Goal: Task Accomplishment & Management: Use online tool/utility

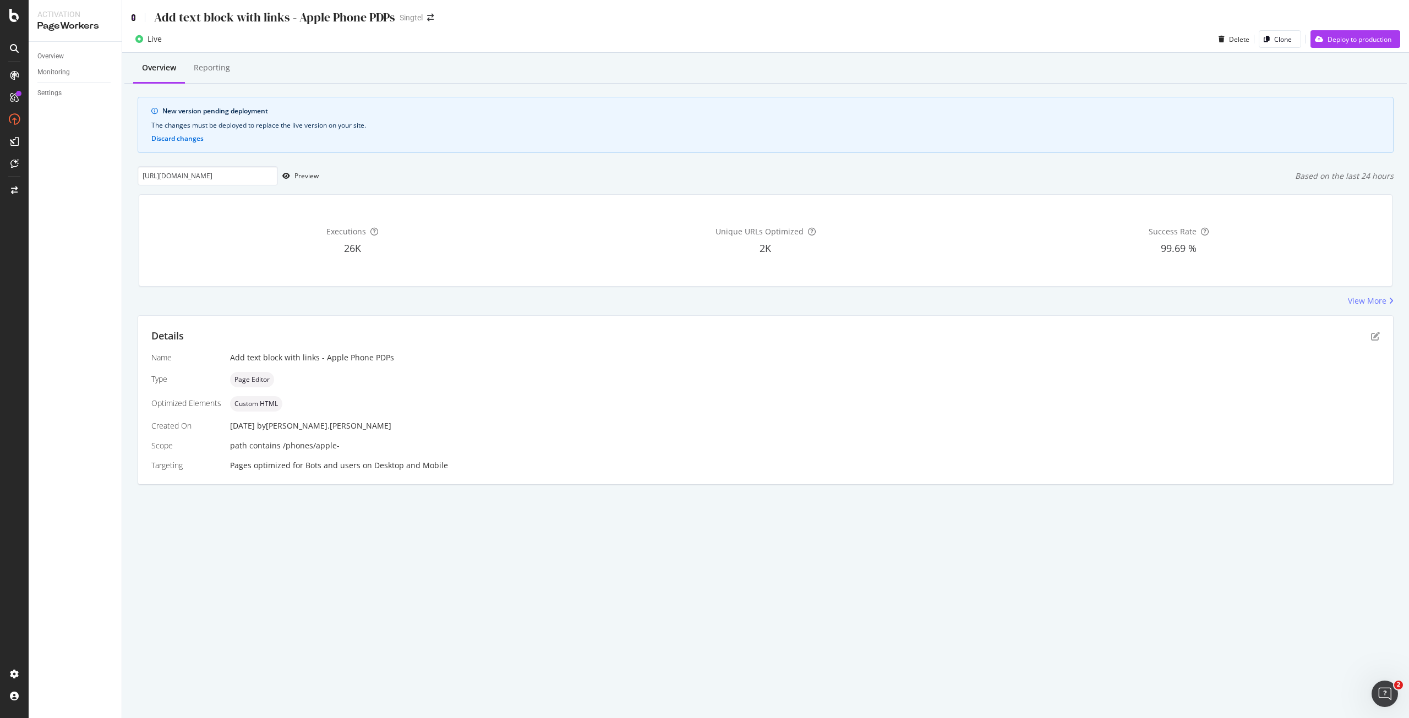
click at [132, 16] on icon at bounding box center [133, 18] width 5 height 8
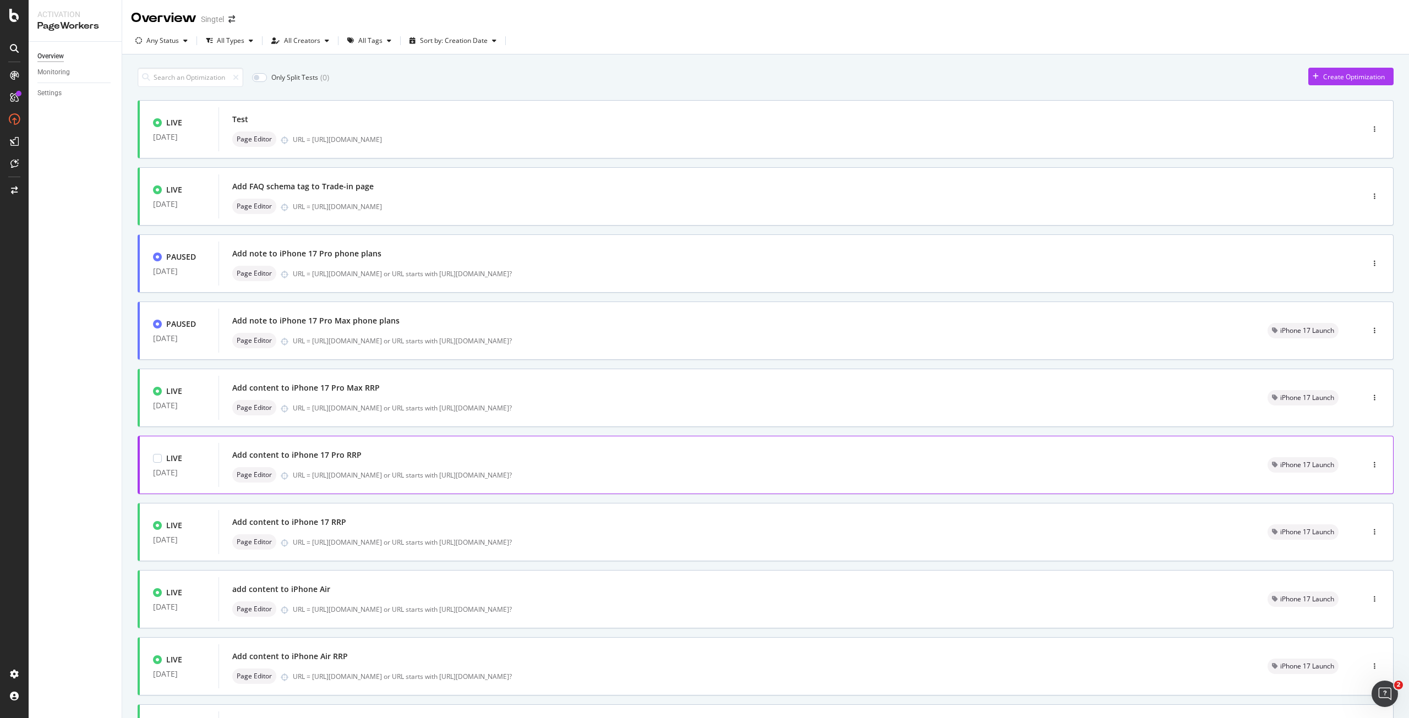
click at [423, 459] on div "Add content to iPhone 17 Pro RRP" at bounding box center [736, 454] width 1009 height 15
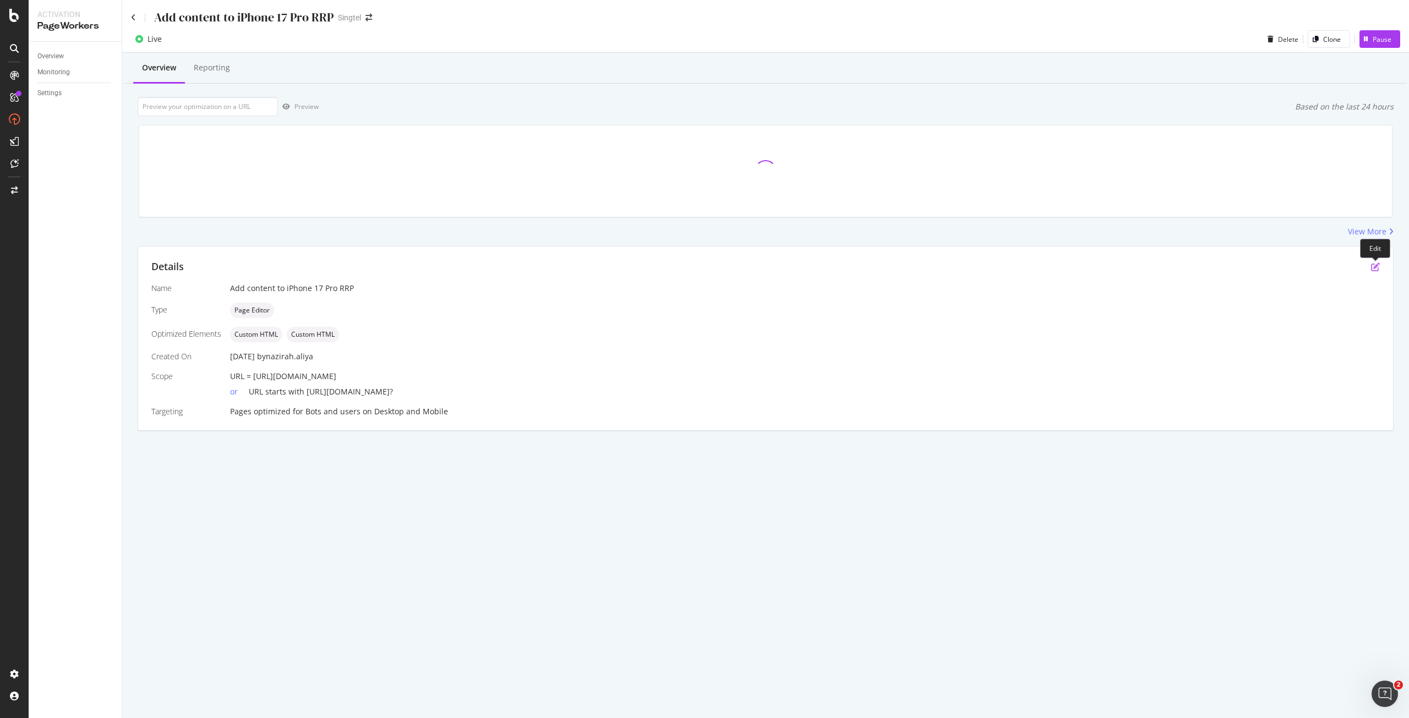
click at [1375, 266] on icon "pen-to-square" at bounding box center [1375, 267] width 9 height 9
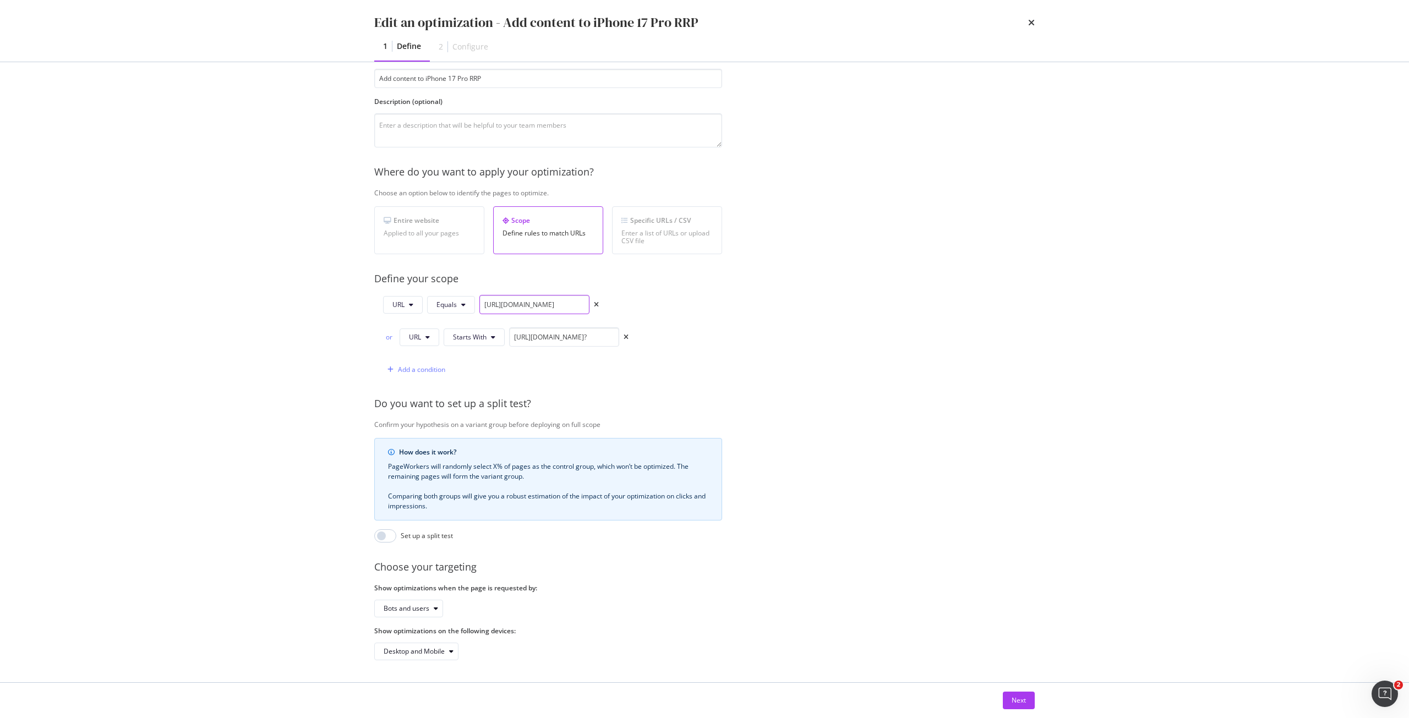
scroll to position [0, 119]
drag, startPoint x: 483, startPoint y: 293, endPoint x: 625, endPoint y: 284, distance: 142.3
click at [625, 284] on div "Provide a name and description to help identify the change that will be made by…" at bounding box center [704, 347] width 660 height 626
drag, startPoint x: 514, startPoint y: 327, endPoint x: 639, endPoint y: 335, distance: 125.2
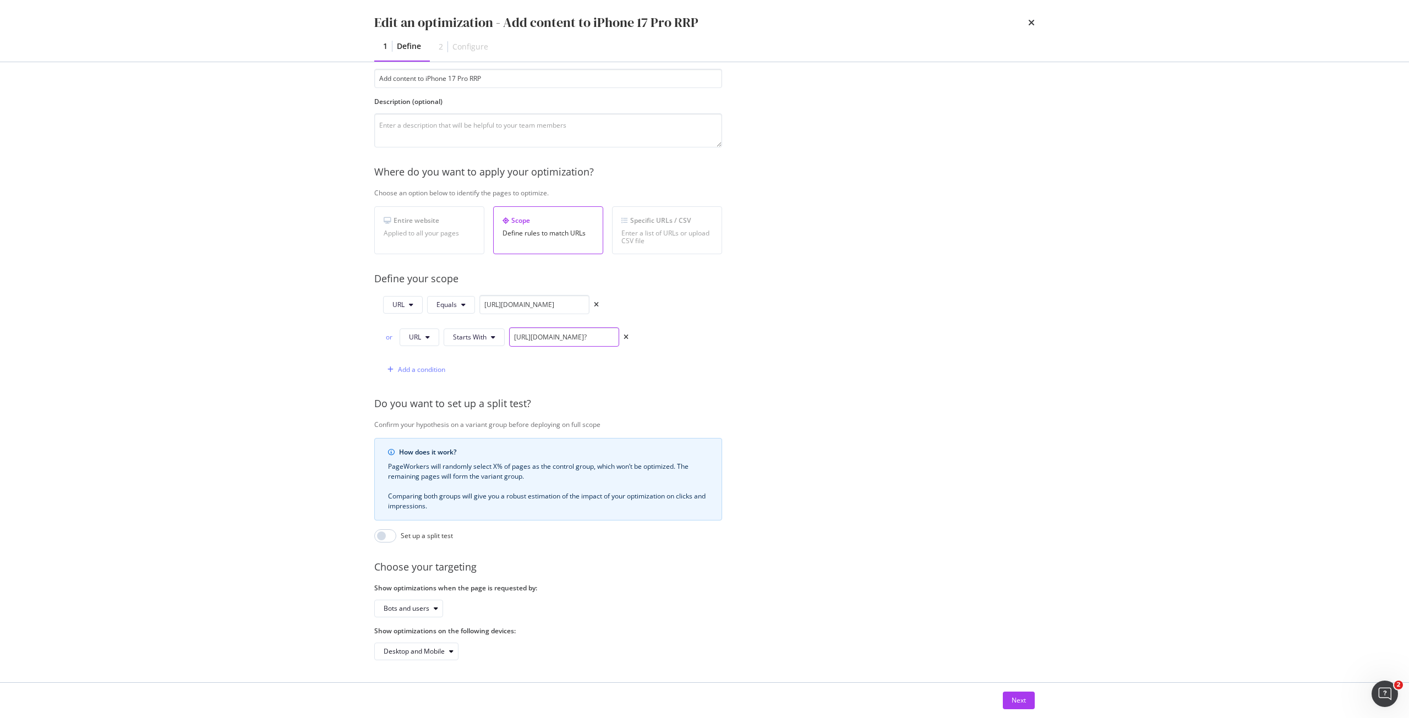
click at [674, 324] on div "URL Equals [URL][DOMAIN_NAME] or URL Starts With [URL][DOMAIN_NAME]? Add a cond…" at bounding box center [548, 337] width 348 height 84
click at [611, 328] on input "[URL][DOMAIN_NAME]?" at bounding box center [564, 336] width 110 height 19
click at [1026, 699] on button "Next" at bounding box center [1019, 701] width 32 height 18
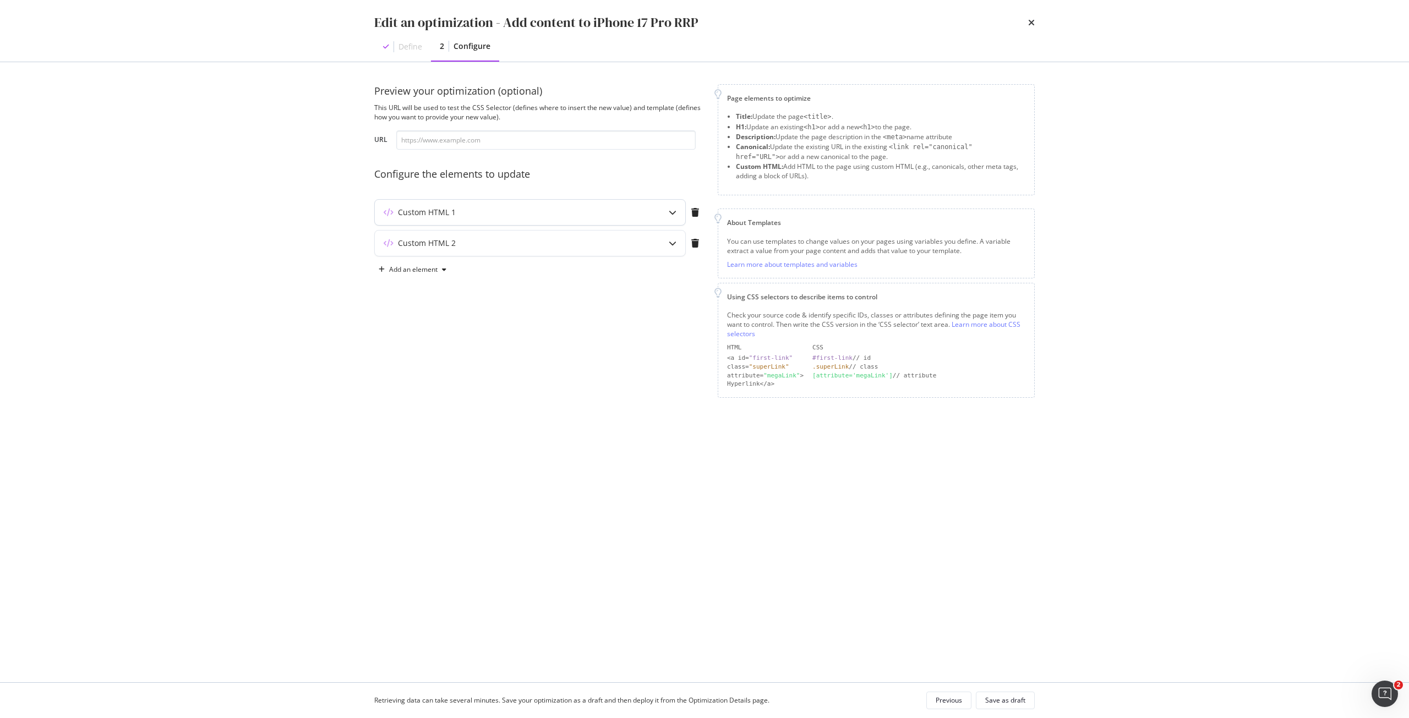
click at [479, 210] on div "Custom HTML 1" at bounding box center [508, 212] width 267 height 11
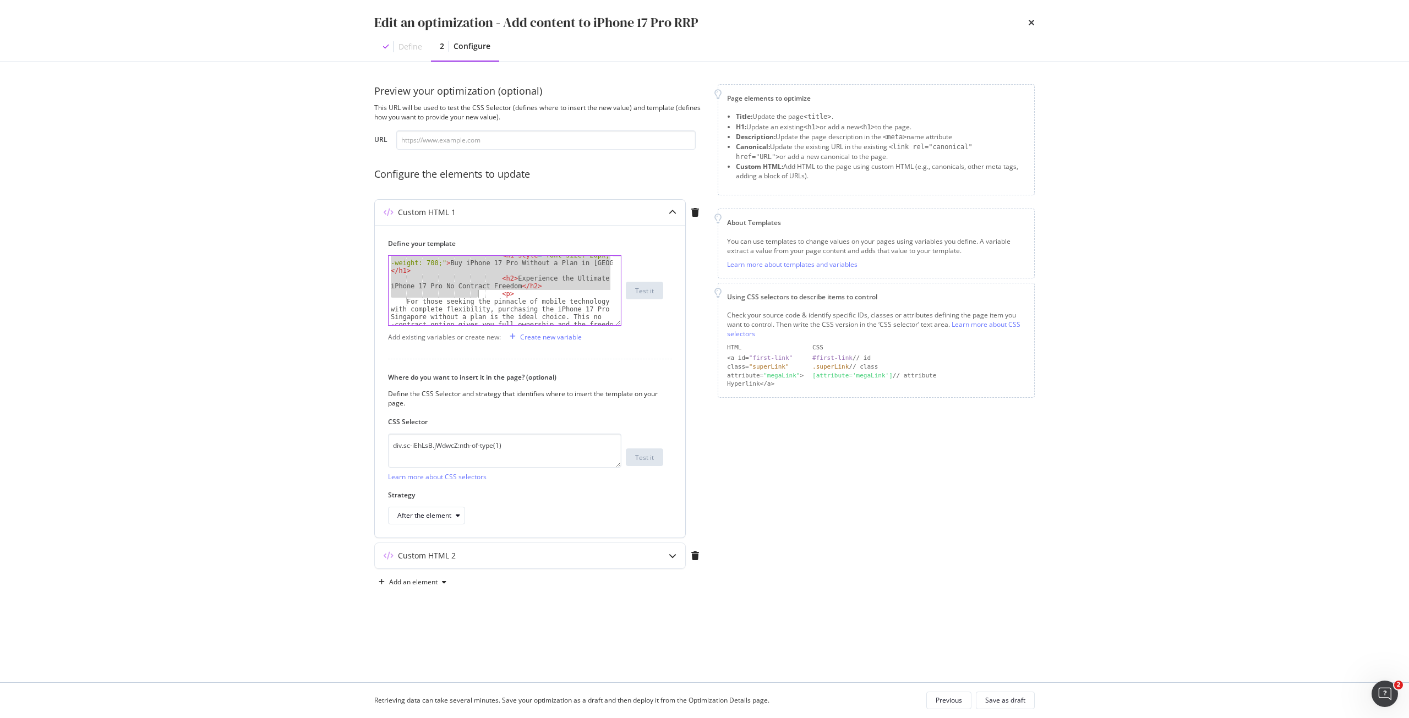
scroll to position [99, 0]
drag, startPoint x: 394, startPoint y: 260, endPoint x: 489, endPoint y: 296, distance: 101.9
click at [489, 296] on div "< h2 > Experience the Ultimate iPhone 17 Pro No Contract Freedom </ h2 > < p > …" at bounding box center [501, 323] width 224 height 162
click at [499, 283] on div "< div class = "sc-ePIFMk bKuyNs" > < div class = "sc-dJjYzT hAvEnv" > < div cla…" at bounding box center [501, 290] width 224 height 69
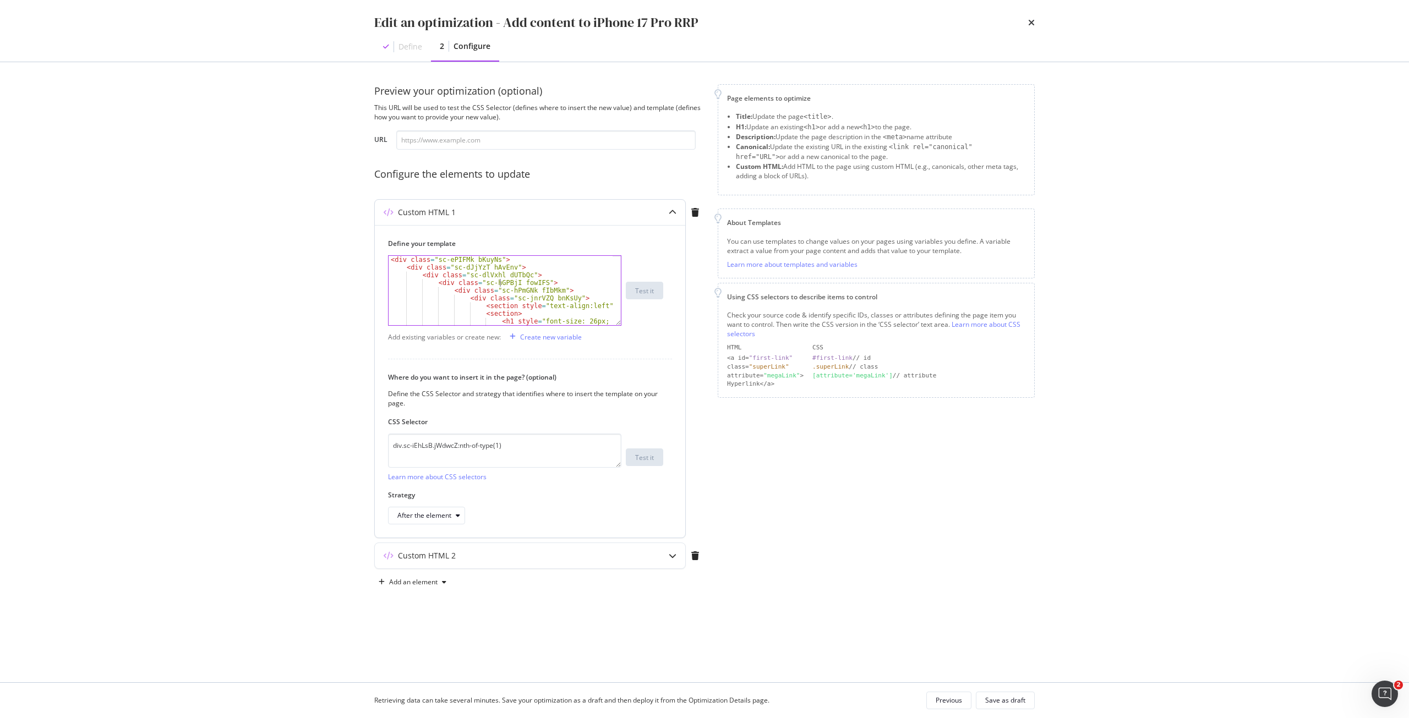
scroll to position [33, 0]
drag, startPoint x: 493, startPoint y: 289, endPoint x: 515, endPoint y: 304, distance: 26.6
click at [515, 304] on div "< div class = "sc-hPmGNk fIbMkm" > < div class = "sc-jnrVZQ bnKsUy" > < section…" at bounding box center [501, 296] width 224 height 85
type textarea "<h1 style="font-size: 26px; font-weight: 700;">Buy iPhone 17 Pro Without a Plan…"
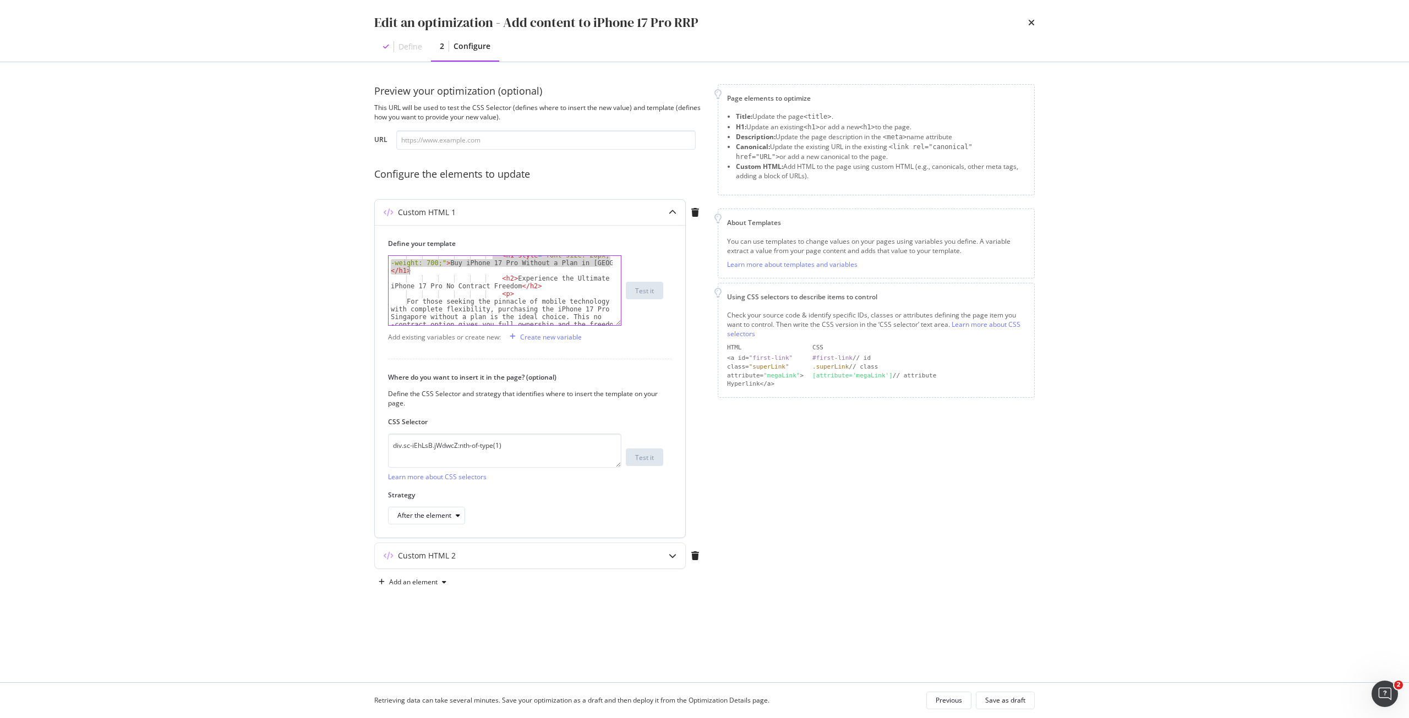
scroll to position [66, 0]
drag, startPoint x: 511, startPoint y: 450, endPoint x: 381, endPoint y: 444, distance: 130.0
click at [381, 444] on div "Define your template <h1 style="font-size: 26px; font-weight: 700;">Buy iPhone …" at bounding box center [530, 381] width 310 height 313
click at [512, 449] on textarea "div.sc-iEhLsB.jWdwcZ:nth-of-type(1)" at bounding box center [504, 451] width 233 height 34
drag, startPoint x: 514, startPoint y: 447, endPoint x: 363, endPoint y: 440, distance: 151.5
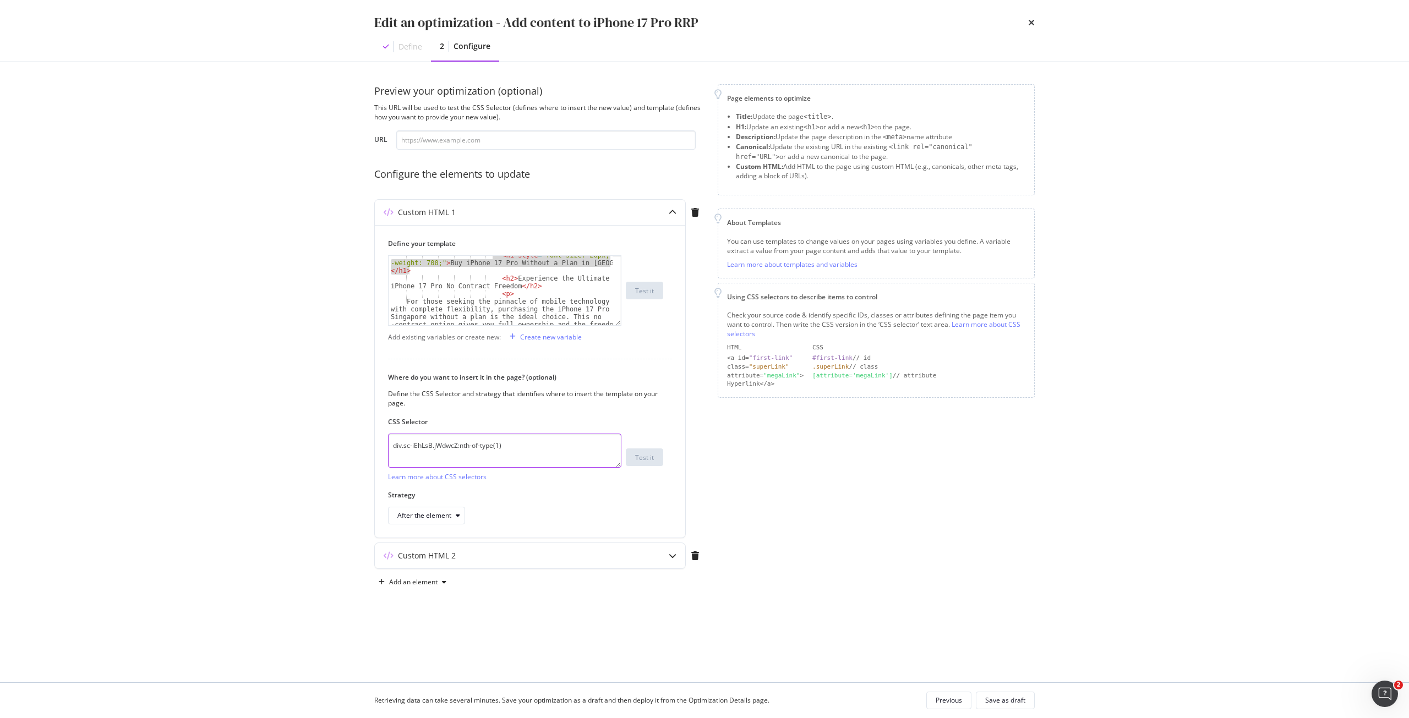
click at [363, 440] on div "Preview your optimization (optional) This URL will be used to test the CSS Sele…" at bounding box center [704, 372] width 704 height 620
click at [441, 516] on div "After the element" at bounding box center [424, 515] width 54 height 7
drag, startPoint x: 345, startPoint y: 509, endPoint x: 471, endPoint y: 560, distance: 136.7
click at [346, 508] on div "Edit an optimization - Add content to iPhone 17 Pro RRP Define 2 Configure Prev…" at bounding box center [704, 359] width 1409 height 718
click at [521, 558] on div "Custom HTML 2" at bounding box center [508, 555] width 267 height 11
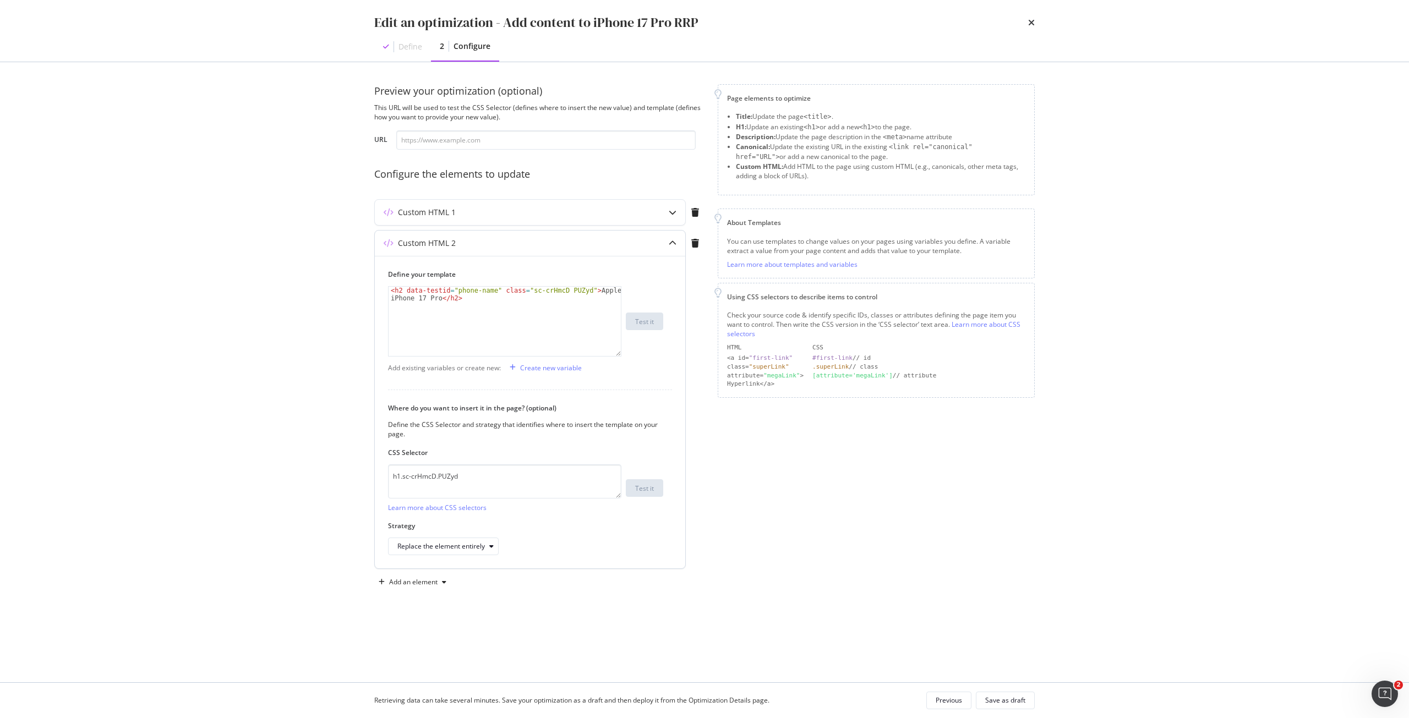
type textarea "<h2 data-testid="phone-name" class="sc-crHmcD PUZyd">Apple iPhone 17 Pro</h2>"
click at [487, 308] on div "< h2 data-testid = "phone-name" class = "sc-crHmcD PUZyd" > Apple iPhone 17 Pro…" at bounding box center [505, 337] width 232 height 100
click at [436, 217] on div "Custom HTML 1" at bounding box center [427, 212] width 58 height 11
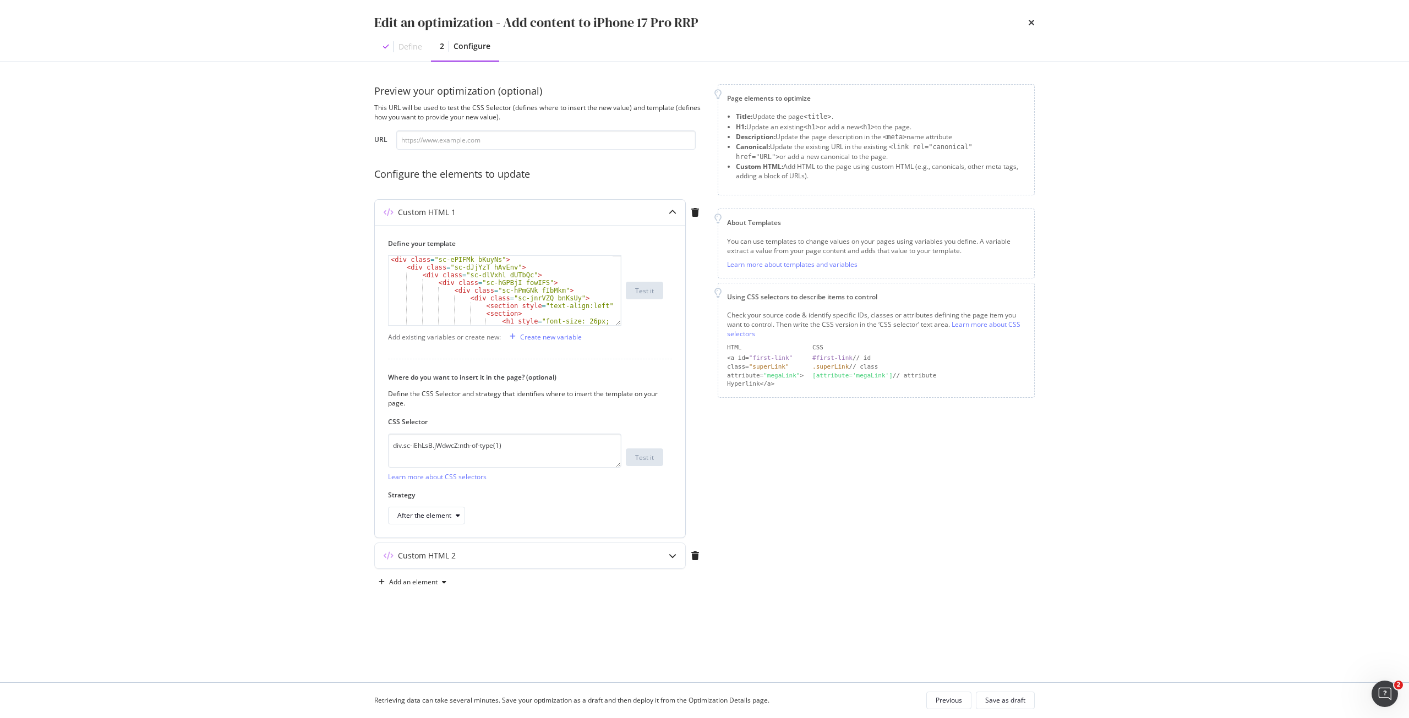
scroll to position [33, 0]
type textarea "<h1 style="font-size: 26px; font-weight: 700;">Buy iPhone 17 Pro Without a Plan…"
click at [493, 290] on div "< div class = "sc-hPmGNk fIbMkm" > < div class = "sc-jnrVZQ bnKsUy" > < section…" at bounding box center [501, 296] width 224 height 85
drag, startPoint x: 493, startPoint y: 290, endPoint x: 509, endPoint y: 300, distance: 18.6
click at [509, 300] on div "< div class = "sc-hPmGNk fIbMkm" > < div class = "sc-jnrVZQ bnKsUy" > < section…" at bounding box center [501, 296] width 224 height 85
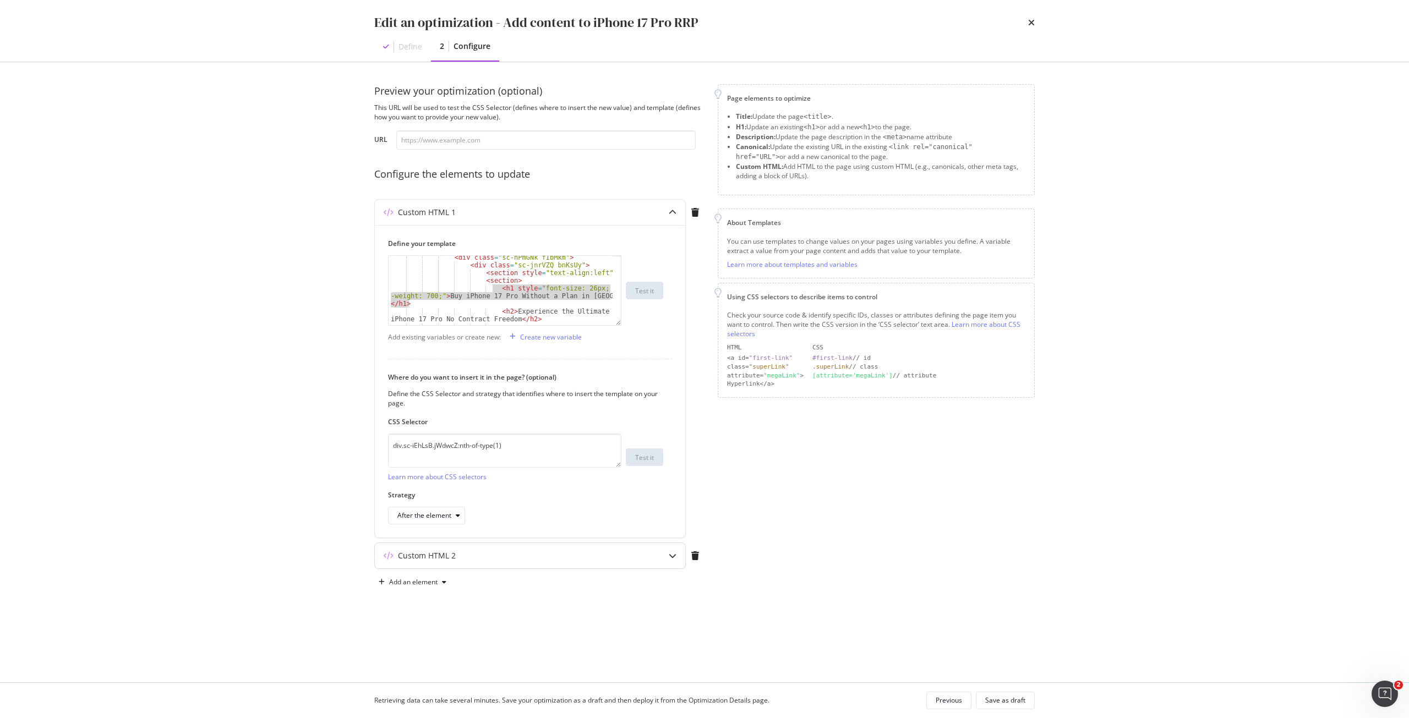
click at [447, 552] on div "Custom HTML 2" at bounding box center [427, 555] width 58 height 11
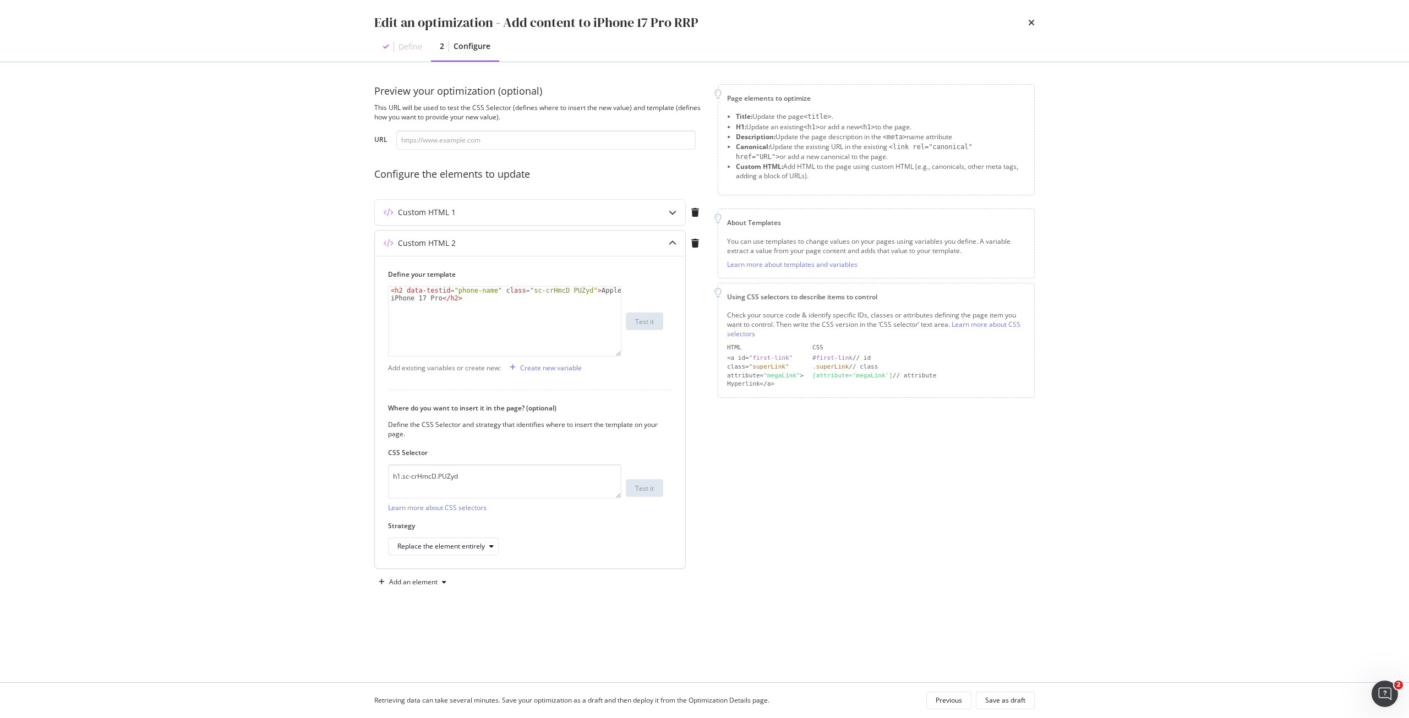
type textarea "<h2 data-testid="phone-name" class="sc-crHmcD PUZyd">Apple iPhone 17 Pro</h2>"
click at [480, 300] on div "< h2 data-testid = "phone-name" class = "sc-crHmcD PUZyd" > Apple iPhone 17 Pro…" at bounding box center [505, 337] width 232 height 100
click at [517, 208] on div "Custom HTML 1" at bounding box center [508, 212] width 267 height 11
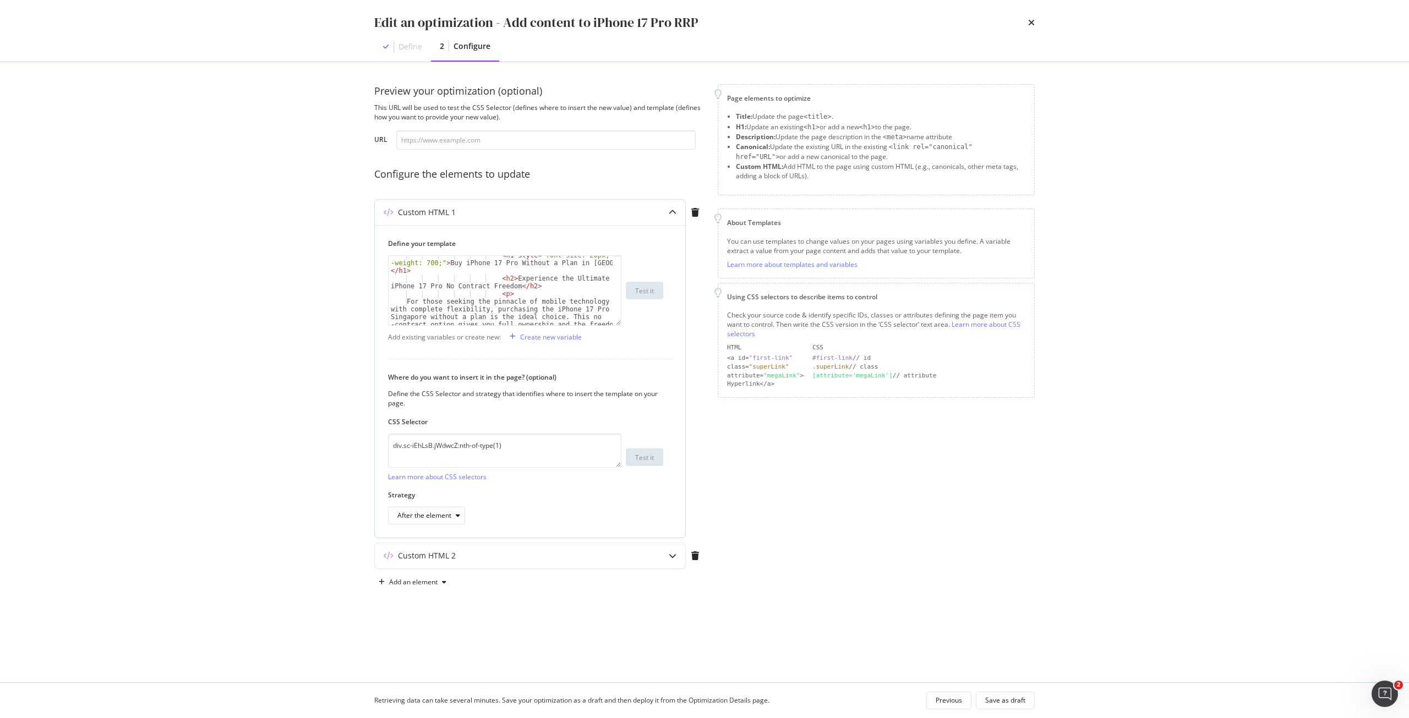
scroll to position [66, 0]
click at [473, 554] on div "Custom HTML 2" at bounding box center [508, 555] width 267 height 11
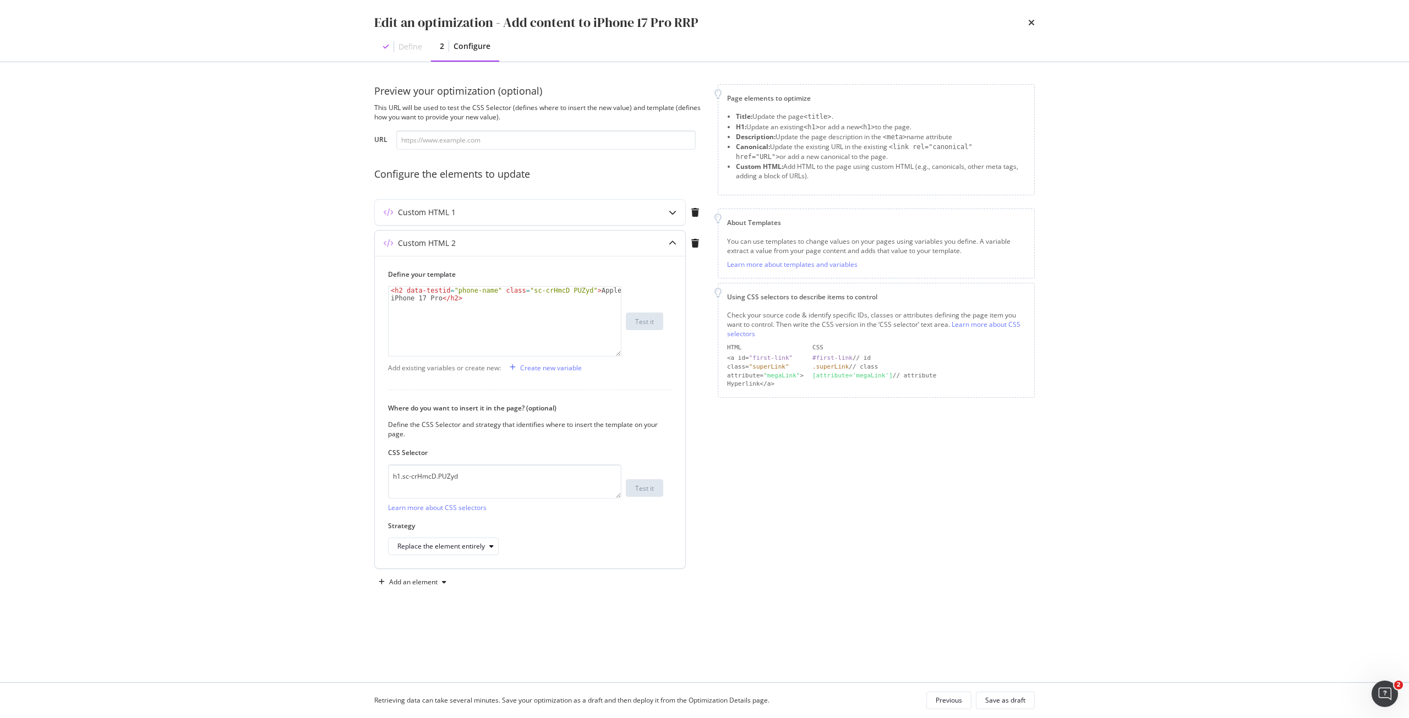
type textarea "<h2 data-testid="phone-name" class="sc-crHmcD PUZyd">Apple iPhone 17 Pro</h2>"
drag, startPoint x: 468, startPoint y: 304, endPoint x: 365, endPoint y: 289, distance: 104.0
click at [365, 289] on div "Preview your optimization (optional) This URL will be used to test the CSS Sele…" at bounding box center [704, 372] width 704 height 620
click at [453, 305] on div "< h2 data-testid = "phone-name" class = "sc-crHmcD PUZyd" > Apple iPhone 17 Pro…" at bounding box center [505, 321] width 232 height 69
drag, startPoint x: 582, startPoint y: 291, endPoint x: 439, endPoint y: 297, distance: 142.7
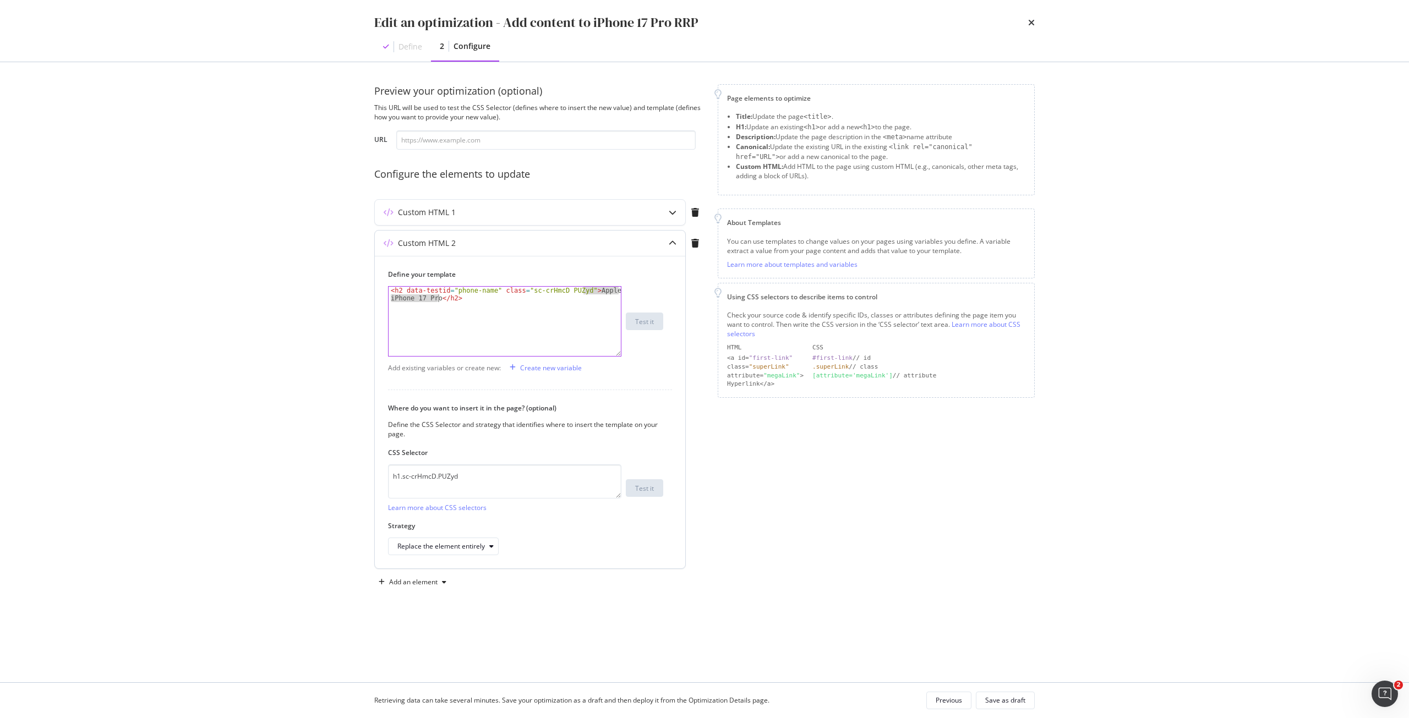
click at [439, 297] on div "< h2 data-testid = "phone-name" class = "sc-crHmcD PUZyd" > Apple iPhone 17 Pro…" at bounding box center [505, 337] width 232 height 100
click at [507, 310] on div "< h2 data-testid = "phone-name" class = "sc-crHmcD PUZyd" > Apple iPhone 17 Pro…" at bounding box center [505, 337] width 232 height 100
click at [494, 312] on div "< h2 data-testid = "phone-name" class = "sc-crHmcD PUZyd" > Apple iPhone 17 Pro…" at bounding box center [505, 337] width 232 height 100
click at [481, 214] on div "Custom HTML 1" at bounding box center [508, 212] width 267 height 11
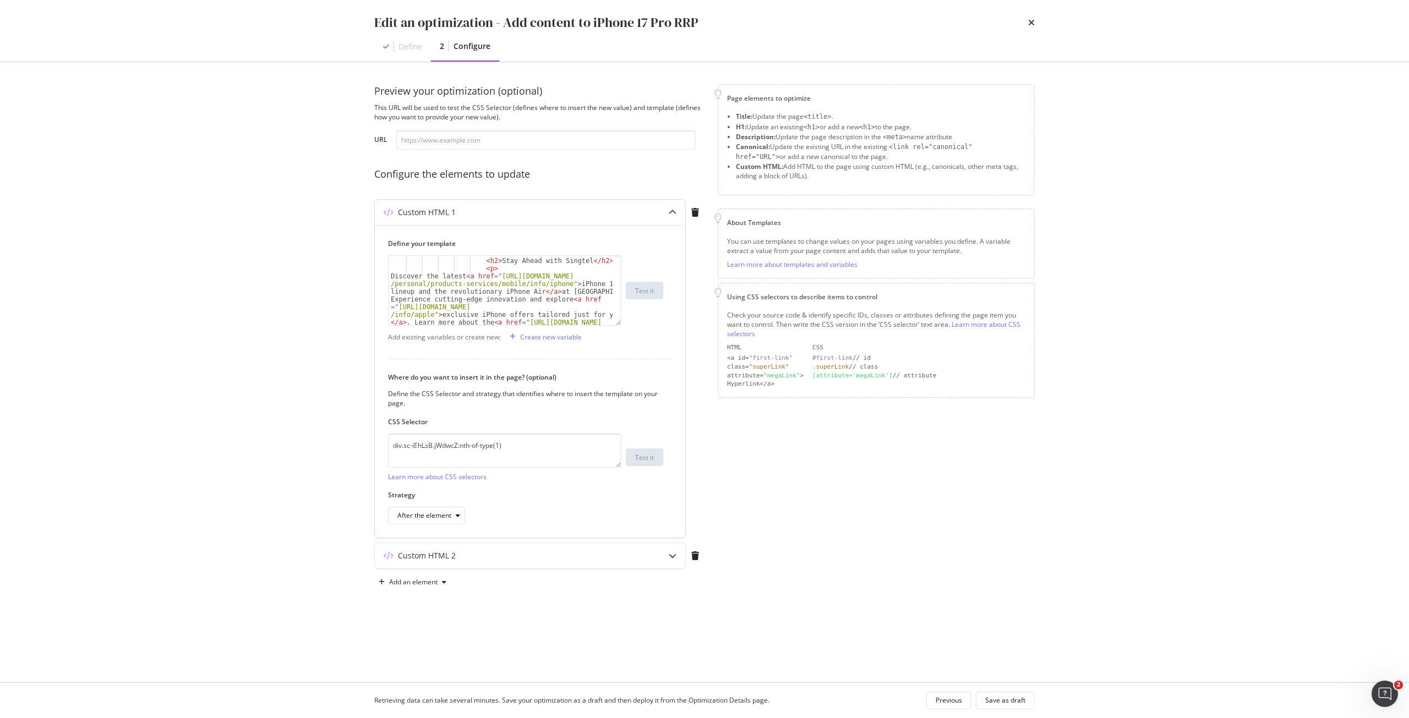
scroll to position [793, 0]
click at [493, 276] on div "< section > < h2 > Stay Ahead with Singtel </ h2 > < p > Discover the latest < …" at bounding box center [501, 326] width 224 height 154
drag, startPoint x: 481, startPoint y: 275, endPoint x: 561, endPoint y: 285, distance: 81.0
click at [561, 285] on div "< section > < h2 > Stay Ahead with Singtel </ h2 > < p > Discover the latest < …" at bounding box center [501, 326] width 224 height 154
click at [561, 285] on div "< section > < h2 > Stay Ahead with Singtel </ h2 > < p > Discover the latest < …" at bounding box center [501, 290] width 224 height 69
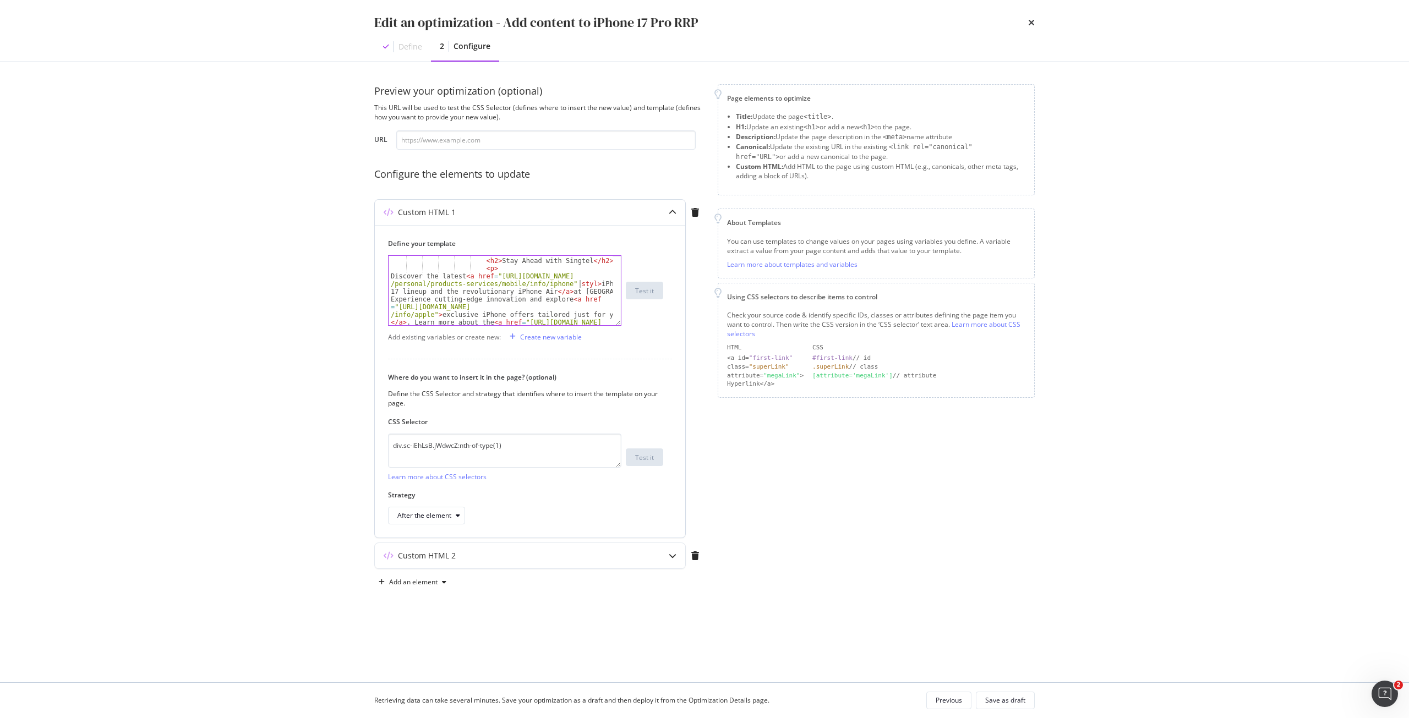
scroll to position [0, 32]
click at [565, 286] on div "< section > < h2 > Stay Ahead with Singtel </ h2 > < p > Discover the latest < …" at bounding box center [501, 326] width 224 height 154
click at [591, 284] on div "< section > < h2 > Stay Ahead with Singtel </ h2 > < p > Discover the latest < …" at bounding box center [501, 326] width 224 height 154
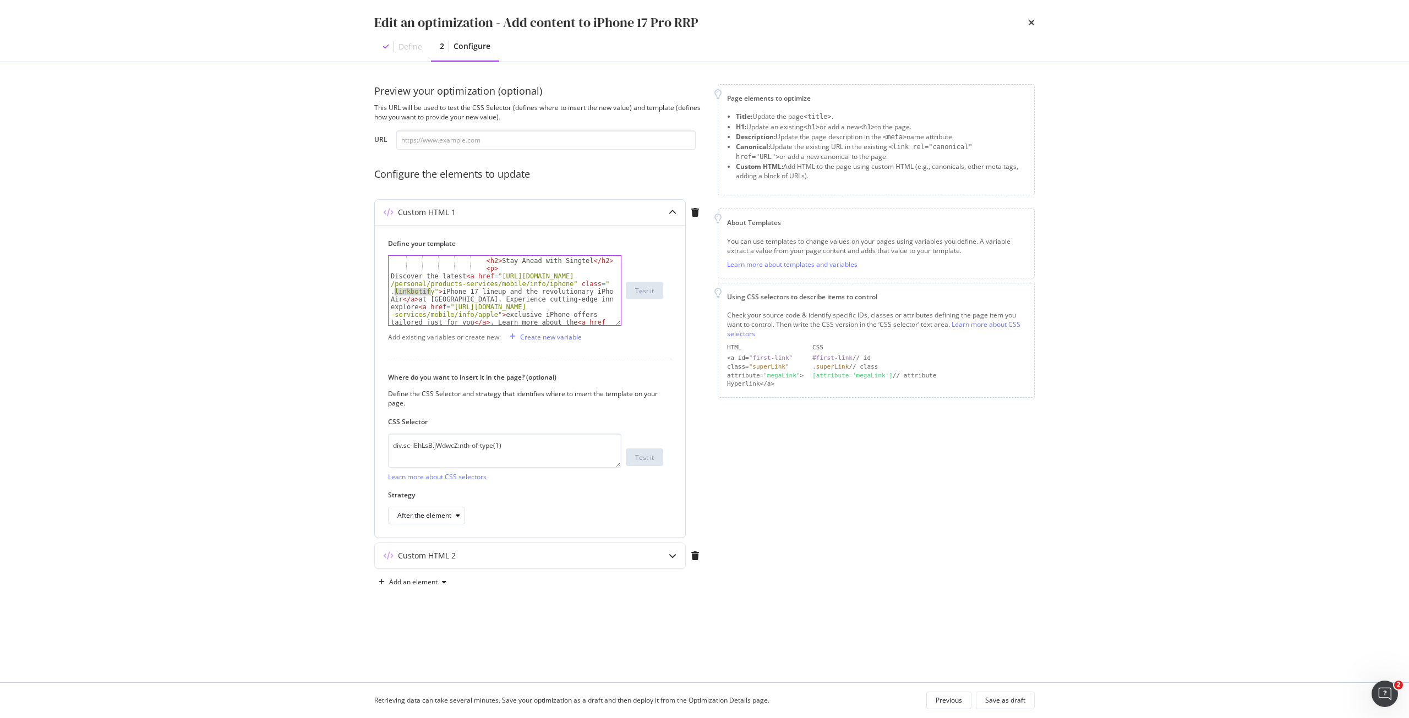
drag, startPoint x: 430, startPoint y: 291, endPoint x: 396, endPoint y: 290, distance: 34.1
click at [396, 290] on div "< section > < h2 > Stay Ahead with Singtel </ h2 > < p > Discover the latest < …" at bounding box center [501, 326] width 224 height 154
drag, startPoint x: 391, startPoint y: 258, endPoint x: 395, endPoint y: 254, distance: 5.9
click at [391, 257] on div "< div class = "sc-ePIFMk bKuyNs" > < div class = "sc-dJjYzT hAvEnv" > < div cla…" at bounding box center [501, 306] width 224 height 100
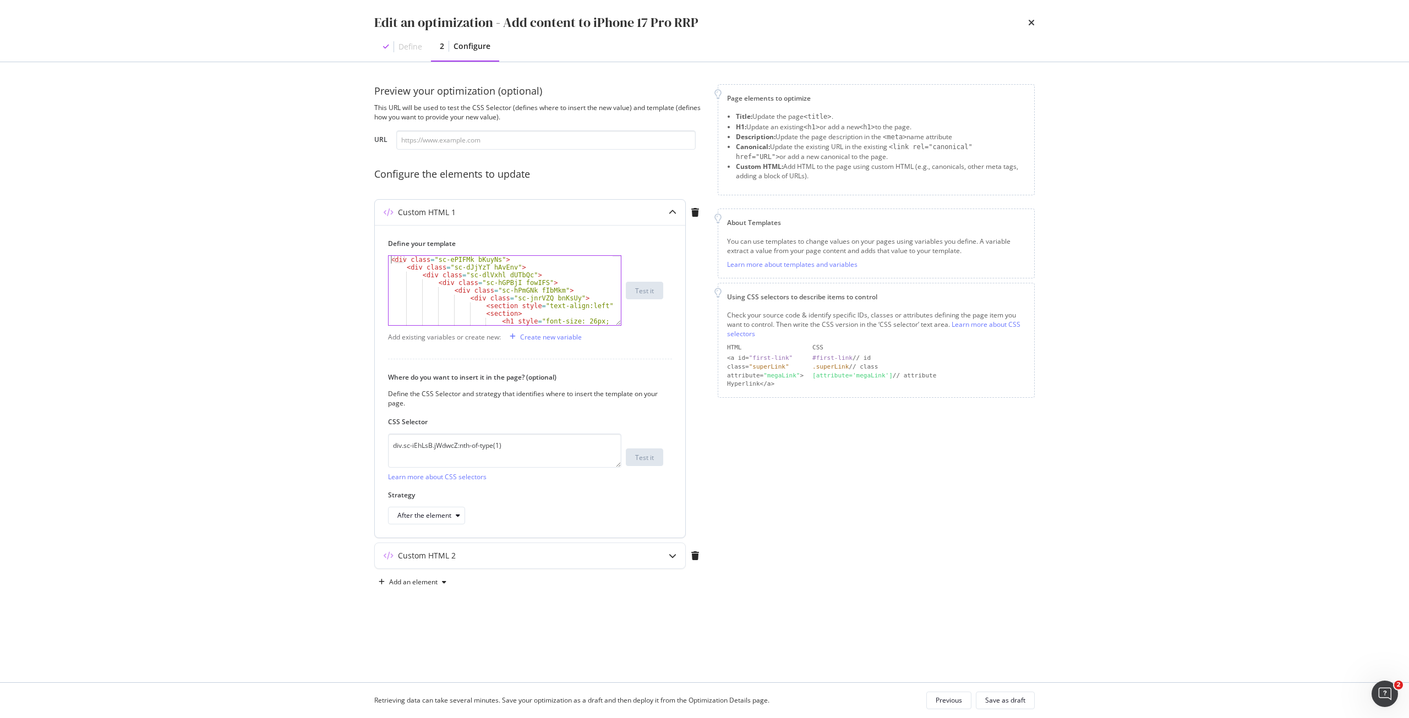
scroll to position [0, 9]
type textarea "<div class="sc-ePIFMk bKuyNs">"
type textarea "<style>"
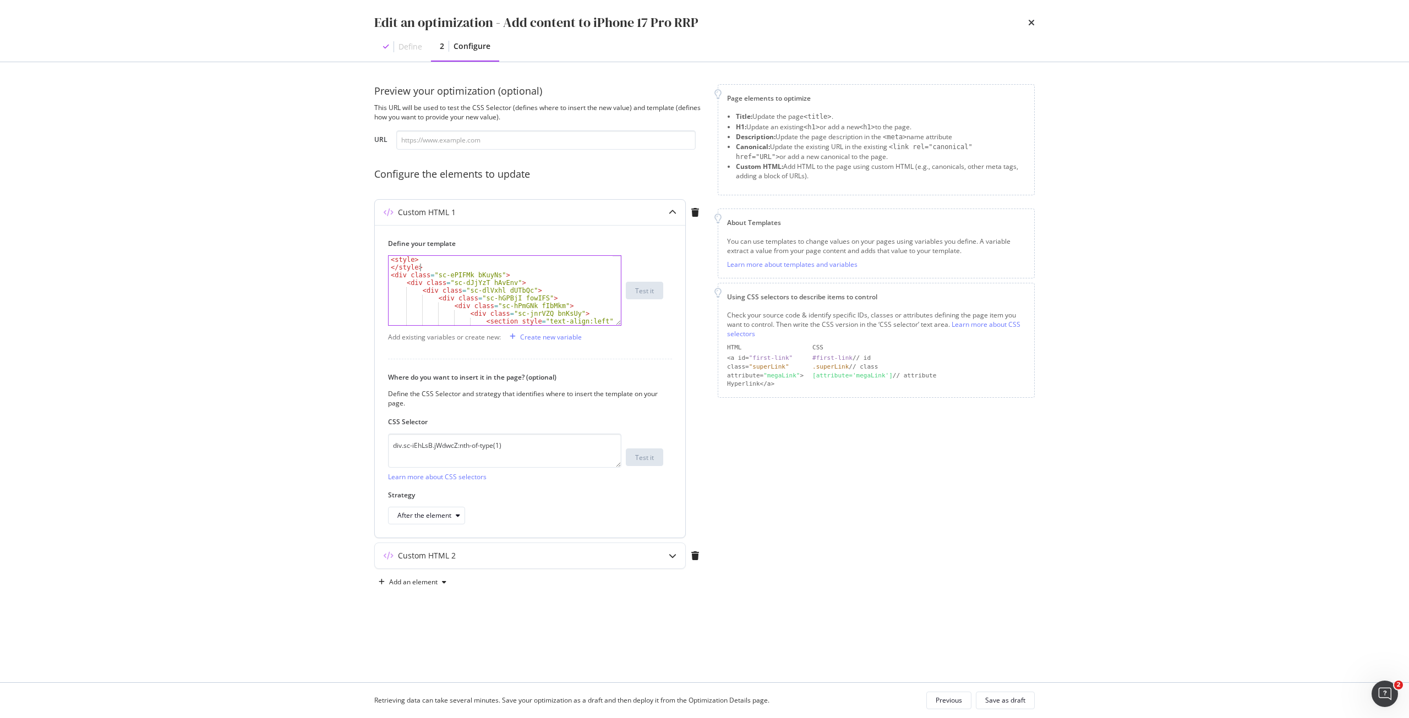
type textarea "<style>"
paste textarea "linkbotify"
click at [391, 269] on div "< style > linkbotify </ style > < div class = "sc-ePIFMk bKuyNs" > < div class …" at bounding box center [501, 298] width 224 height 85
click at [386, 266] on div "Define your template } < style > .linkbotify { } </ style > < div class = "sc-e…" at bounding box center [530, 381] width 310 height 313
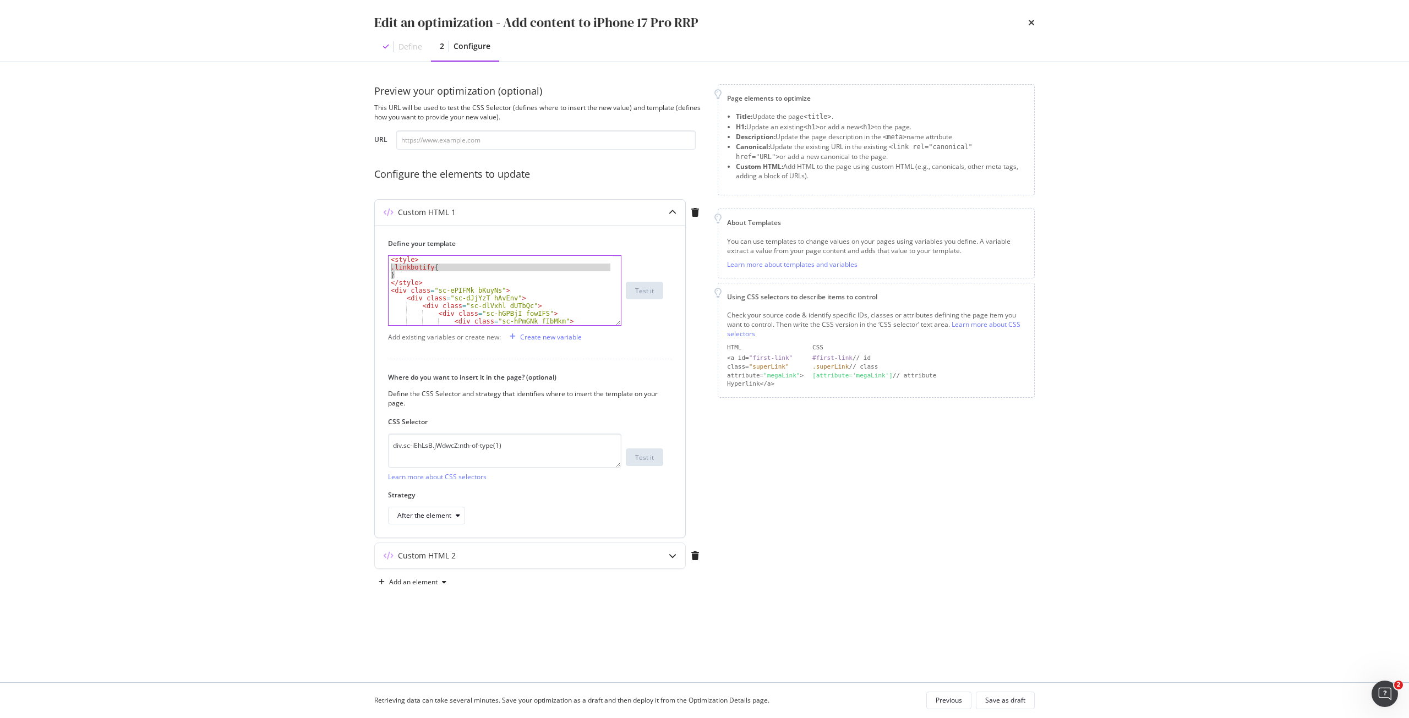
paste textarea "Cursor at row 2"
click at [430, 266] on div "< style > .linkbotify { } </ style > < div class = "sc-ePIFMk bKuyNs" > < div c…" at bounding box center [501, 290] width 224 height 69
drag, startPoint x: 431, startPoint y: 266, endPoint x: 435, endPoint y: 274, distance: 8.4
click at [435, 274] on div "< style > .linkbotify { } </ style > < div class = "sc-ePIFMk bKuyNs" > < div c…" at bounding box center [501, 298] width 224 height 85
paste textarea "Cursor at row 3"
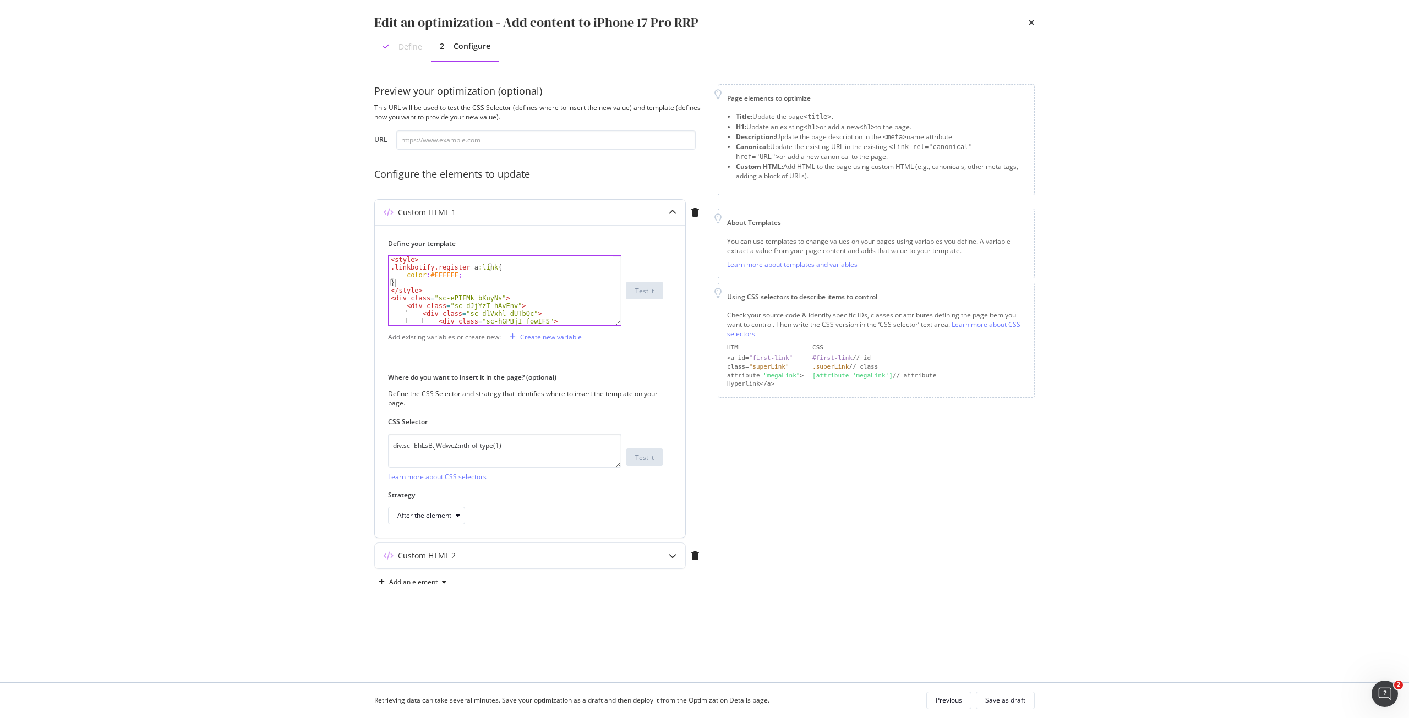
click at [439, 267] on div "< style > .linkbotify.register a :link { color : #FFFFFF ; } </ style > < div c…" at bounding box center [501, 298] width 224 height 85
click at [441, 276] on div "< style > .linkbotify a :link { color : #FFFFFF ; } </ style > < div class = "s…" at bounding box center [501, 298] width 224 height 85
click at [442, 275] on div "< style > .linkbotify a :link { color : #FFFFFF ; } </ style > < div class = "s…" at bounding box center [501, 298] width 224 height 85
click at [434, 275] on div "< style > .linkbotify a :link { color : #FFFFFF ; } </ style > < div class = "s…" at bounding box center [501, 290] width 224 height 69
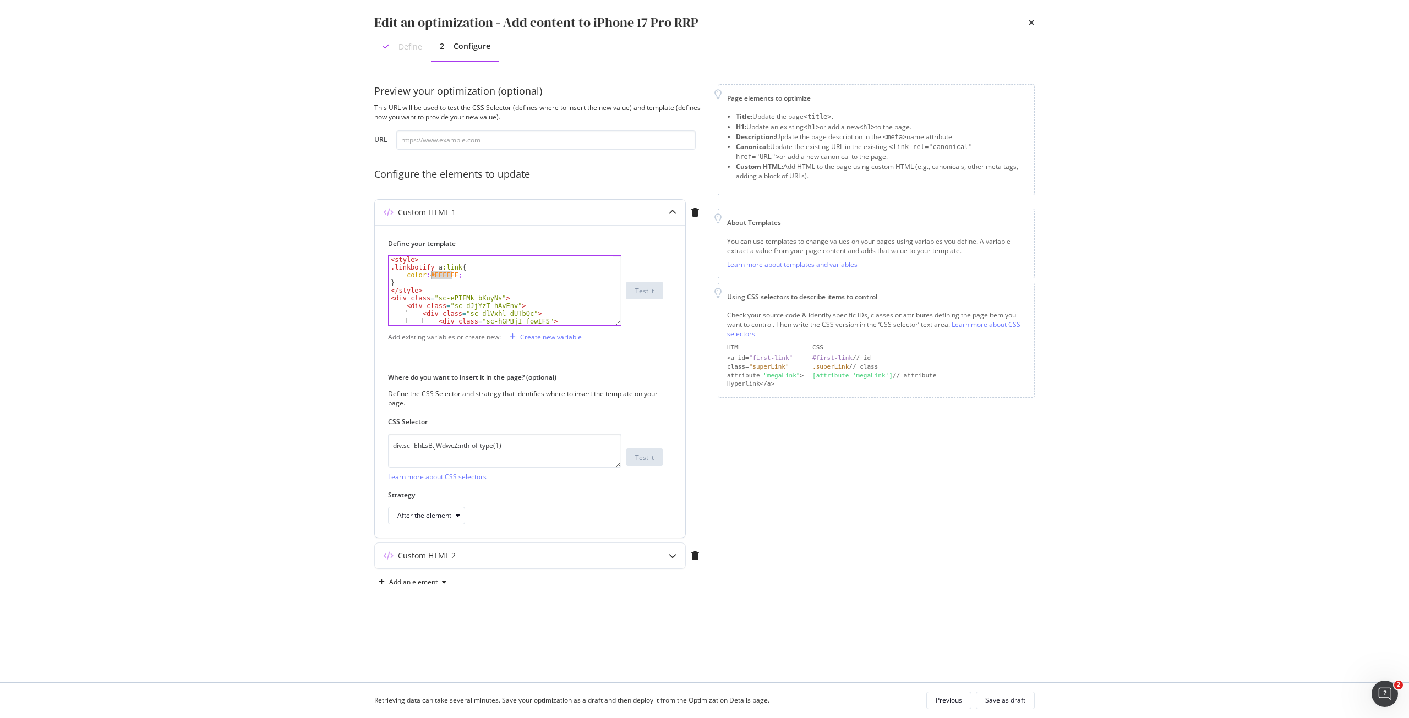
click at [434, 275] on div "< style > .linkbotify a :link { color : #FFFFFF ; } </ style > < div class = "s…" at bounding box center [501, 298] width 224 height 85
paste textarea "#176fef"
click at [431, 275] on div "< style > .linkbotify a :link { color : # #176fef ; } </ style > < div class = …" at bounding box center [501, 298] width 224 height 85
click at [416, 264] on div "< style > .linkbotify a :link { color : # #176fef ; } </ style > < div class = …" at bounding box center [501, 298] width 224 height 85
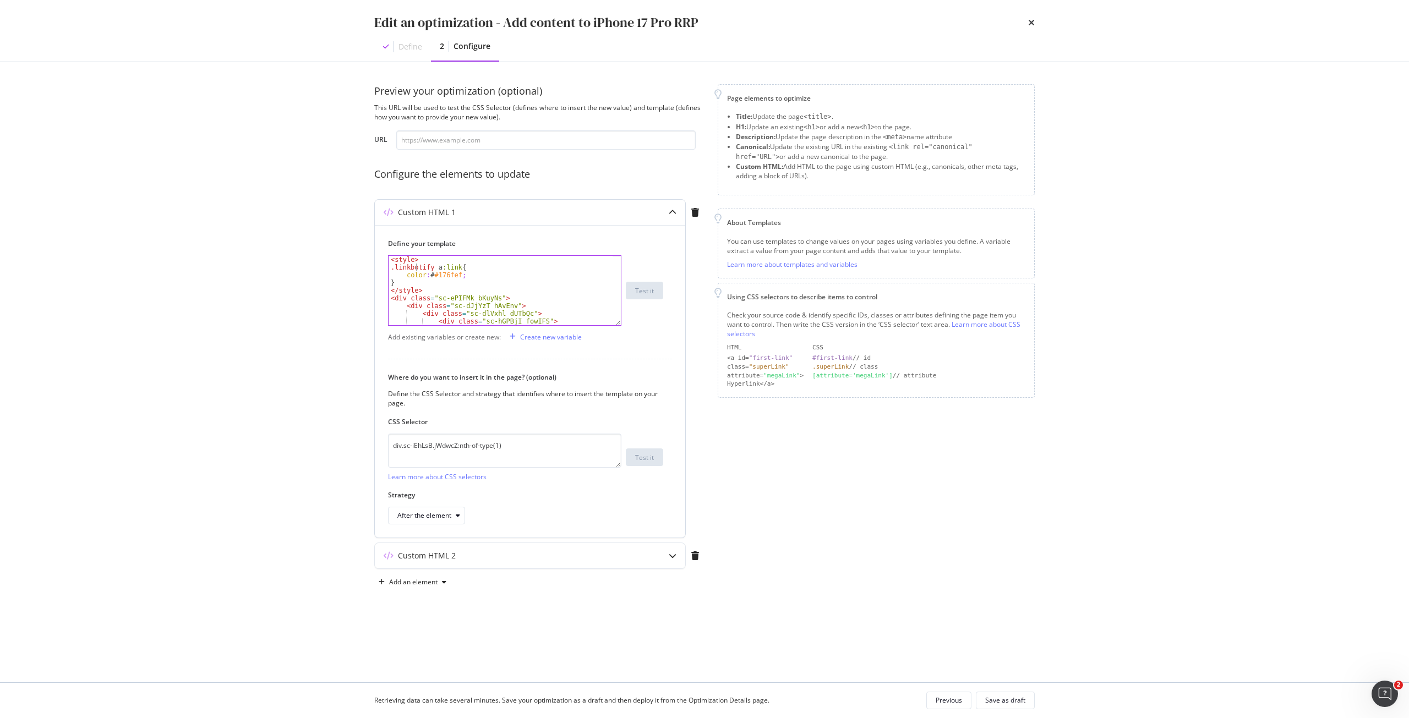
click at [415, 267] on div "< style > .linkbotify a :link { color : # #176fef ; } </ style > < div class = …" at bounding box center [501, 298] width 224 height 85
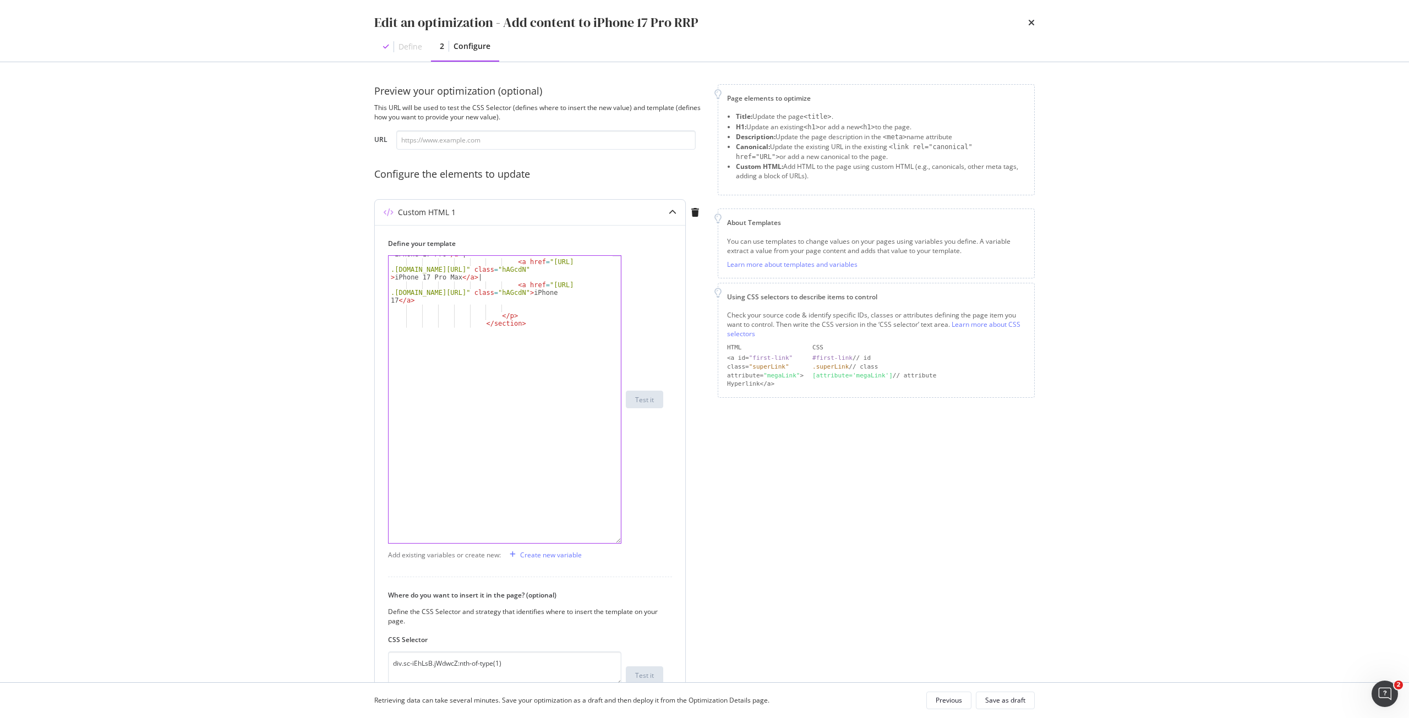
drag, startPoint x: 618, startPoint y: 323, endPoint x: 626, endPoint y: 522, distance: 198.8
click at [647, 540] on div ".linkbotify a:link{ < a href = "https://shop .singtel.com/phones/apple-iphone-1…" at bounding box center [525, 399] width 275 height 288
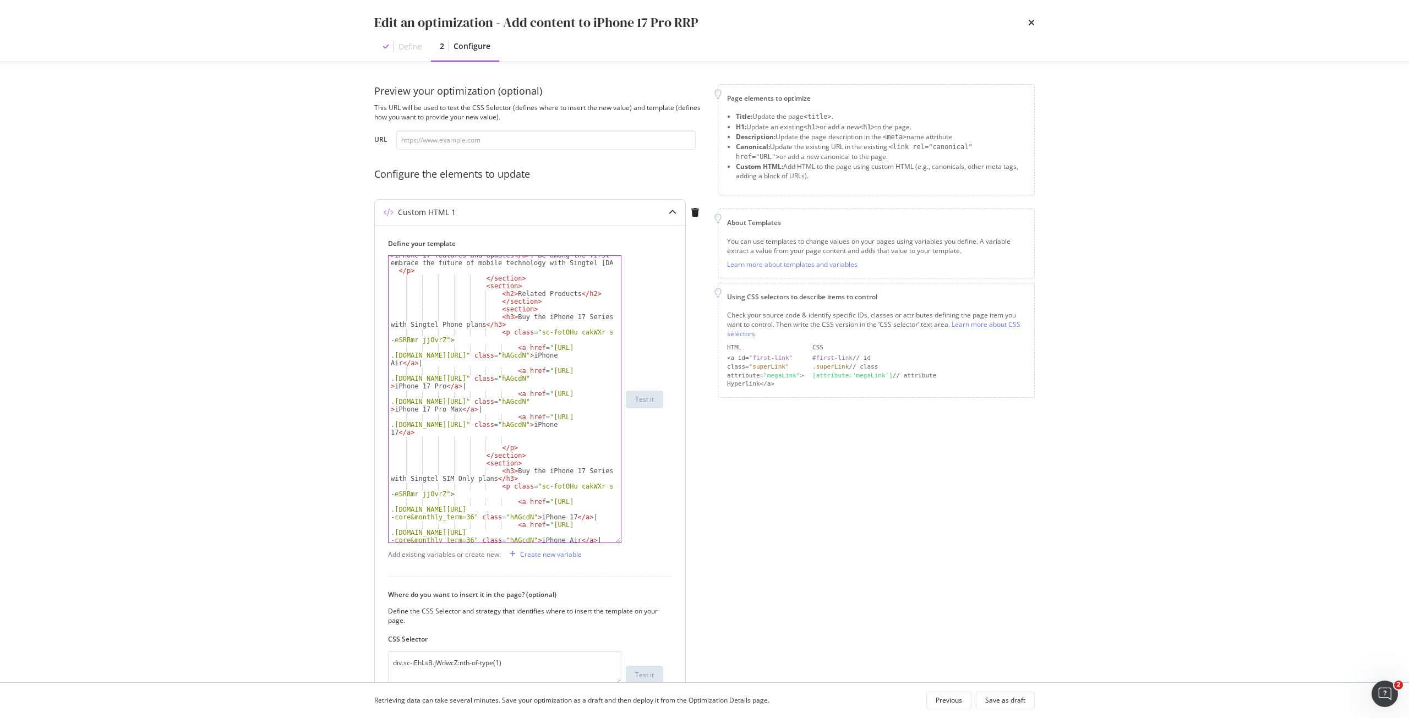
scroll to position [881, 0]
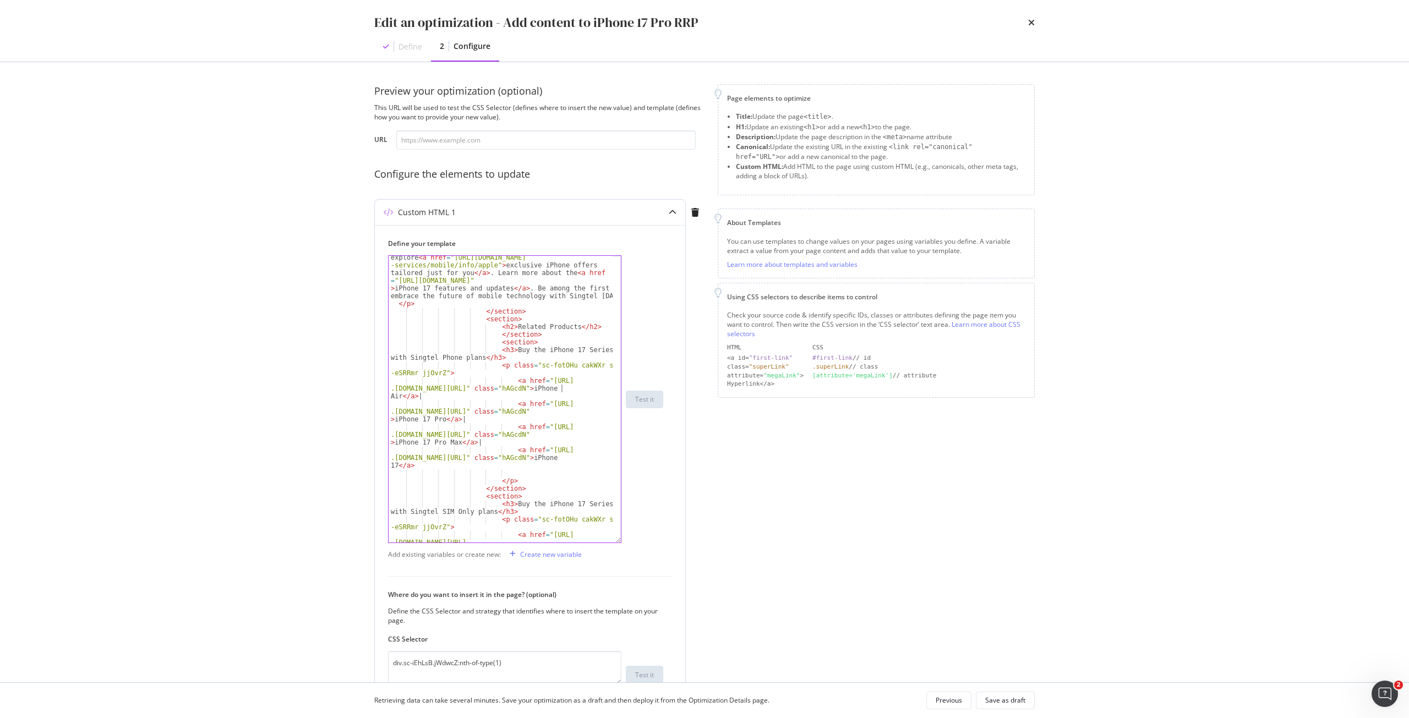
click at [562, 389] on div "Discover the latest < a href = "https://www.singtel.com /personal/products-serv…" at bounding box center [501, 416] width 224 height 387
click at [559, 386] on div "Discover the latest < a href = "https://www.singtel.com /personal/products-serv…" at bounding box center [501, 399] width 224 height 287
click at [565, 387] on div "Discover the latest < a href = "https://www.singtel.com /personal/products-serv…" at bounding box center [501, 416] width 224 height 387
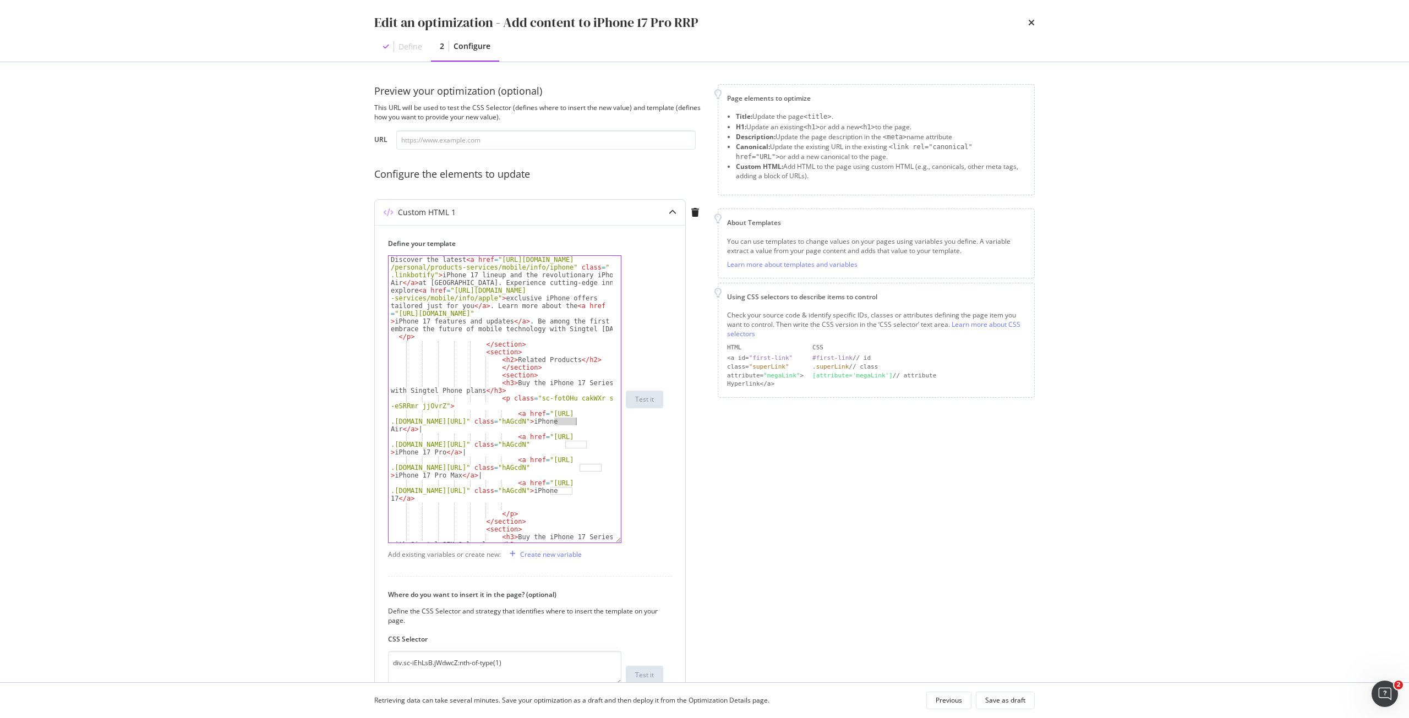
scroll to position [848, 0]
click at [563, 421] on div "Discover the latest < a href = "https://www.singtel.com /personal/products-serv…" at bounding box center [501, 399] width 224 height 287
click at [563, 421] on div "Discover the latest < a href = "https://www.singtel.com /personal/products-serv…" at bounding box center [501, 445] width 224 height 379
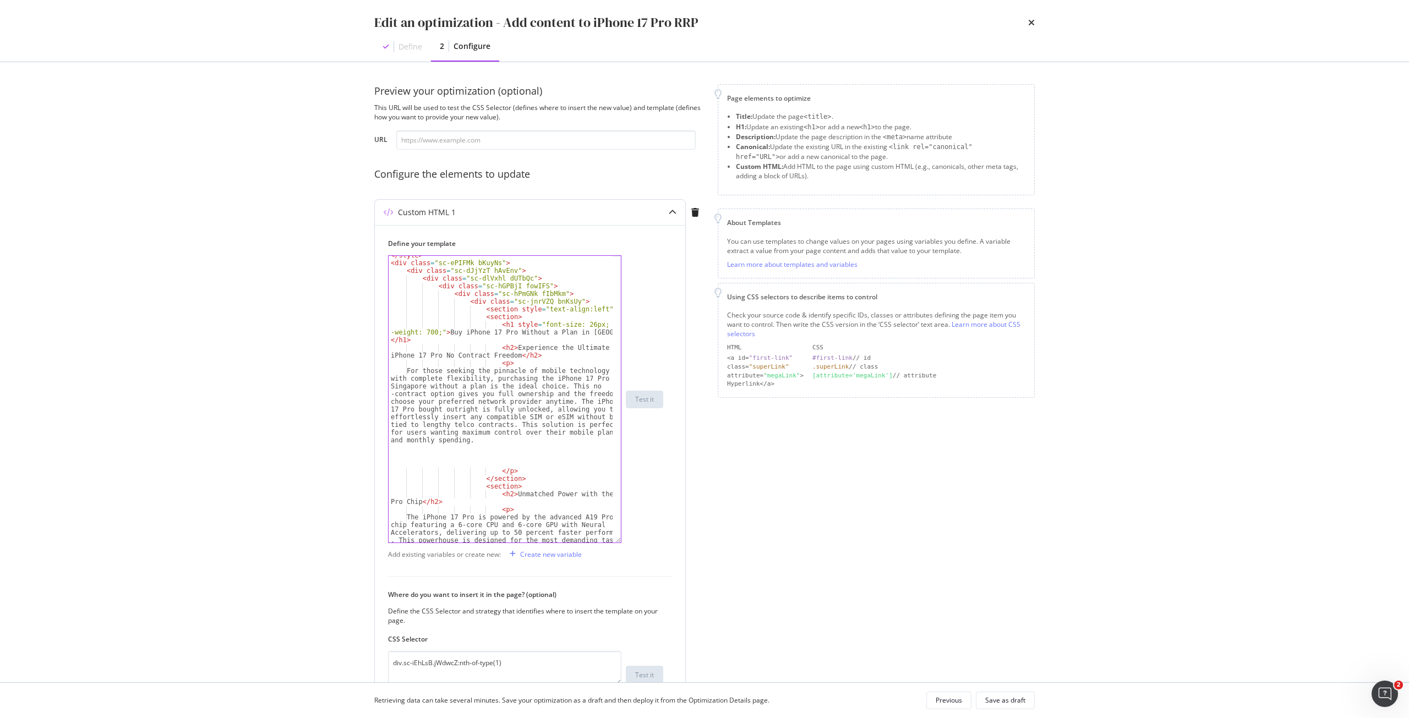
scroll to position [0, 0]
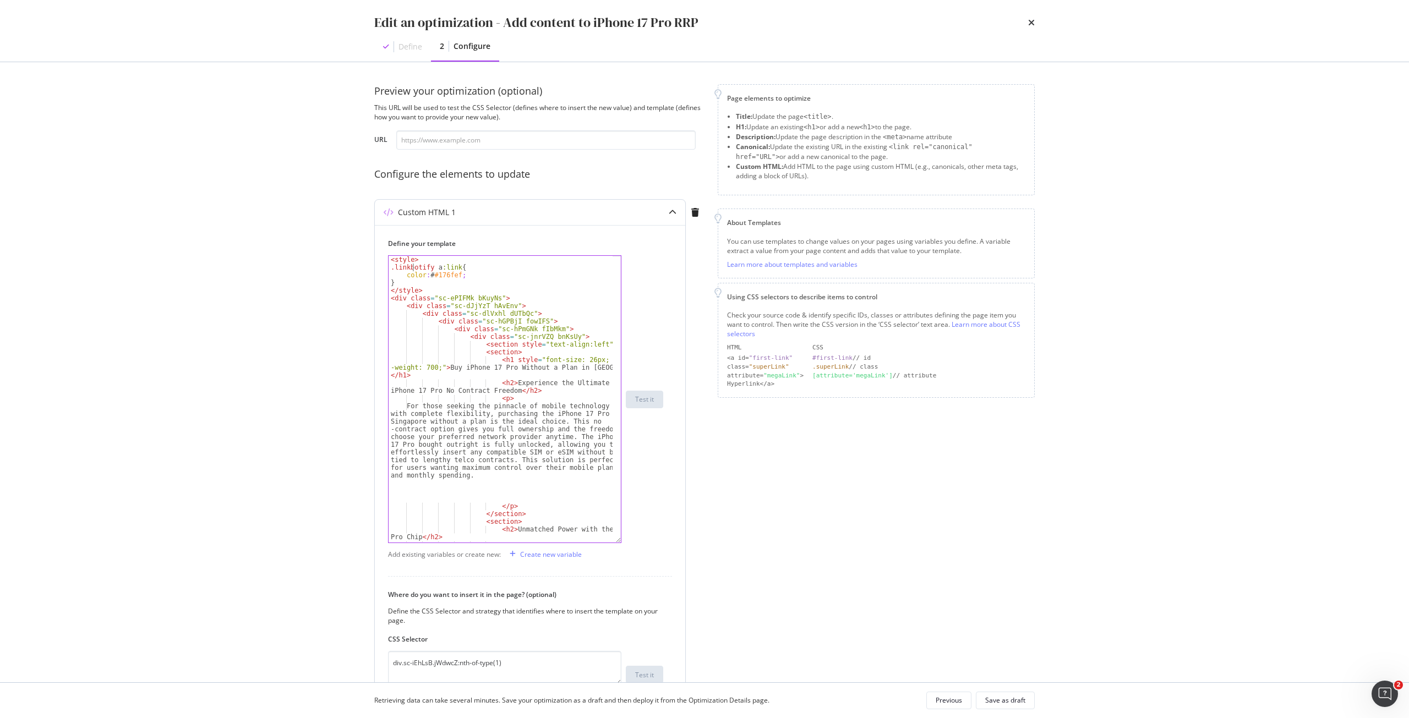
click at [413, 267] on div "< style > .linkbotify a :link { color : # #176fef ; } </ style > < div class = …" at bounding box center [501, 438] width 224 height 364
click at [413, 268] on div "< style > .linkbotify a :link { color : # #176fef ; } </ style > < div class = …" at bounding box center [501, 438] width 224 height 364
paste textarea "hAGcdN"
drag, startPoint x: 400, startPoint y: 283, endPoint x: 385, endPoint y: 264, distance: 23.9
click at [385, 264] on div "Define your template .hAGcdN a:link{ < style > .hAGcdN a :link { color : # #176…" at bounding box center [530, 490] width 310 height 530
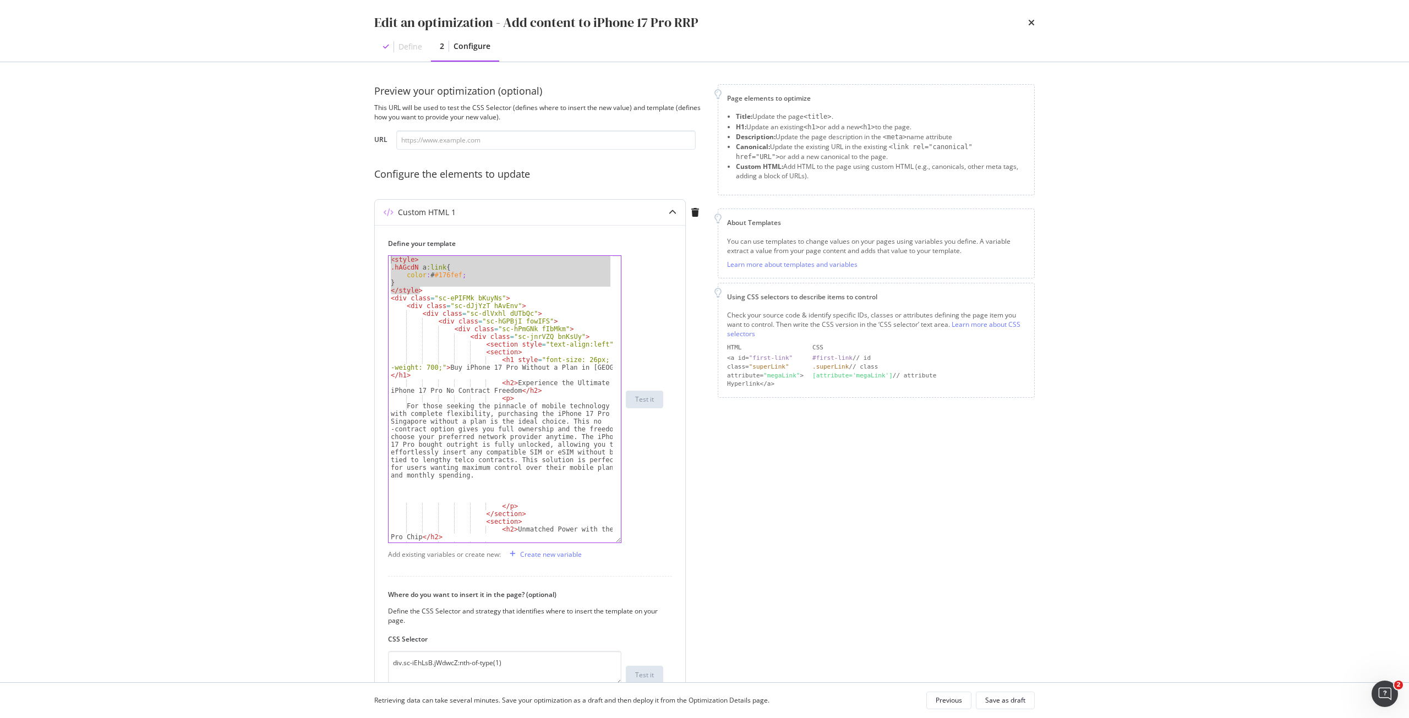
drag, startPoint x: 424, startPoint y: 288, endPoint x: 380, endPoint y: 258, distance: 53.4
click at [380, 258] on div "Define your template .hAGcdN a:link{ color:##176fef; < style > .hAGcdN a :link …" at bounding box center [530, 490] width 310 height 530
click at [450, 281] on div "< style > .hAGcdN a :link { color : # #176fef ; } </ style > < div class = "sc-…" at bounding box center [501, 399] width 224 height 287
click at [456, 277] on div "< style > .hAGcdN a :link { color : # #176fef ; } </ style > < div class = "sc-…" at bounding box center [501, 438] width 224 height 364
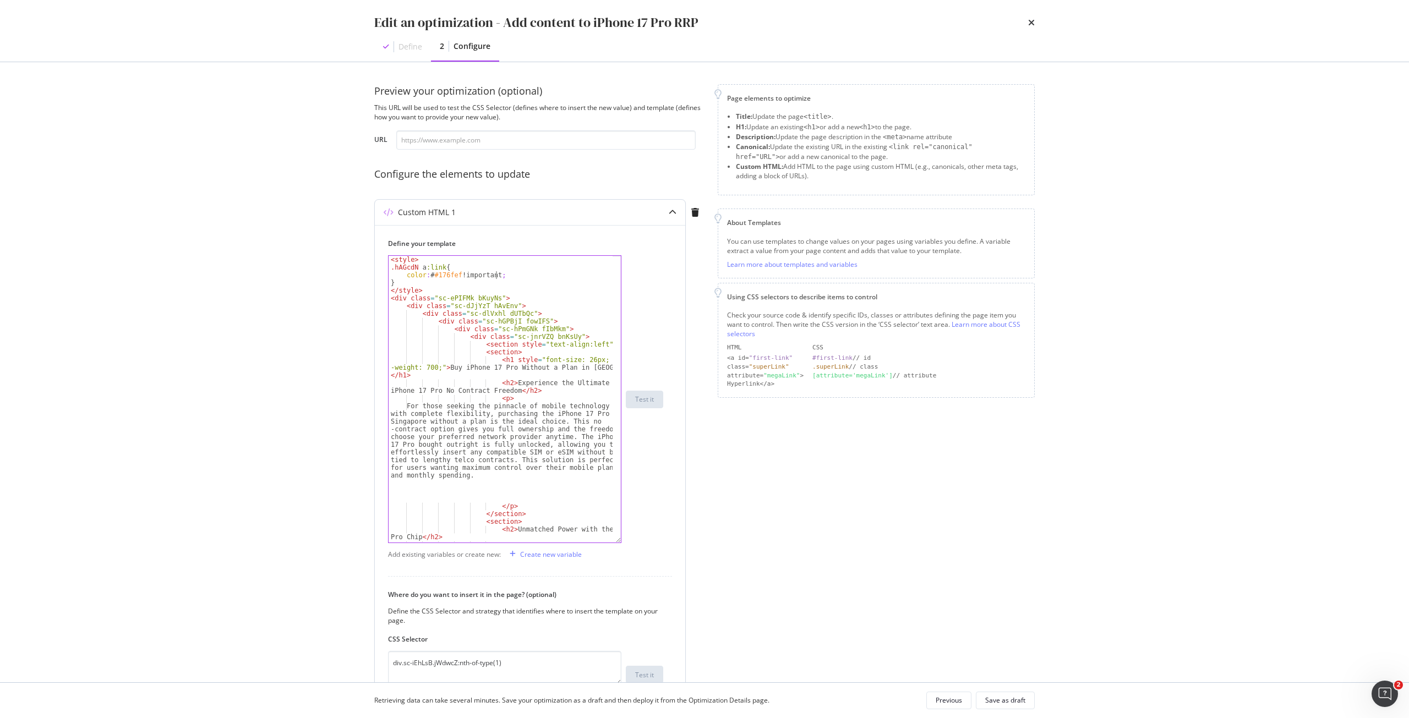
click at [526, 294] on div "< style > .hAGcdN a :link { color : # #176fef !important ; } </ style > < div c…" at bounding box center [501, 438] width 224 height 364
drag, startPoint x: 460, startPoint y: 274, endPoint x: 497, endPoint y: 276, distance: 37.5
click at [497, 276] on div "< style > .hAGcdN a :link { color : # #176fef !important ; } </ style > < div c…" at bounding box center [501, 438] width 224 height 364
type textarea "color:##176fef !important;"
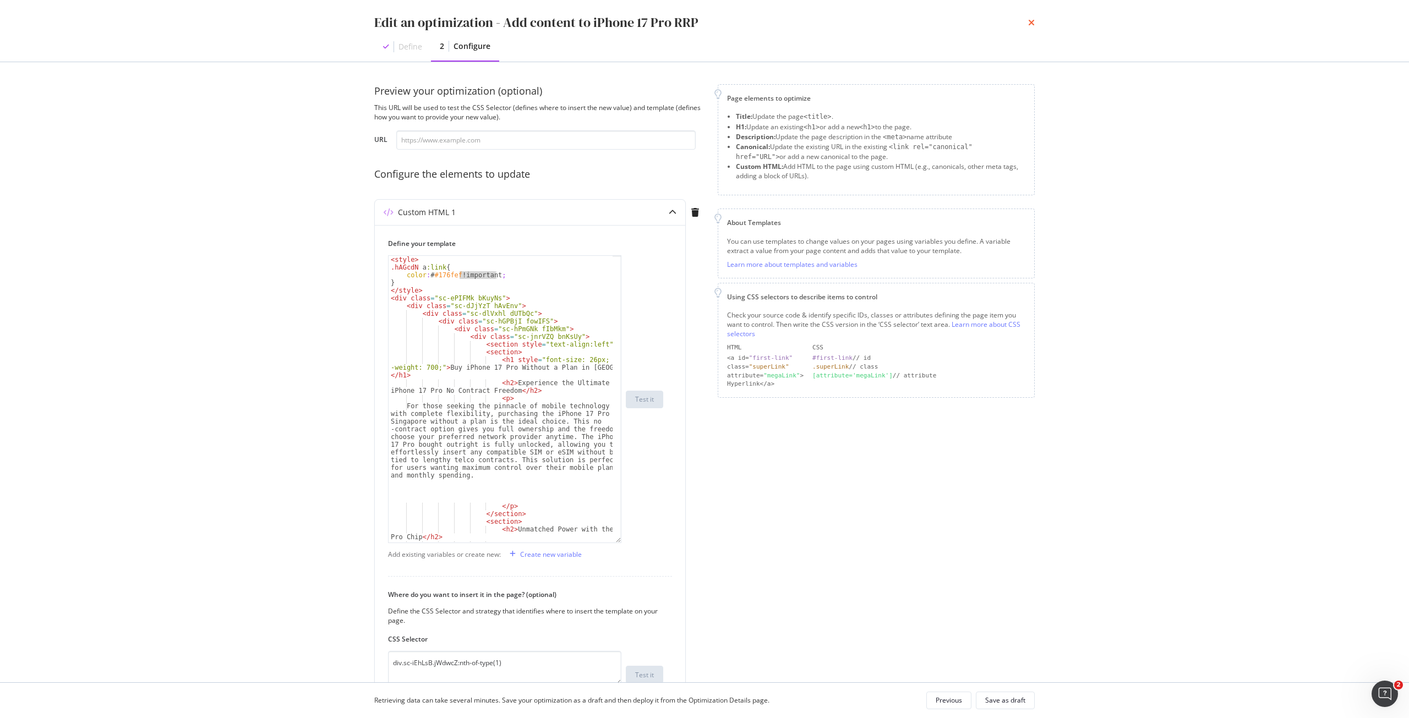
click at [1032, 26] on icon "times" at bounding box center [1031, 22] width 7 height 9
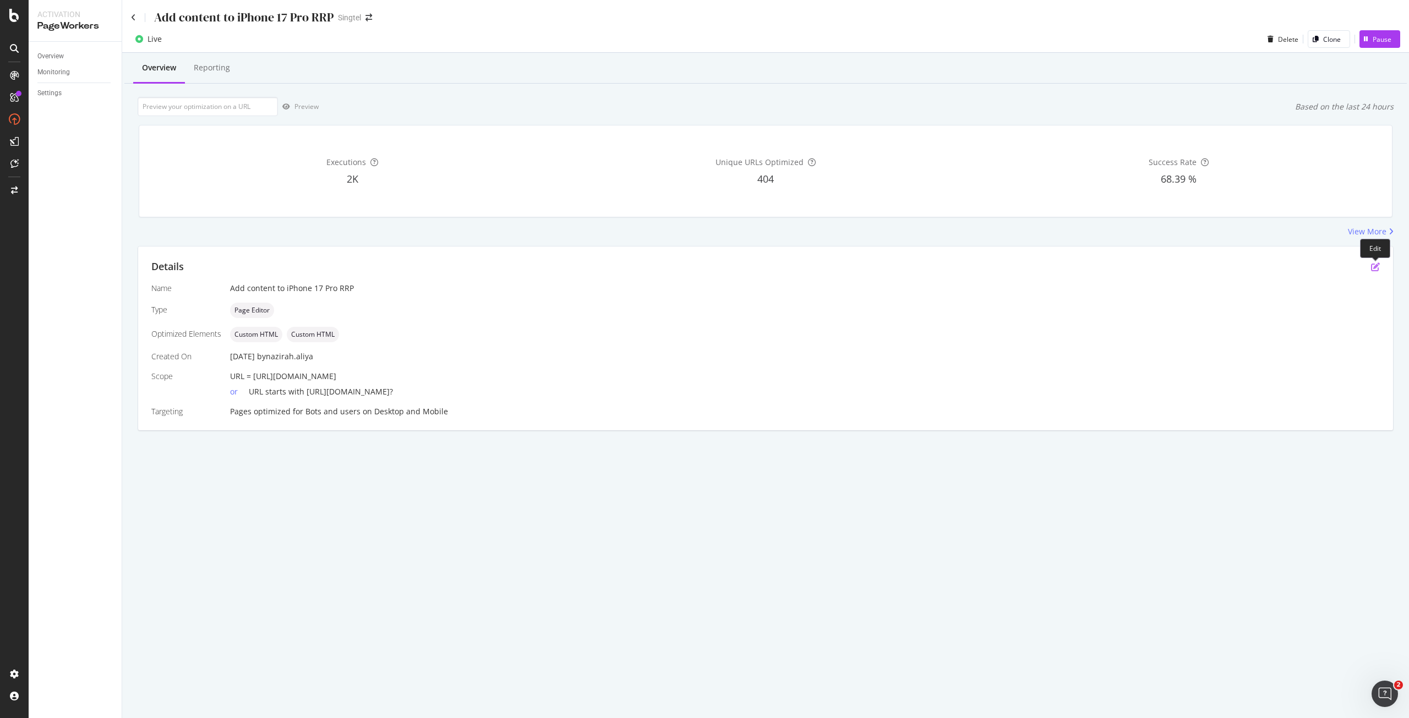
click at [1375, 267] on icon "pen-to-square" at bounding box center [1375, 267] width 9 height 9
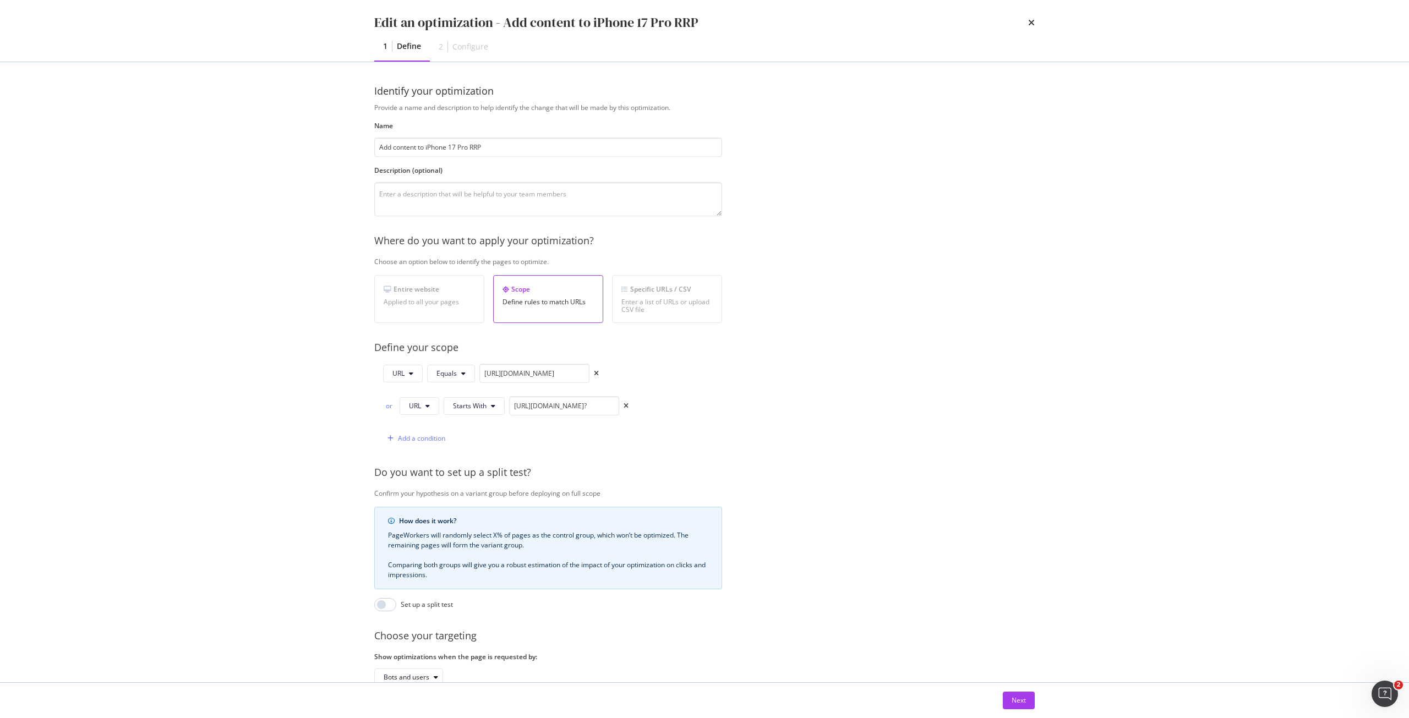
scroll to position [77, 0]
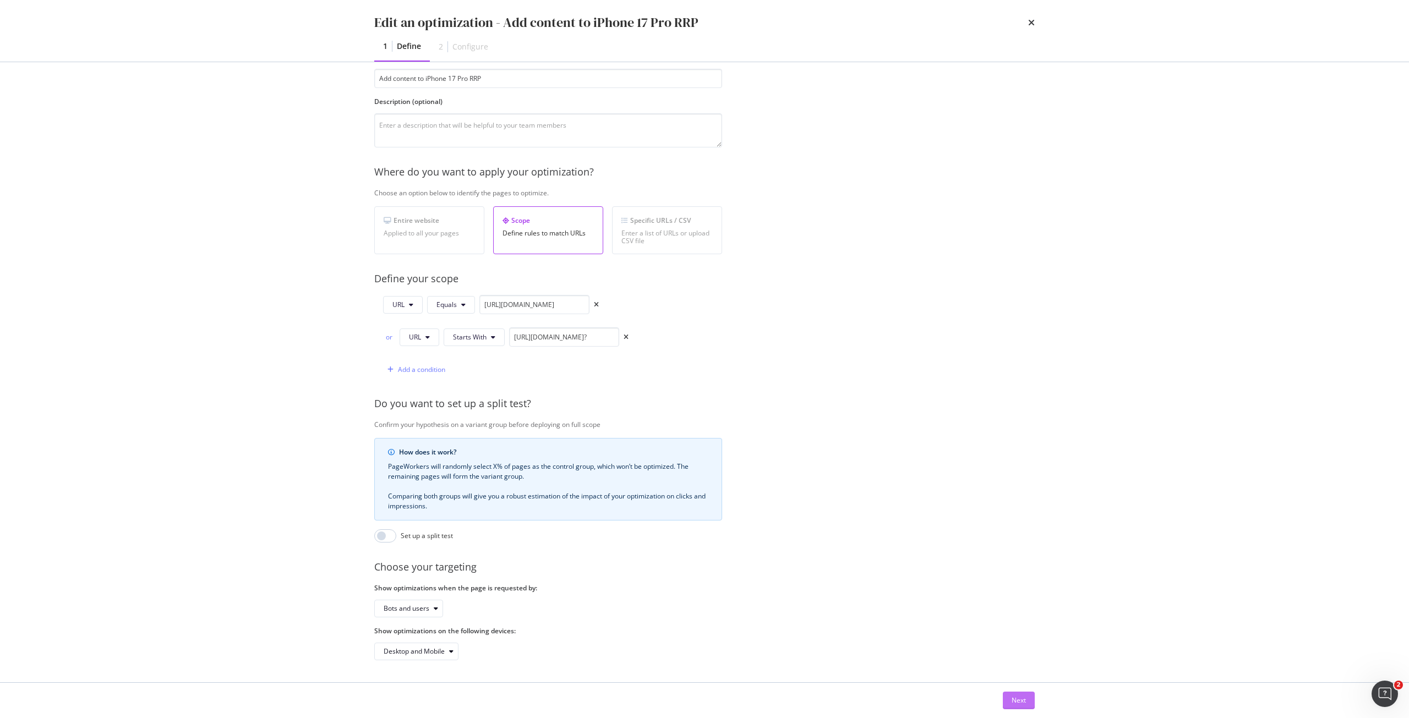
click at [1015, 693] on div "Next" at bounding box center [1019, 700] width 14 height 17
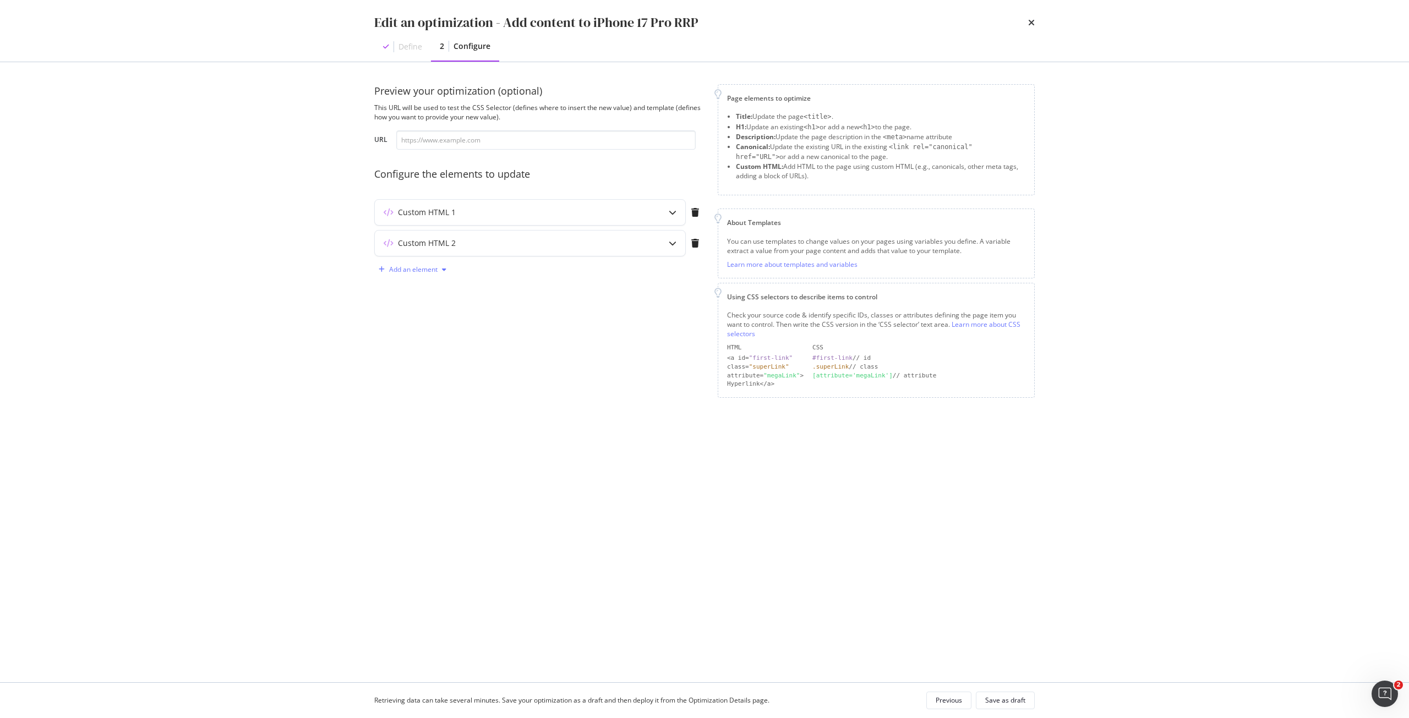
click at [435, 266] on div "Add an element" at bounding box center [413, 269] width 48 height 7
click at [474, 245] on div "Custom HTML 2" at bounding box center [508, 243] width 267 height 11
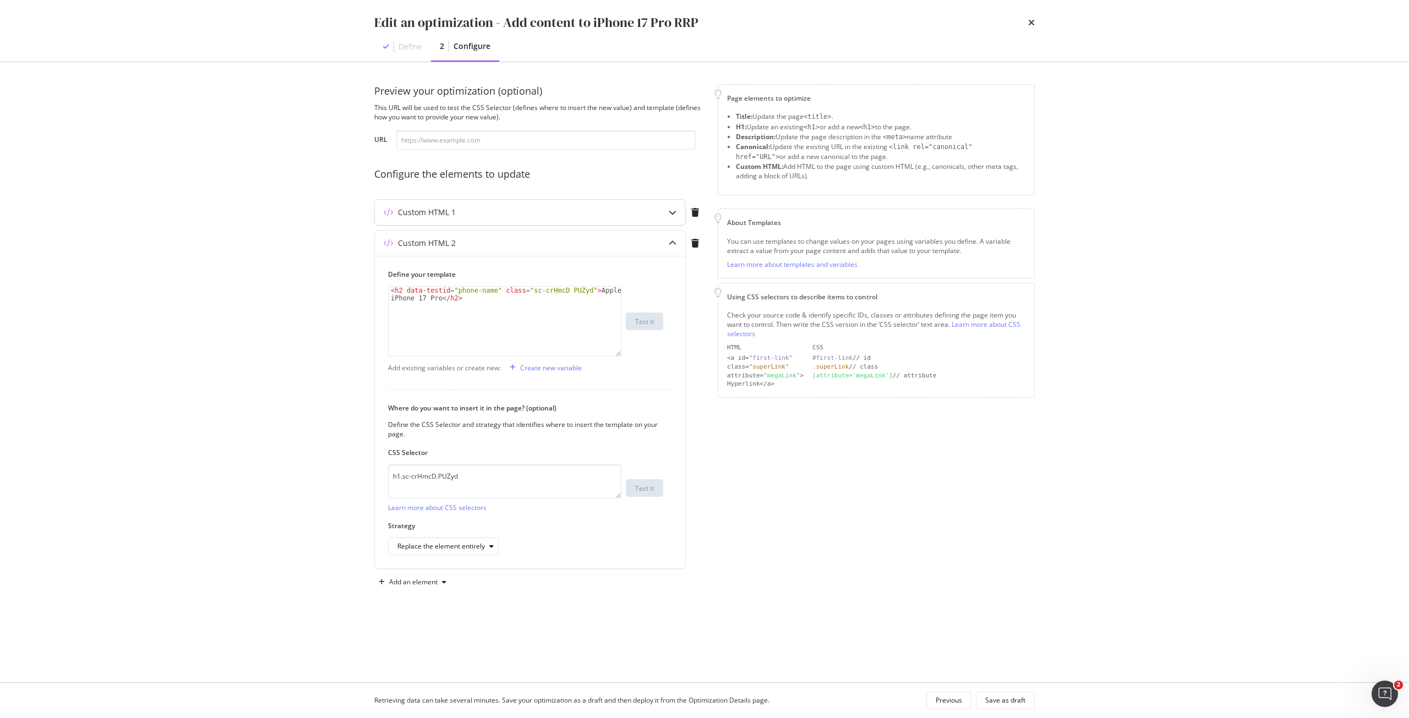
click at [531, 212] on div "Custom HTML 1" at bounding box center [508, 212] width 267 height 11
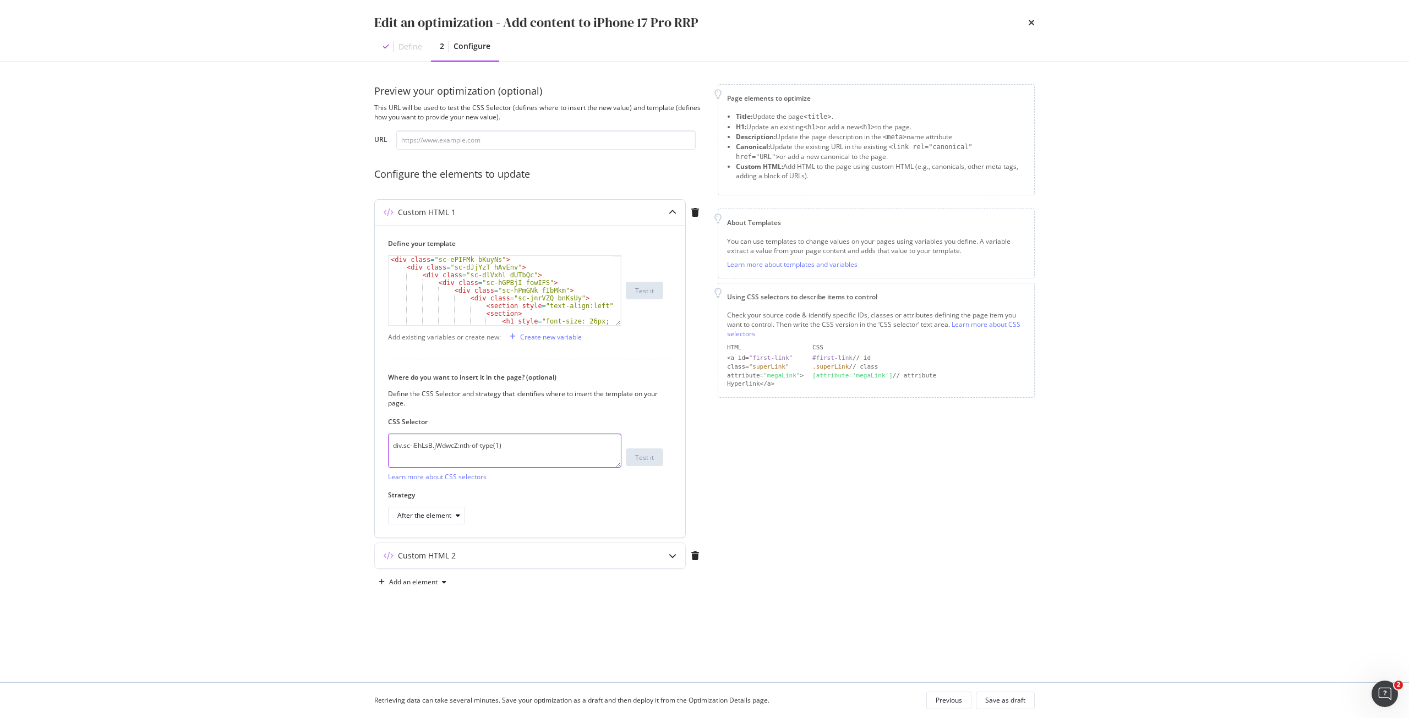
click at [521, 449] on textarea "div.sc-iEhLsB.jWdwcZ:nth-of-type(1)" at bounding box center [504, 451] width 233 height 34
click at [1031, 26] on icon "times" at bounding box center [1031, 22] width 7 height 9
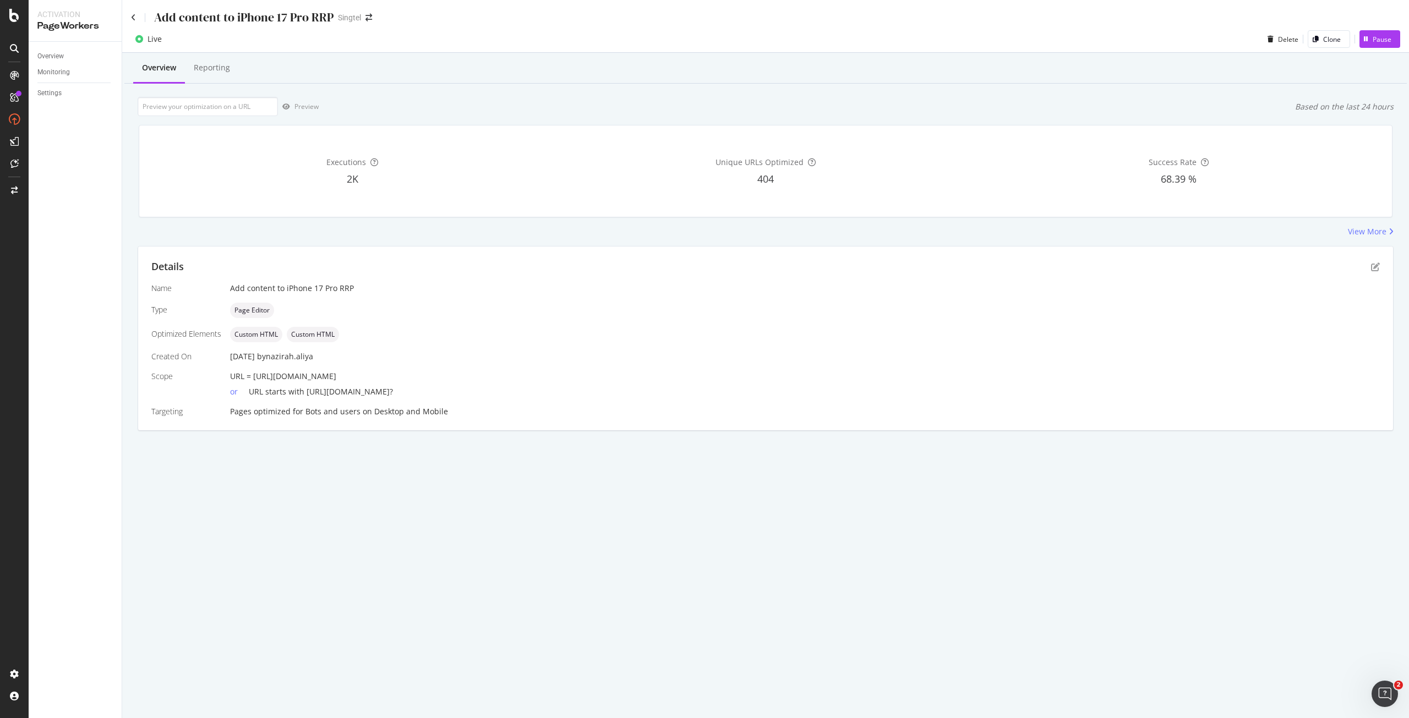
drag, startPoint x: 556, startPoint y: 375, endPoint x: 253, endPoint y: 375, distance: 303.8
click at [253, 375] on div "URL = https://shop.singtel.com/accessories/rrp-products/apple-iphone-17-pro" at bounding box center [805, 376] width 1150 height 11
copy span "[URL][DOMAIN_NAME]"
click at [244, 105] on input "url" at bounding box center [208, 106] width 140 height 19
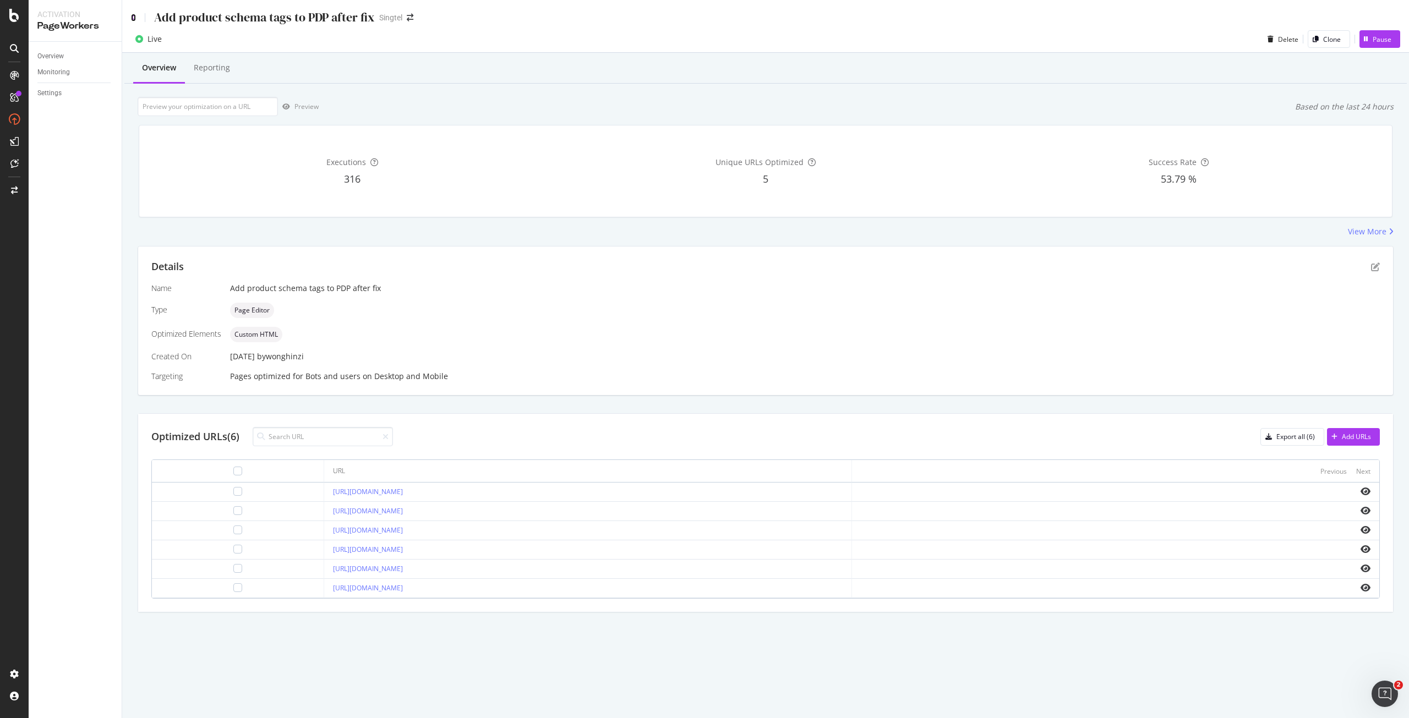
click at [133, 20] on icon at bounding box center [133, 18] width 5 height 8
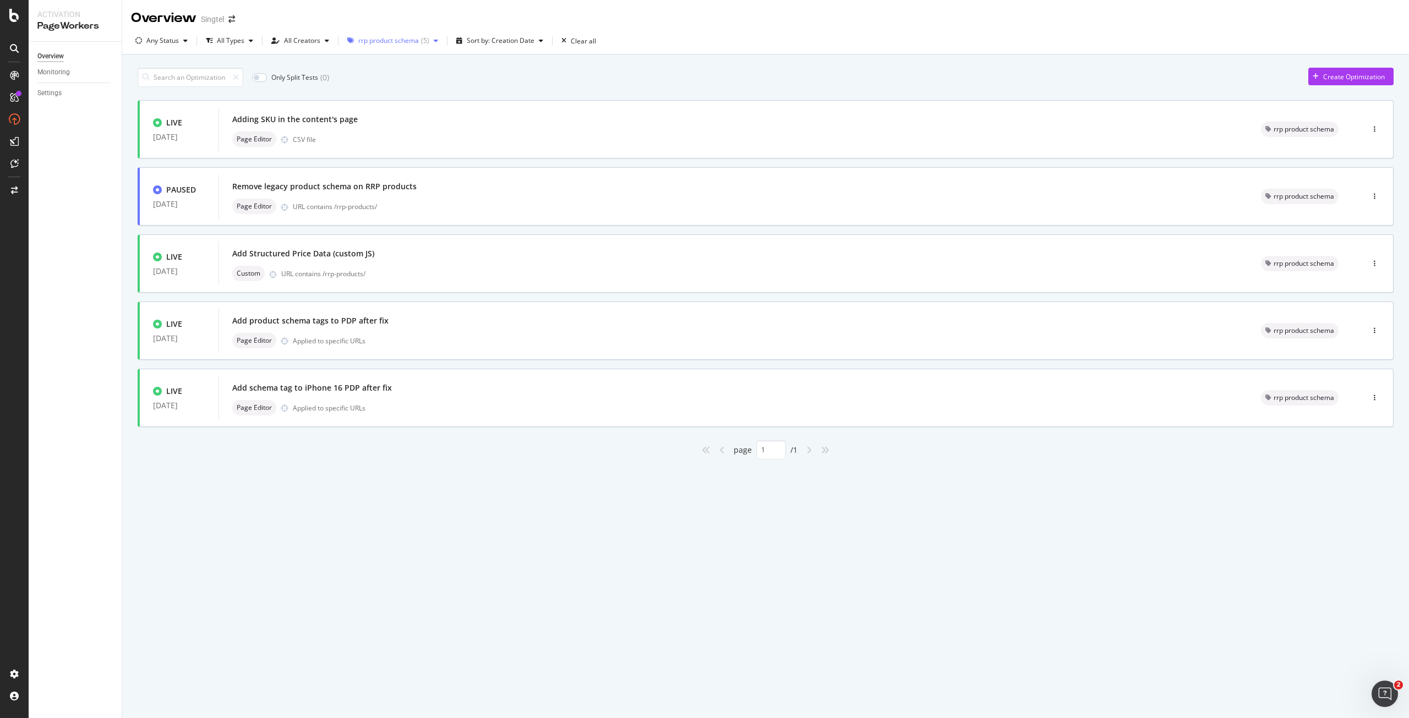
click at [380, 40] on div "rrp product schema" at bounding box center [388, 40] width 61 height 7
click at [382, 63] on div "All Tags" at bounding box center [375, 63] width 24 height 9
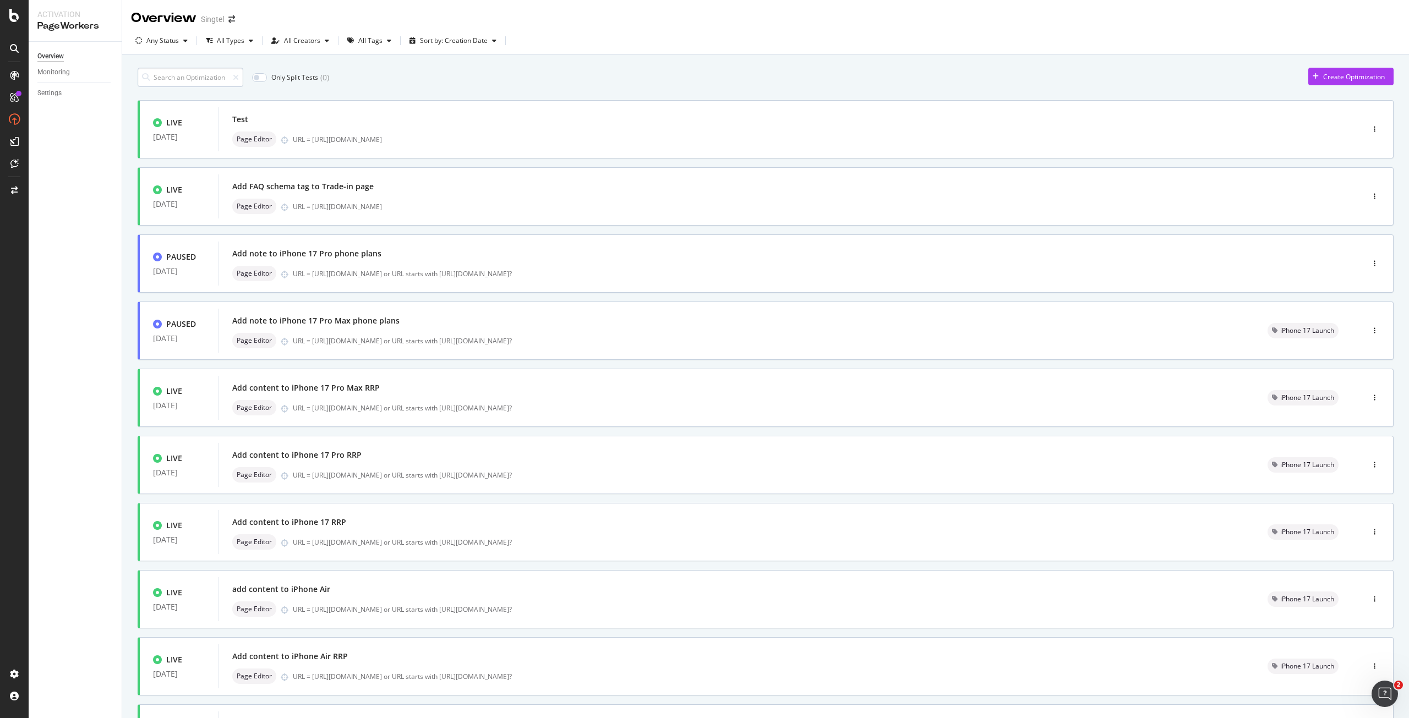
click at [173, 75] on input at bounding box center [191, 77] width 106 height 19
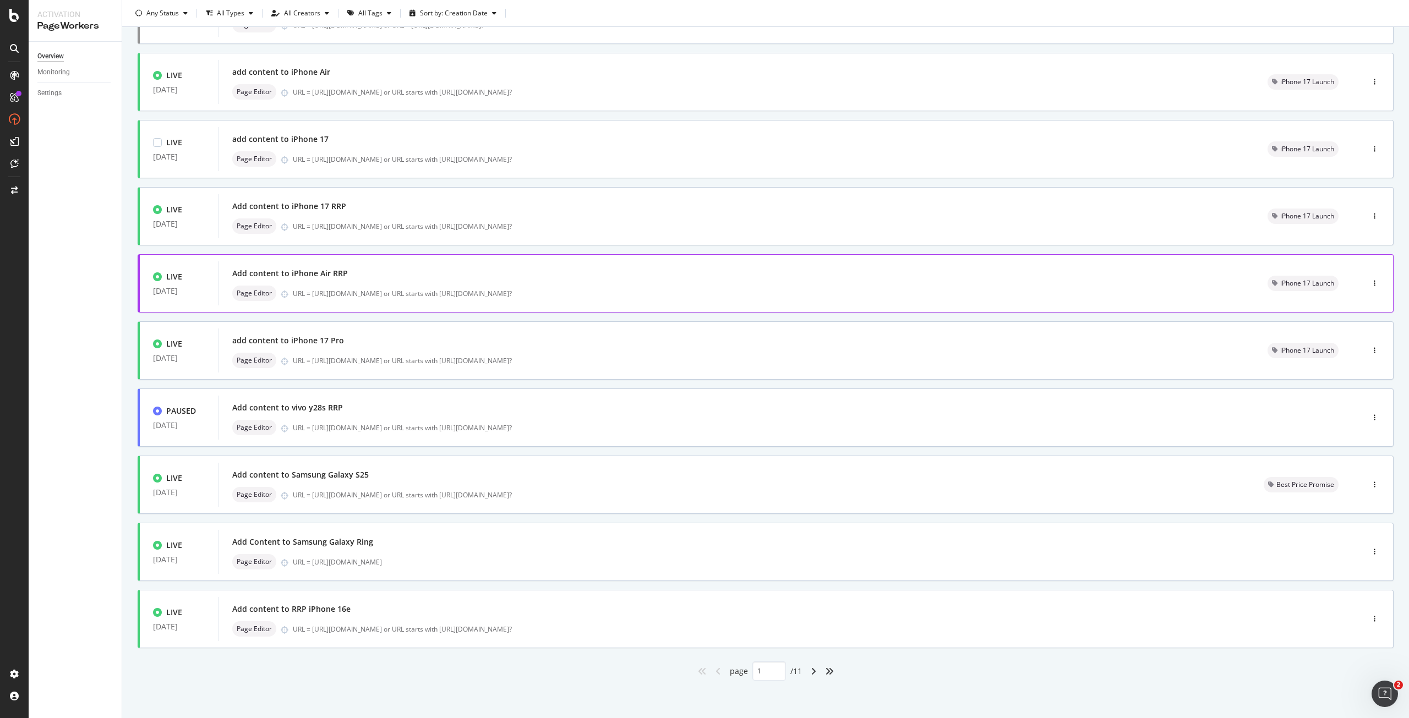
scroll to position [116, 0]
click at [811, 675] on div "angle-right" at bounding box center [813, 671] width 14 height 18
click at [715, 667] on icon "angle-left" at bounding box center [718, 670] width 6 height 9
click at [815, 670] on div "angle-right" at bounding box center [813, 671] width 14 height 18
type input "2"
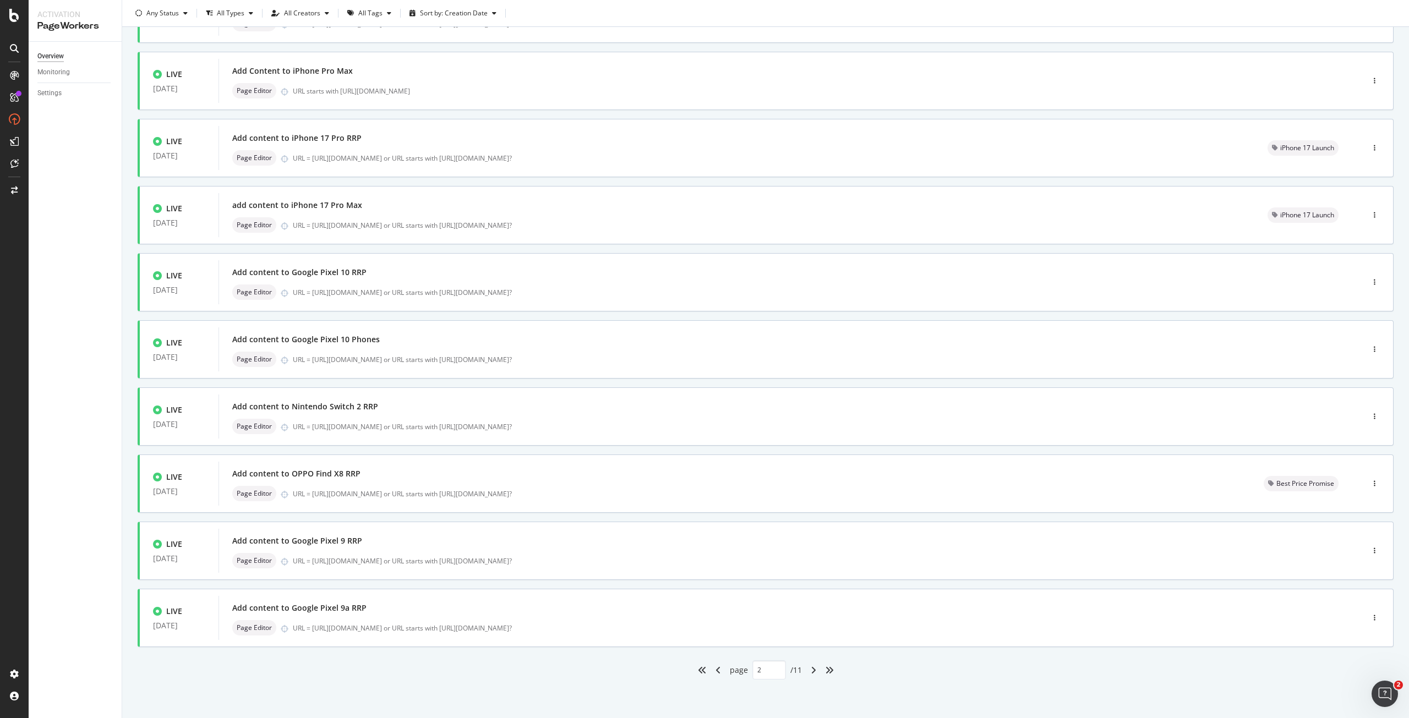
scroll to position [0, 0]
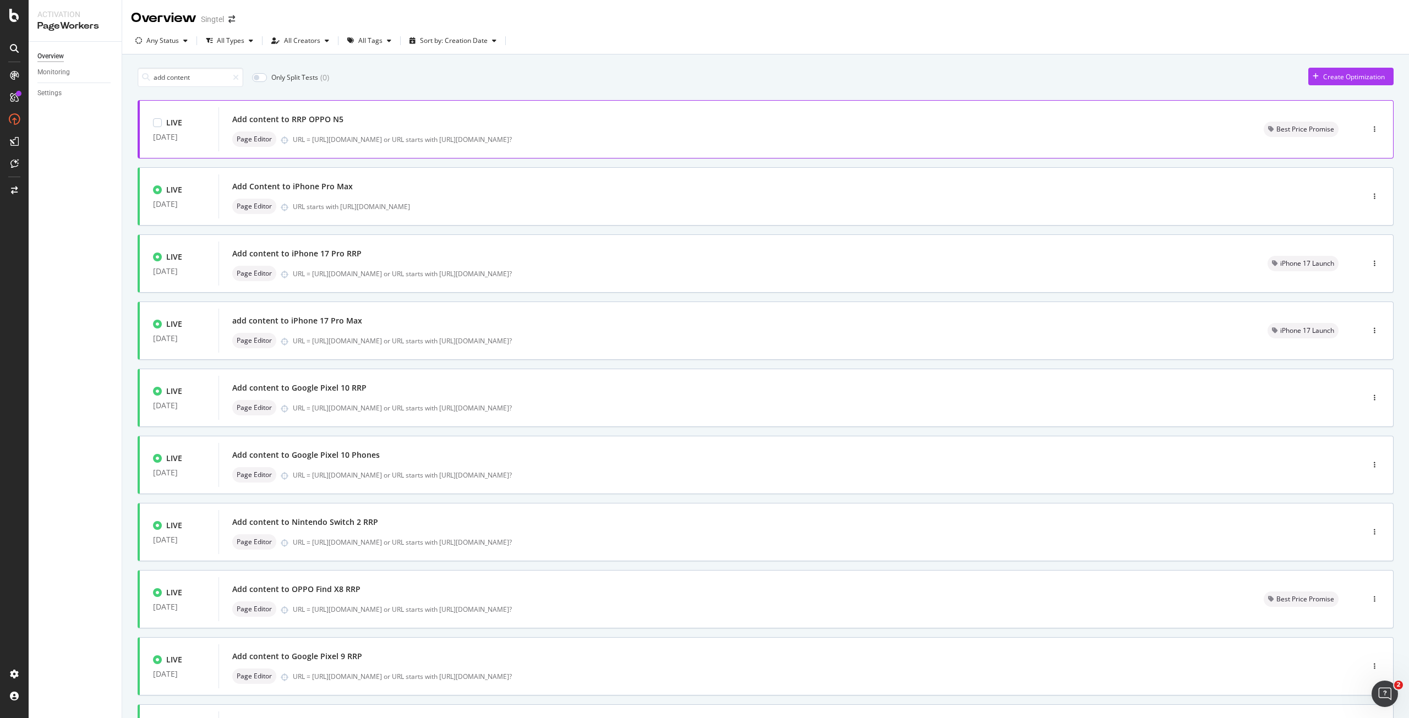
click at [406, 136] on div "URL = [URL][DOMAIN_NAME] or URL starts with [URL][DOMAIN_NAME]?" at bounding box center [765, 139] width 944 height 9
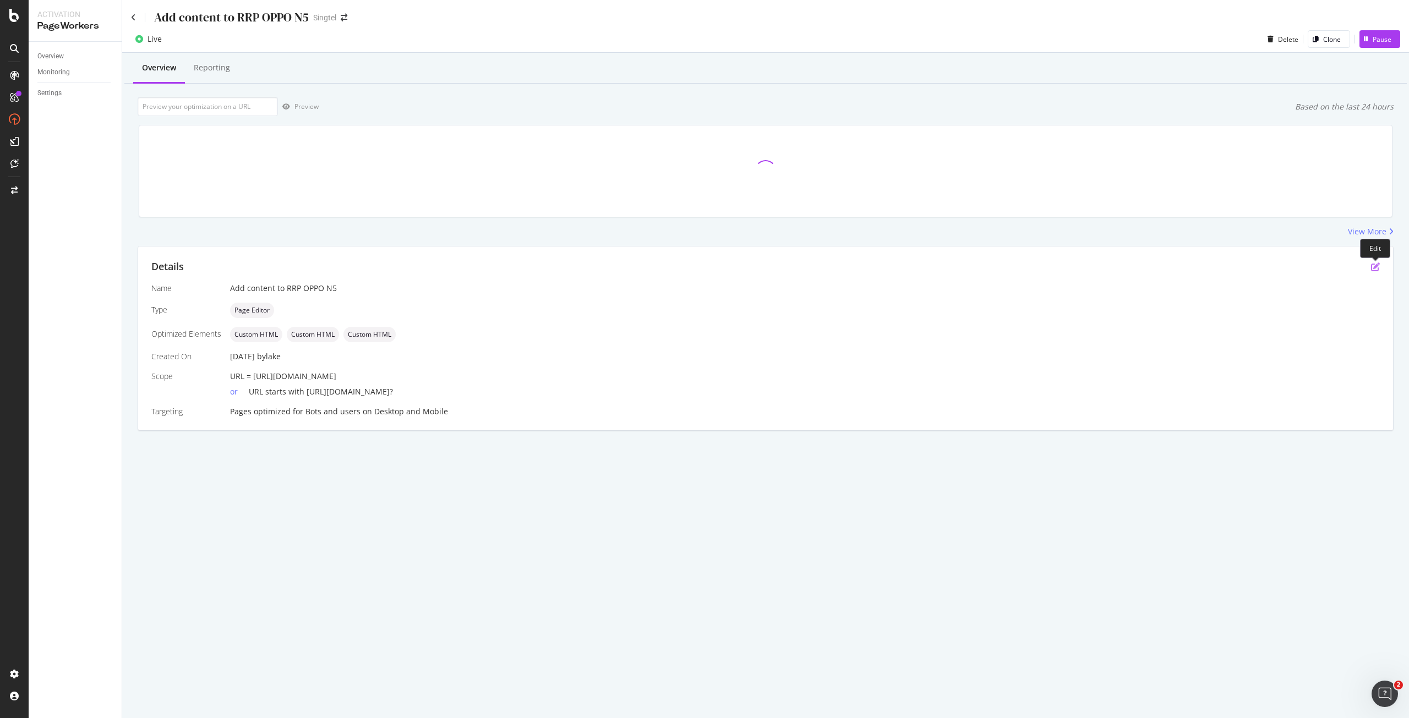
click at [1379, 266] on icon "pen-to-square" at bounding box center [1375, 267] width 9 height 9
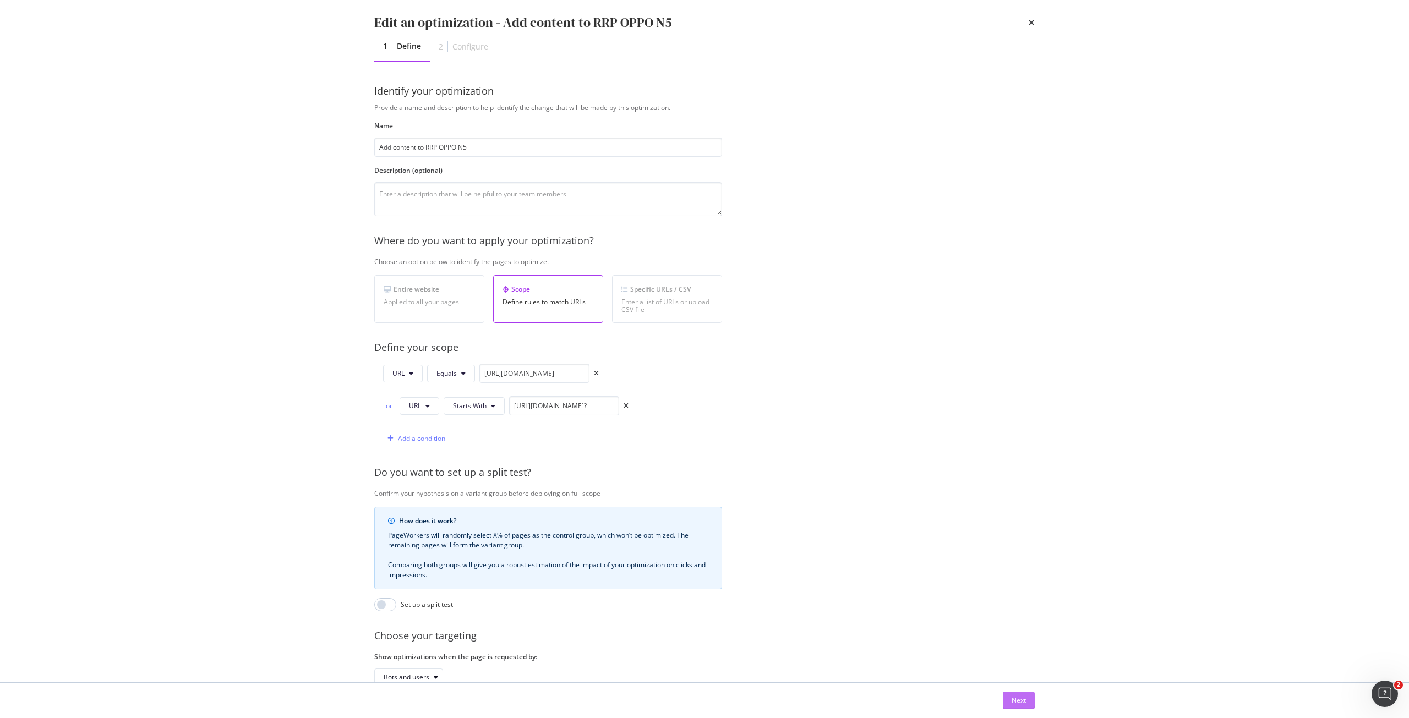
click at [1017, 702] on div "Next" at bounding box center [1019, 700] width 14 height 9
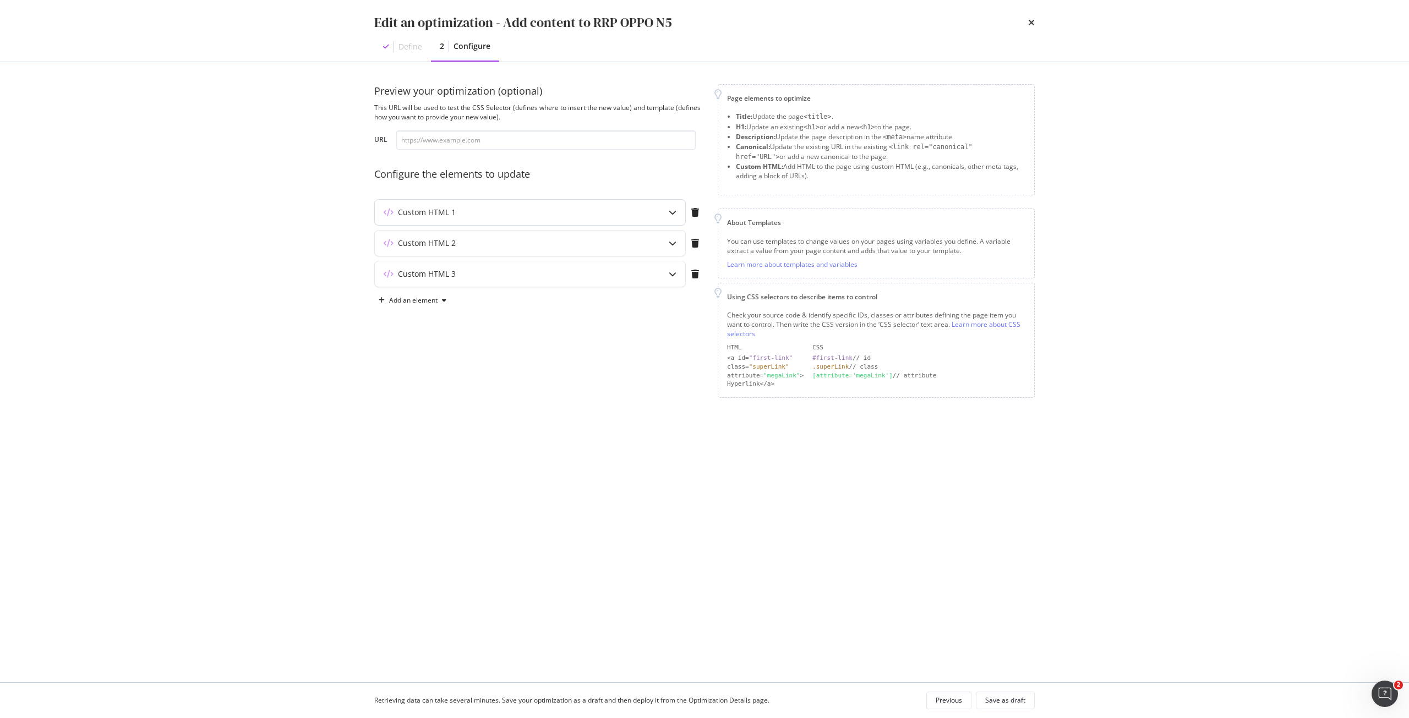
click at [552, 220] on div "Custom HTML 1" at bounding box center [530, 212] width 310 height 25
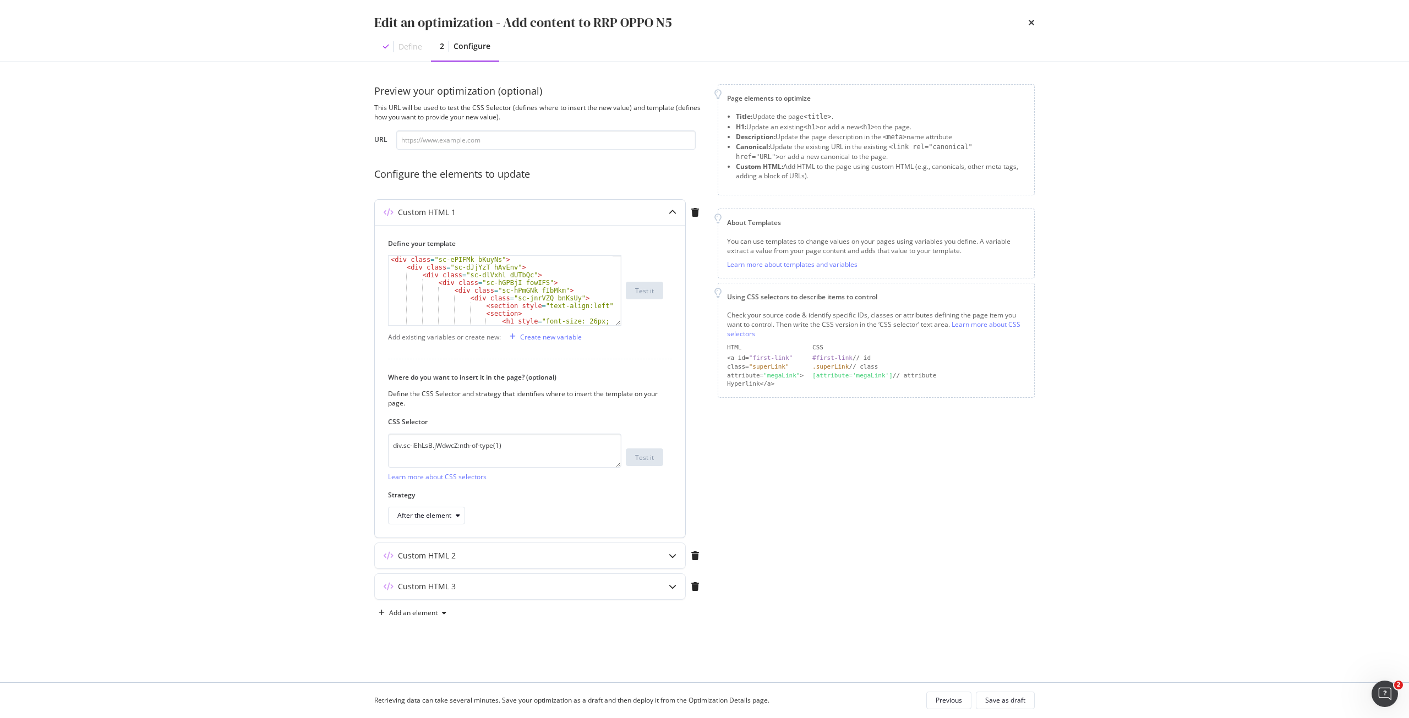
click at [389, 258] on div "< div class = "sc-ePIFMk bKuyNs" > < div class = "sc-dJjYzT hAvEnv" > < div cla…" at bounding box center [501, 306] width 224 height 100
type textarea "<div class="sc-ePIFMk bKuyNs">"
click at [429, 265] on div "< div class = "sc-ePIFMk bKuyNs" > < div class = "sc-dJjYzT hAvEnv" > < div cla…" at bounding box center [501, 298] width 224 height 85
click at [423, 262] on div "< div class = "sc-ePIFMk bKuyNs" > < div class = "sc-dJjYzT hAvEnv" > < div cla…" at bounding box center [501, 298] width 224 height 85
paste textarea "}"
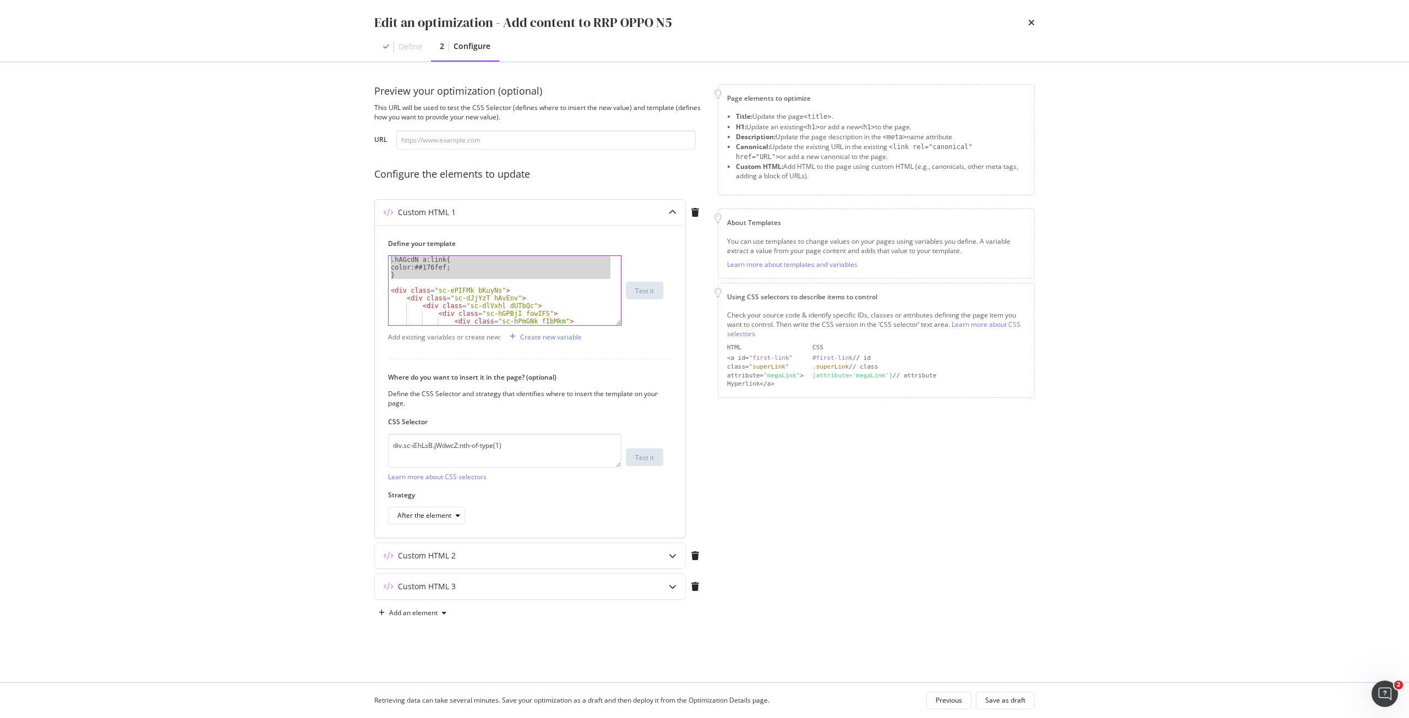
drag, startPoint x: 405, startPoint y: 281, endPoint x: 386, endPoint y: 259, distance: 29.3
click at [386, 259] on div "Define your template } .hAGcdN a:link{ color:##176fef; } < div class = "sc-ePIF…" at bounding box center [530, 381] width 310 height 313
paste textarea "</style>"
type textarea "</style>"
click at [1009, 703] on div "Save as draft" at bounding box center [1005, 700] width 40 height 9
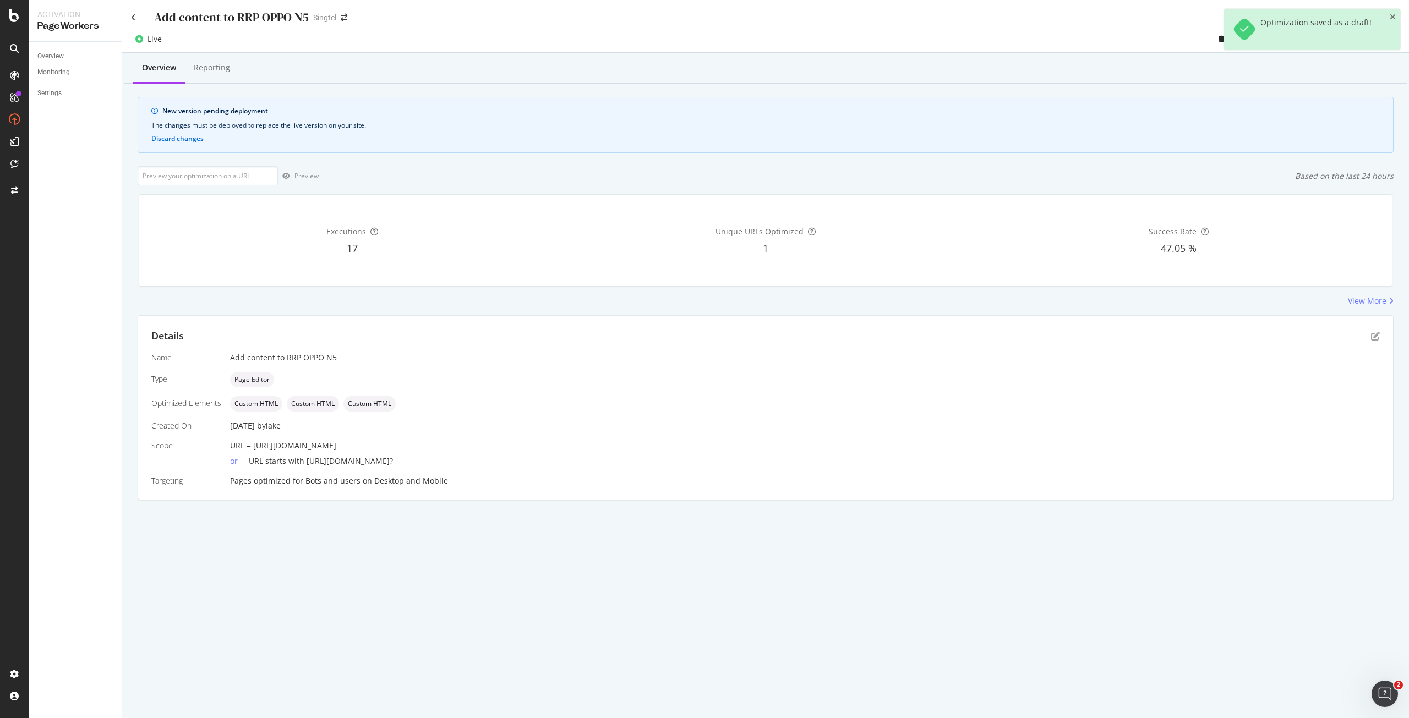
drag, startPoint x: 504, startPoint y: 447, endPoint x: 253, endPoint y: 451, distance: 251.0
click at [253, 451] on div "URL = [URL][DOMAIN_NAME]" at bounding box center [805, 445] width 1150 height 11
copy span "[URL][DOMAIN_NAME]"
click at [220, 182] on input "url" at bounding box center [208, 175] width 140 height 19
paste input "[URL][DOMAIN_NAME]"
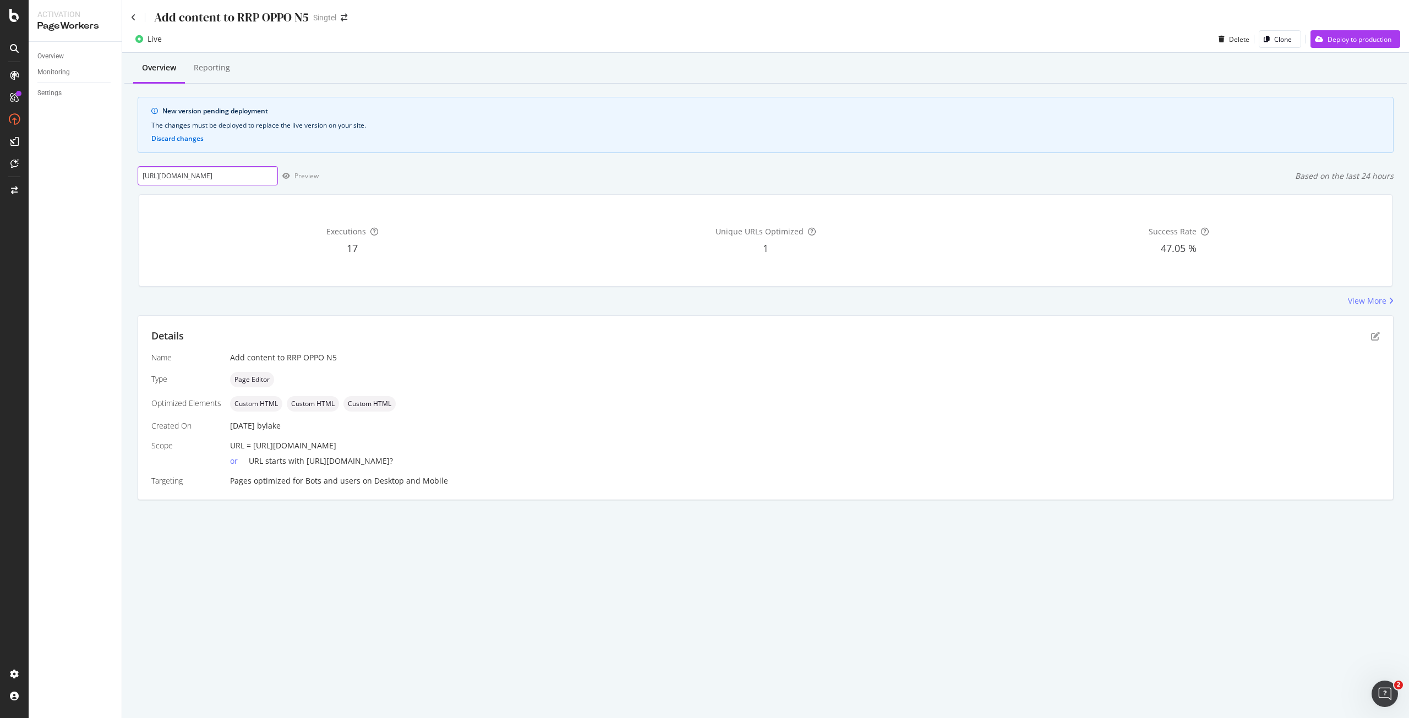
scroll to position [0, 65]
type input "[URL][DOMAIN_NAME]"
click at [309, 177] on div "Preview" at bounding box center [306, 175] width 24 height 9
click at [134, 18] on icon at bounding box center [133, 18] width 5 height 8
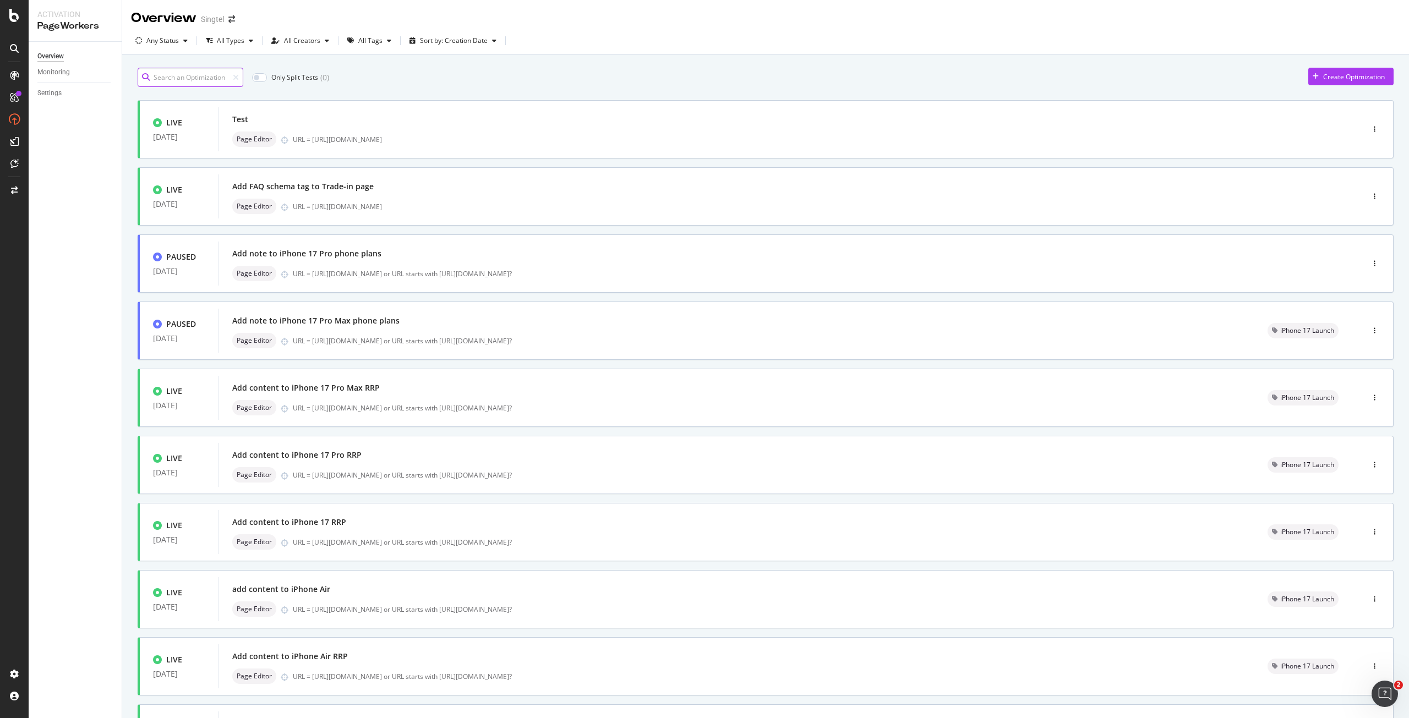
click at [168, 79] on input at bounding box center [191, 77] width 106 height 19
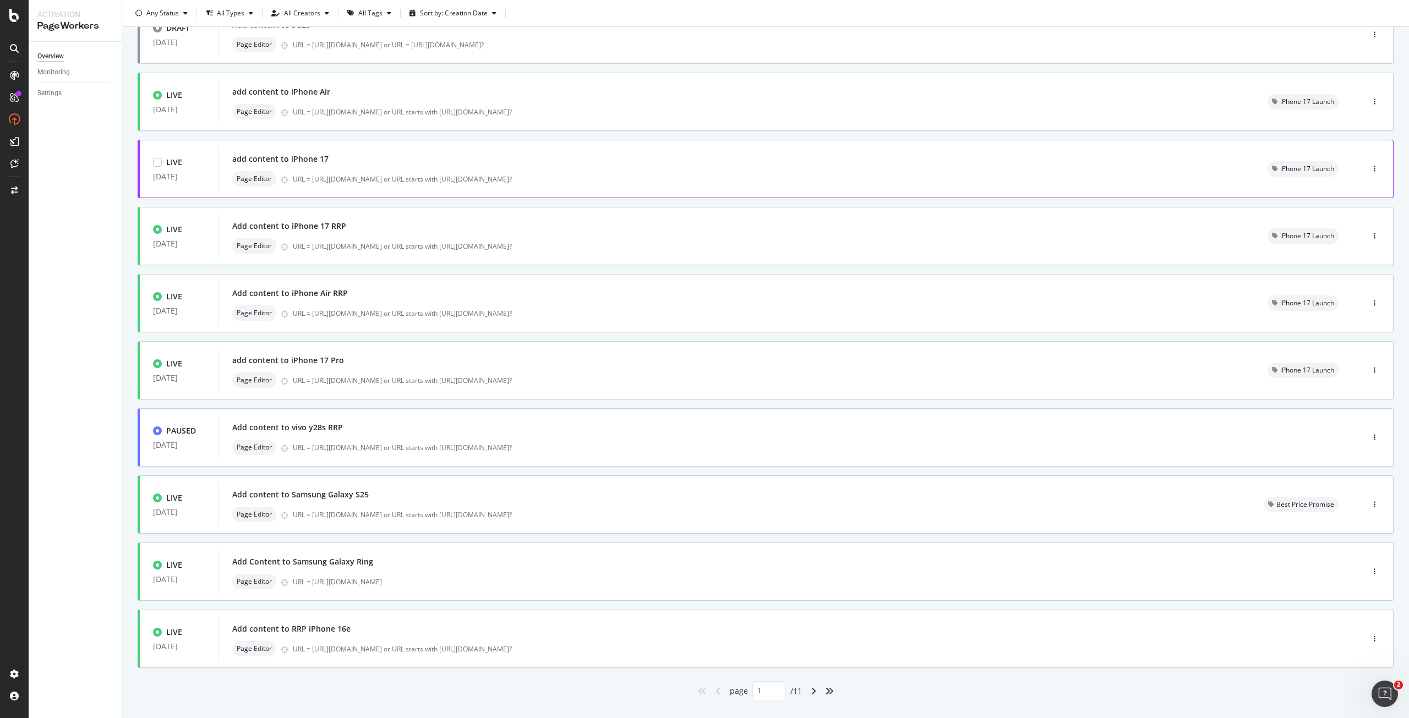
scroll to position [116, 0]
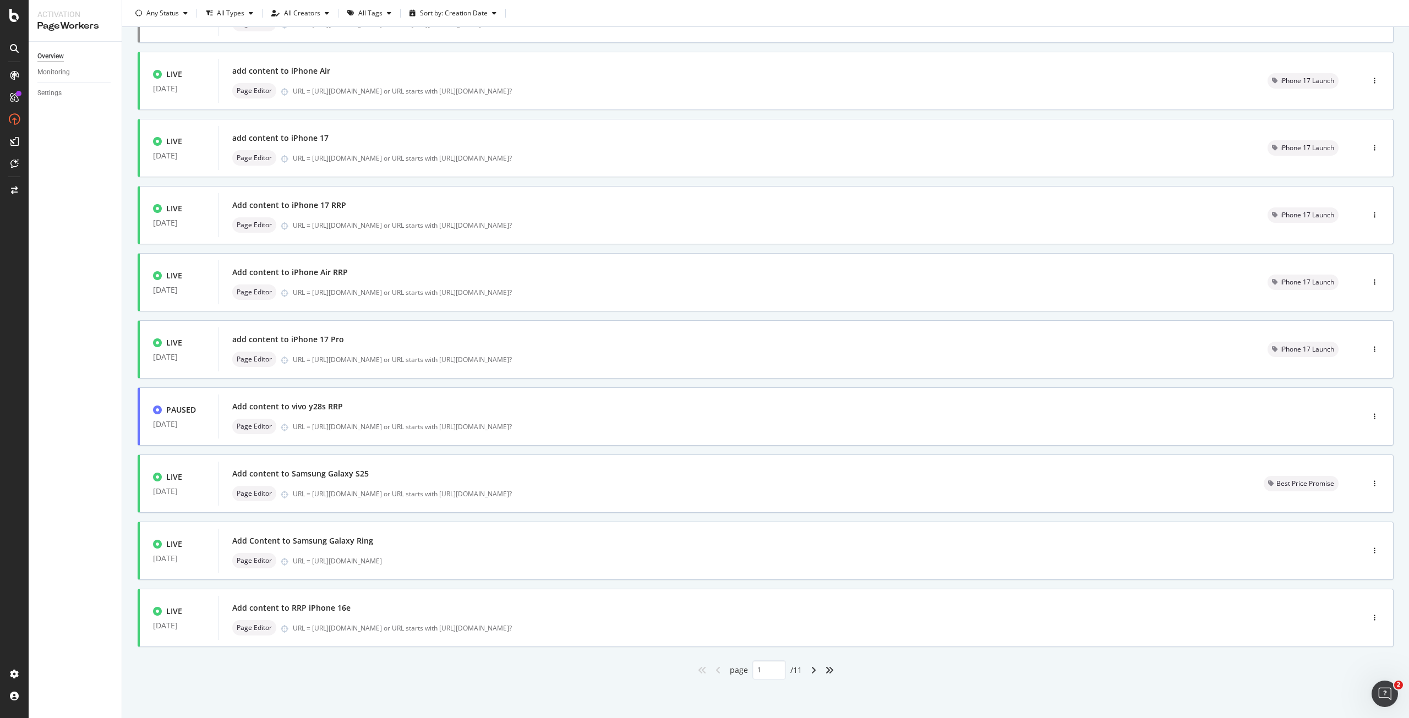
click at [807, 679] on div "angle-right" at bounding box center [813, 671] width 14 height 18
type input "2"
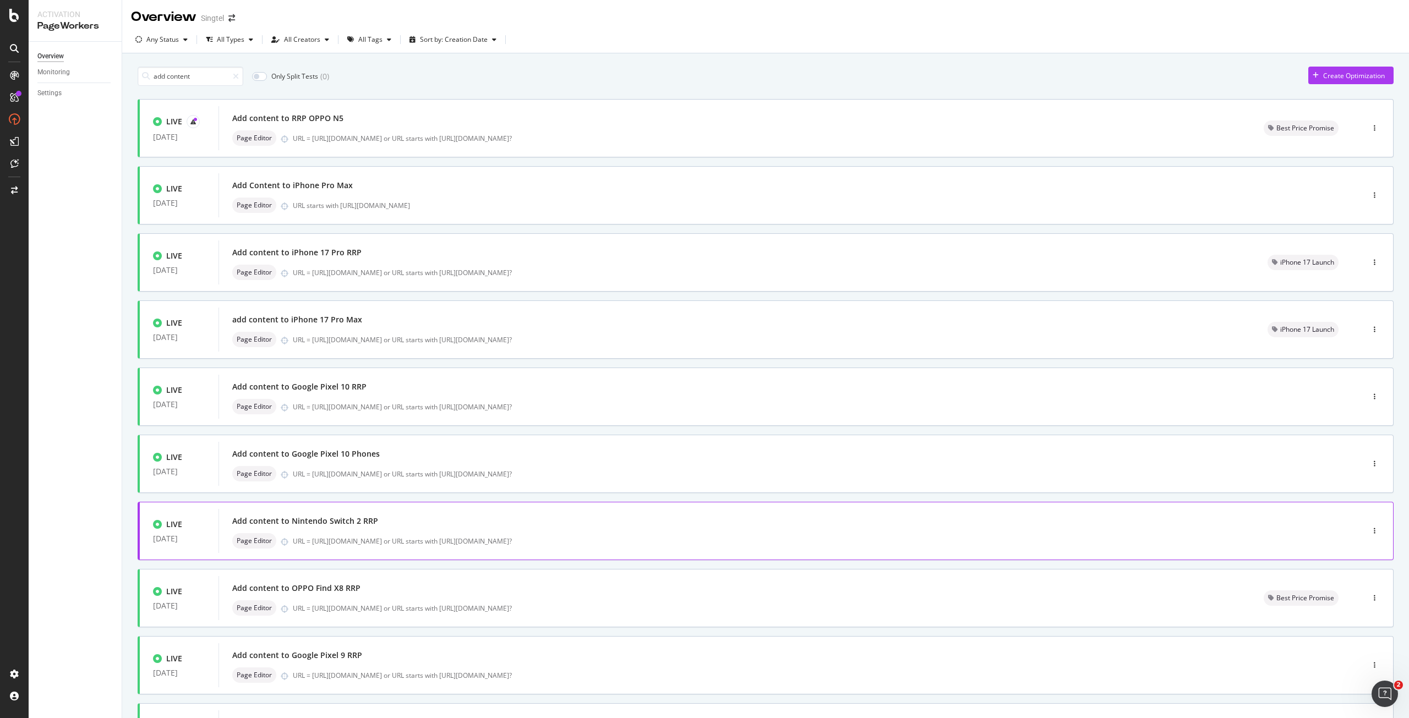
scroll to position [0, 0]
click at [294, 122] on div "Add content to RRP OPPO N5" at bounding box center [287, 119] width 111 height 11
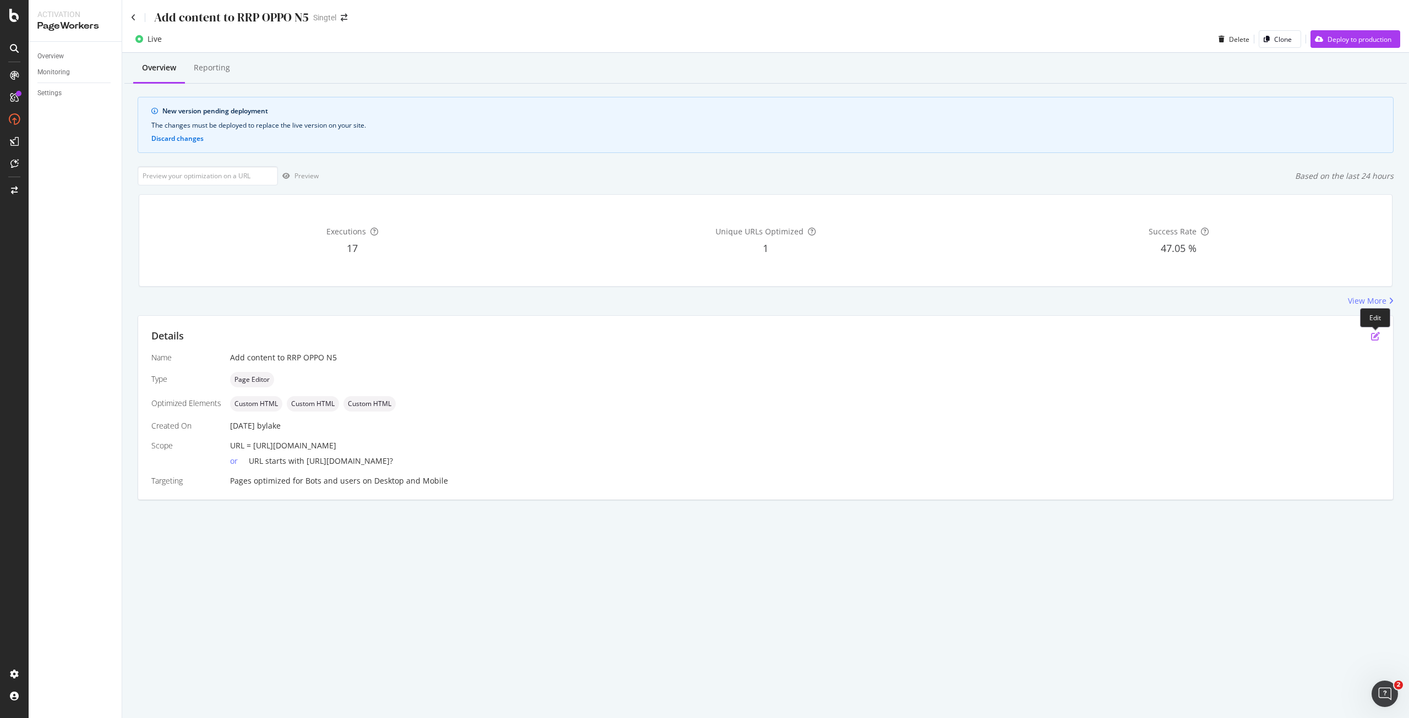
click at [1373, 334] on icon "pen-to-square" at bounding box center [1375, 336] width 9 height 9
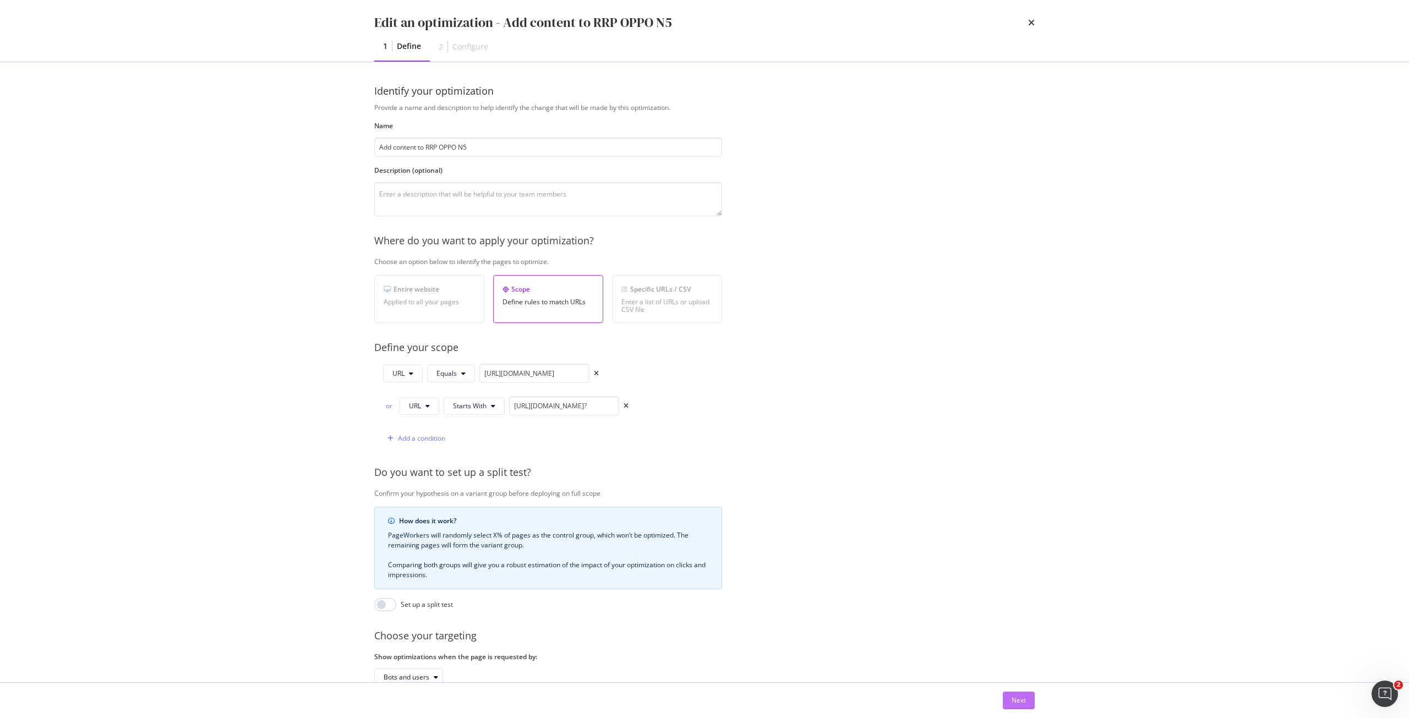
click at [1024, 699] on div "Next" at bounding box center [1019, 700] width 14 height 9
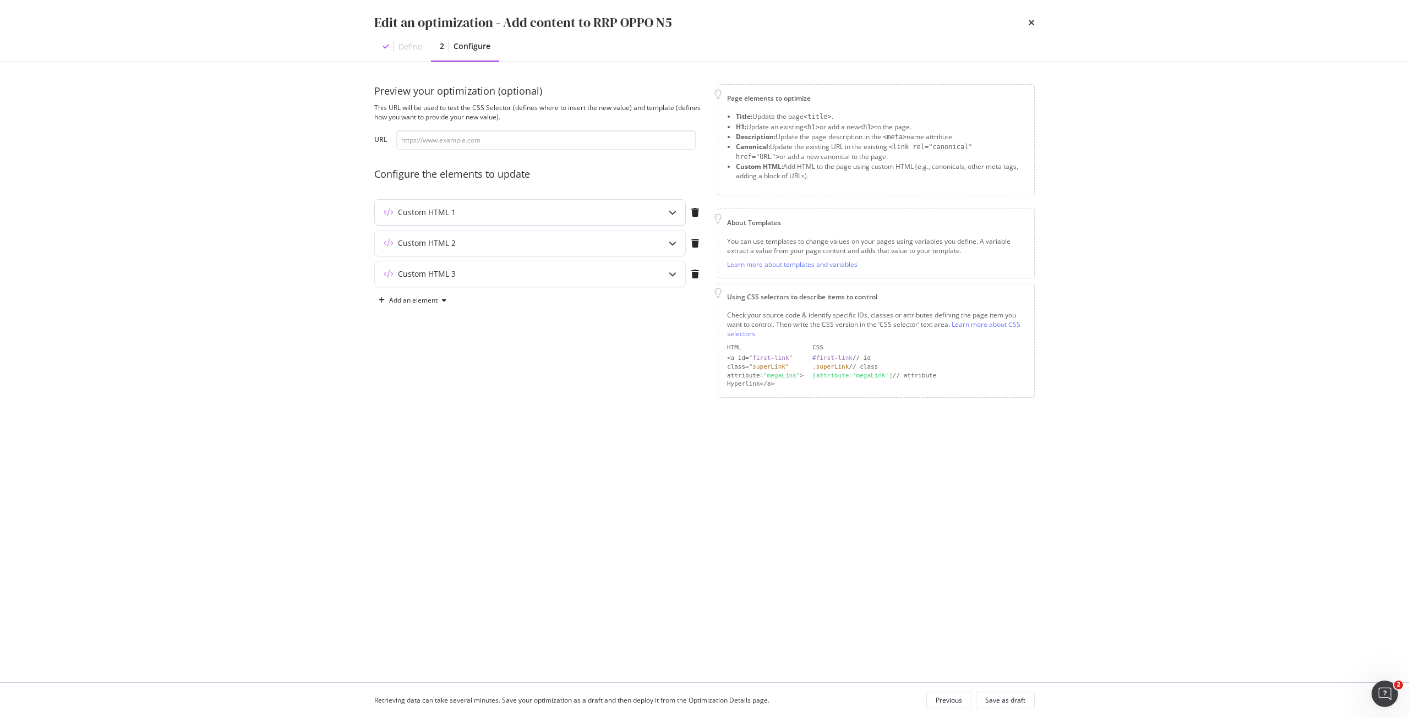
click at [476, 216] on div "Custom HTML 1" at bounding box center [508, 212] width 267 height 11
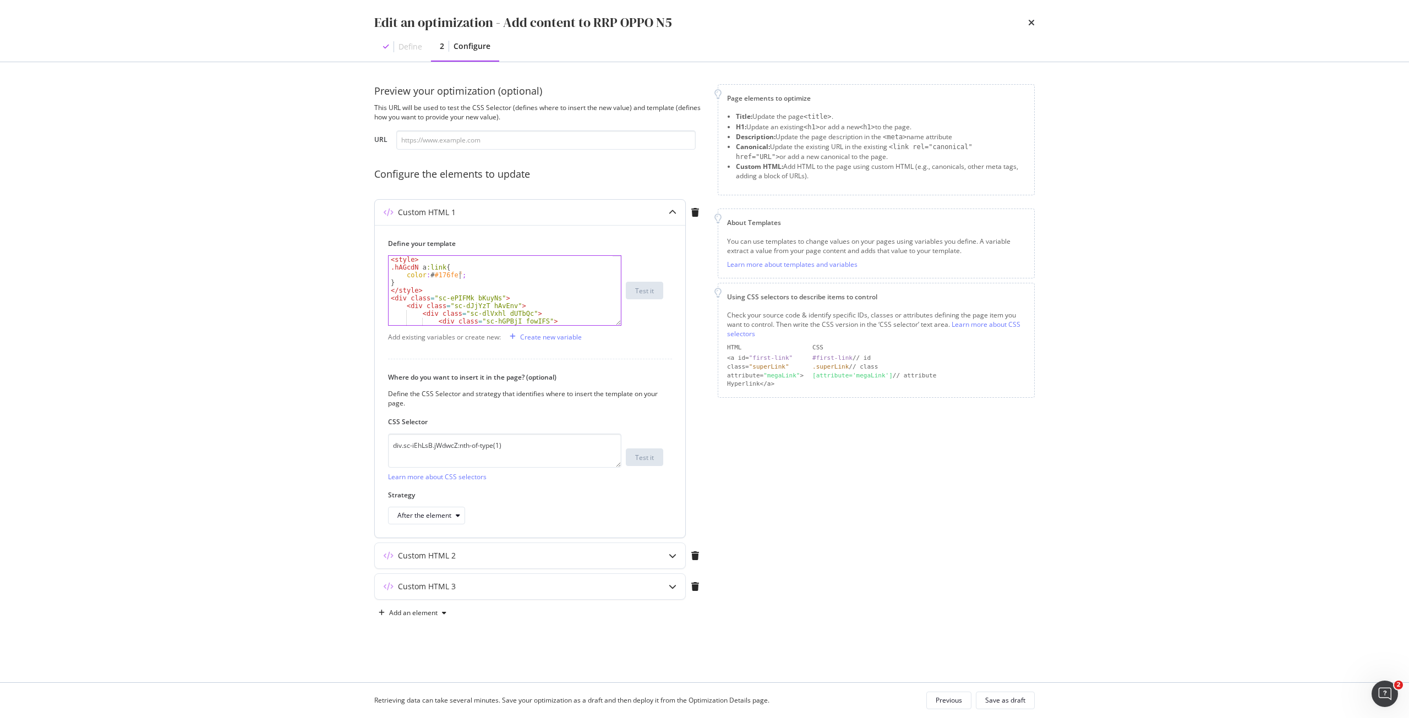
click at [459, 276] on div "< style > .hAGcdN a :link { color : # #176fef ; } </ style > < div class = "sc-…" at bounding box center [501, 298] width 224 height 85
click at [457, 276] on div "< style > .hAGcdN a :link { color : # #176fef ; } </ style > < div class = "sc-…" at bounding box center [501, 298] width 224 height 85
paste textarea "!important"
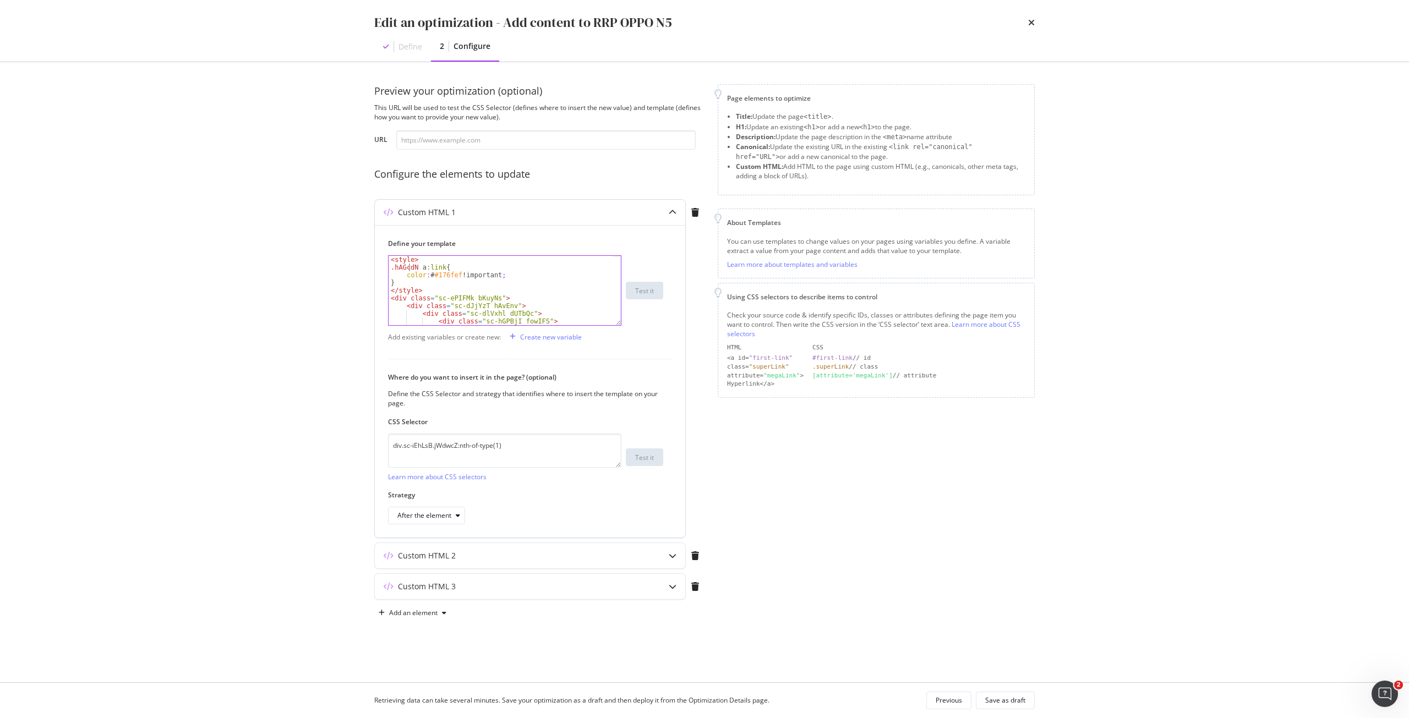
click at [409, 266] on div "< style > .hAGcdN a :link { color : # #176fef !important ; } </ style > < div c…" at bounding box center [501, 298] width 224 height 85
type textarea ".hAGcdN a:link{"
click at [576, 267] on span "​" at bounding box center [572, 265] width 13 height 14
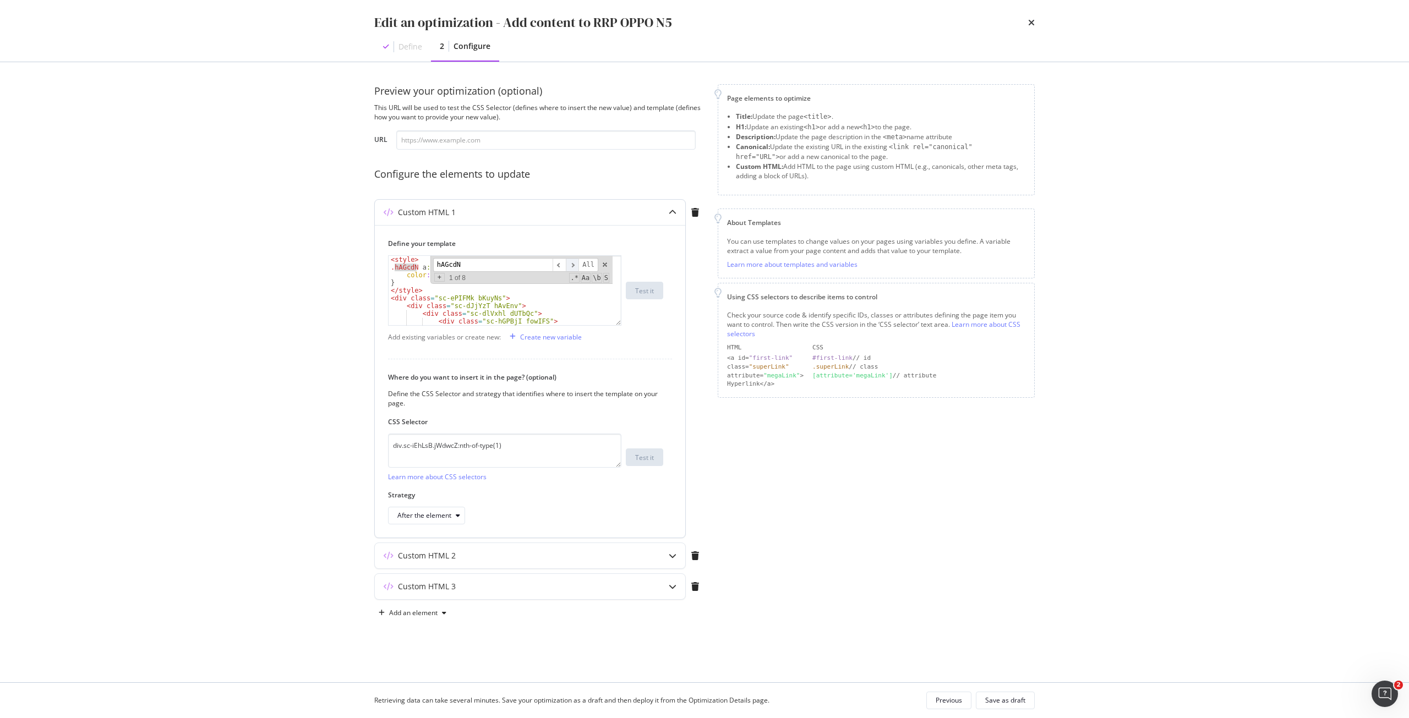
scroll to position [851, 0]
click at [576, 267] on span "​" at bounding box center [572, 265] width 13 height 14
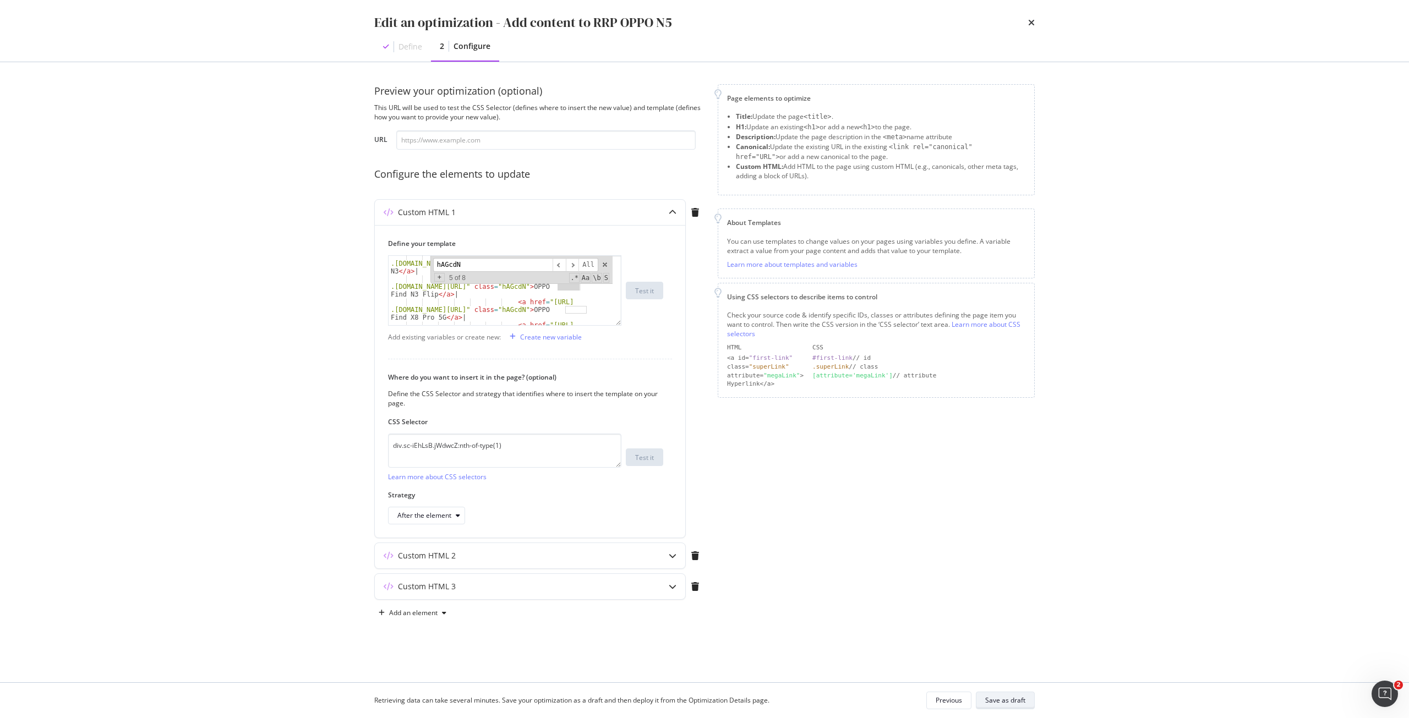
click at [1008, 703] on div "Save as draft" at bounding box center [1005, 700] width 40 height 9
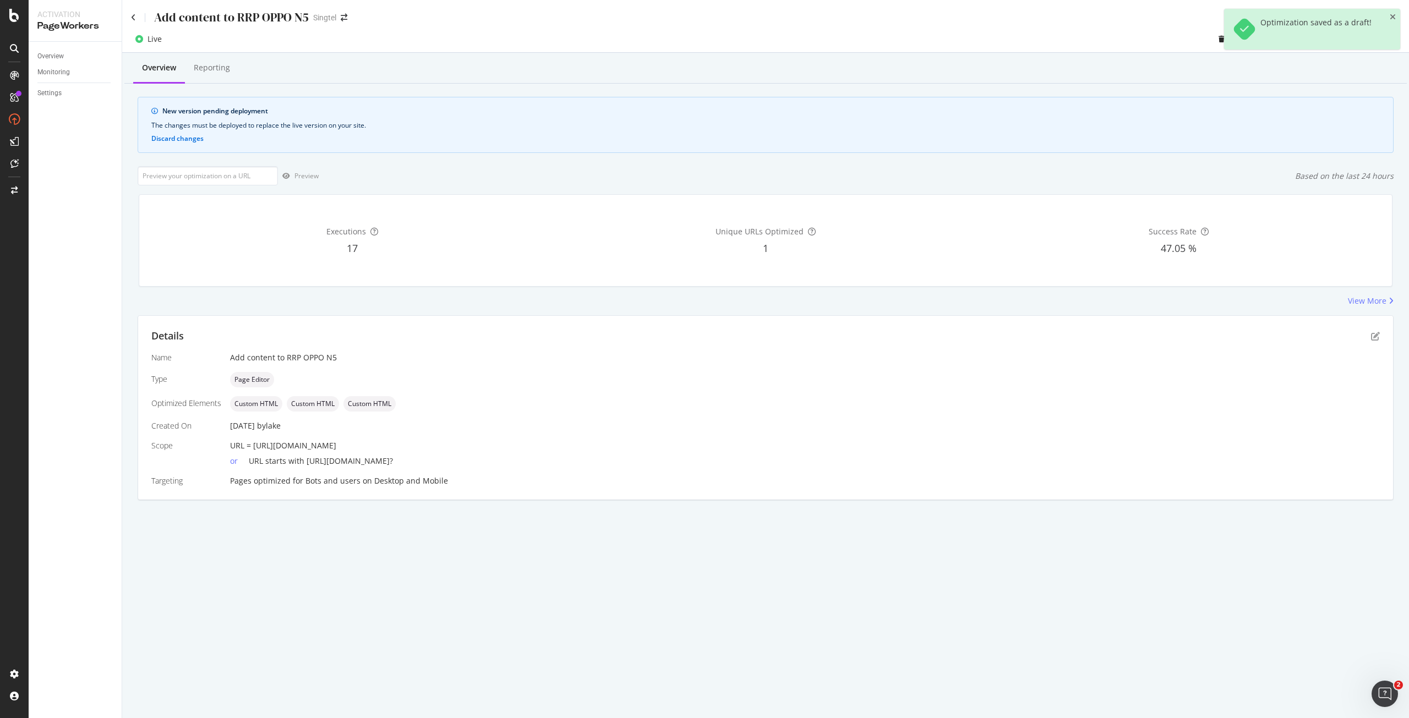
drag, startPoint x: 505, startPoint y: 441, endPoint x: 253, endPoint y: 445, distance: 251.5
click at [253, 445] on div "URL = [URL][DOMAIN_NAME]" at bounding box center [805, 445] width 1150 height 11
copy span "[URL][DOMAIN_NAME]"
click at [197, 173] on input "url" at bounding box center [208, 175] width 140 height 19
paste input "[URL][DOMAIN_NAME]"
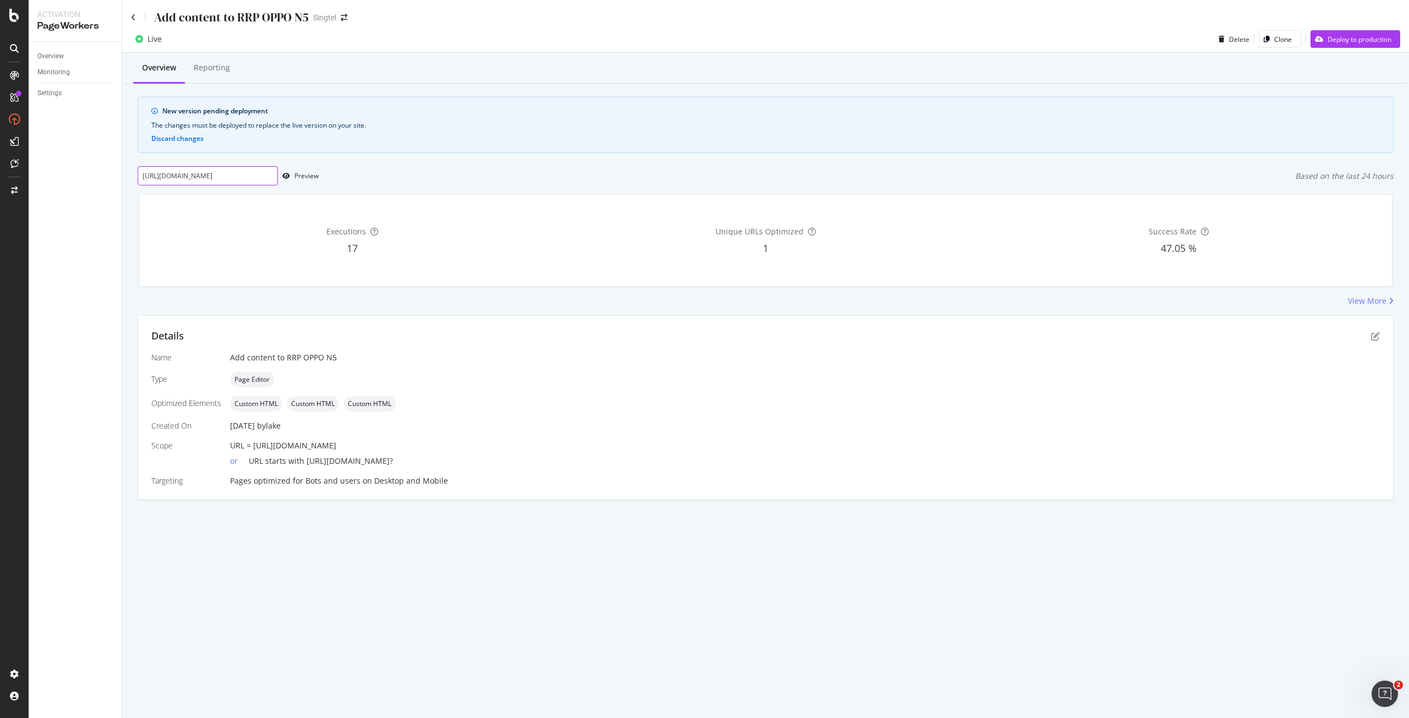
scroll to position [0, 65]
type input "[URL][DOMAIN_NAME]"
click at [310, 178] on div "Preview" at bounding box center [306, 175] width 24 height 9
click at [1379, 332] on icon "pen-to-square" at bounding box center [1375, 336] width 9 height 9
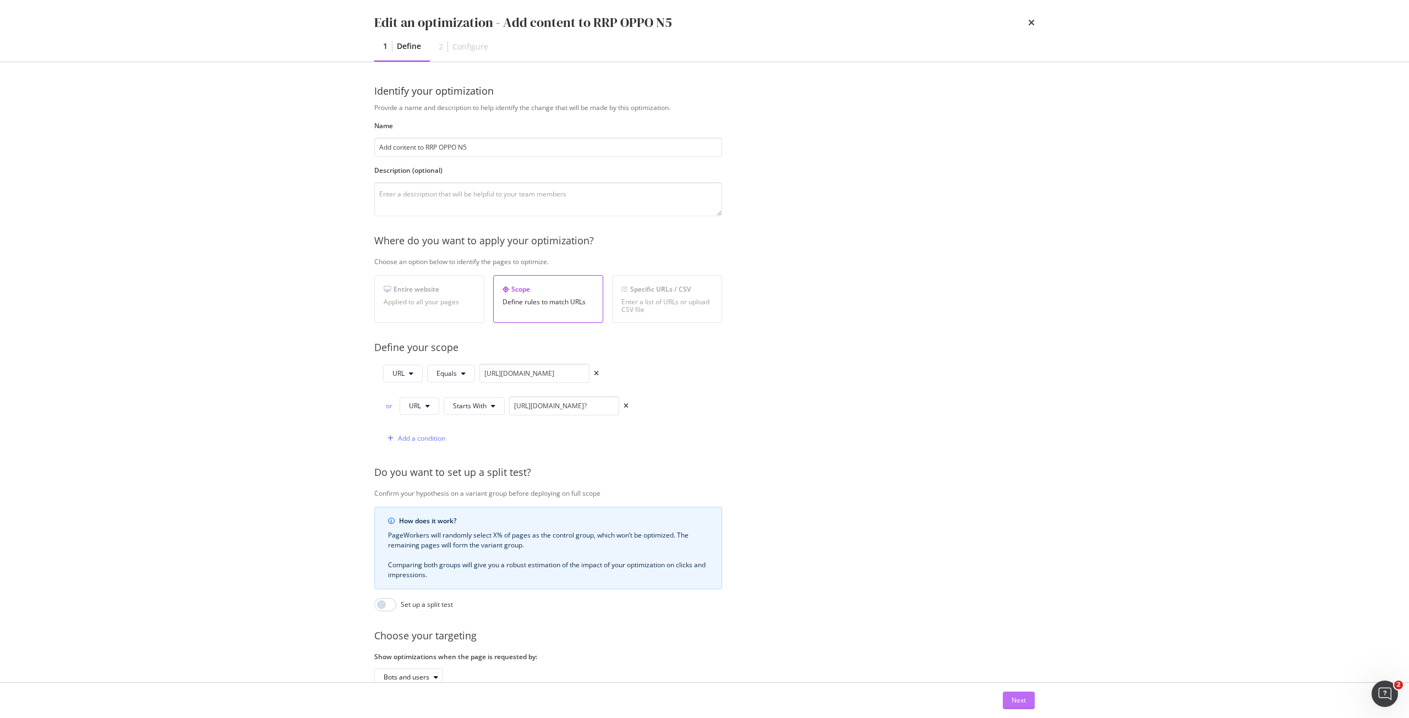
click at [1019, 699] on div "Next" at bounding box center [1019, 700] width 14 height 9
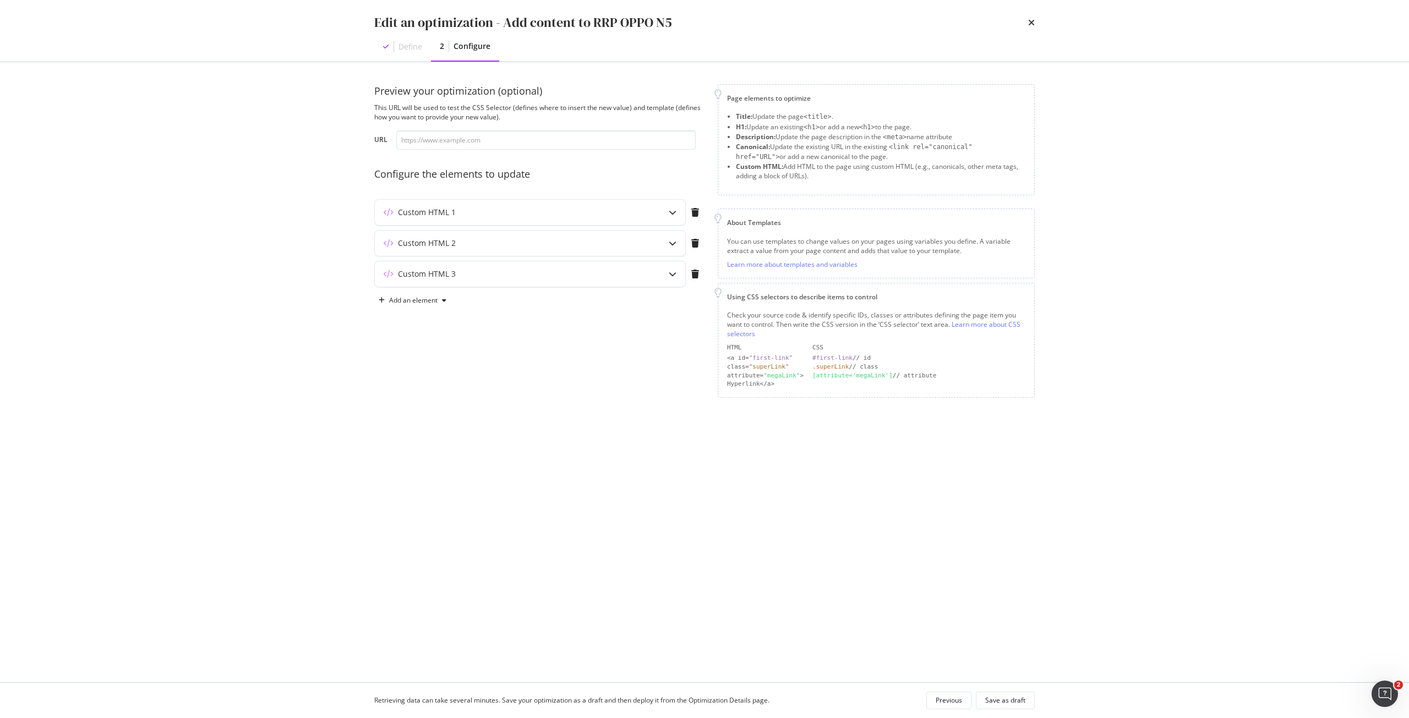
click at [604, 193] on div "Preview your optimization (optional) This URL will be used to test the CSS Sele…" at bounding box center [539, 241] width 330 height 314
click at [609, 217] on div "Custom HTML 1" at bounding box center [508, 212] width 267 height 11
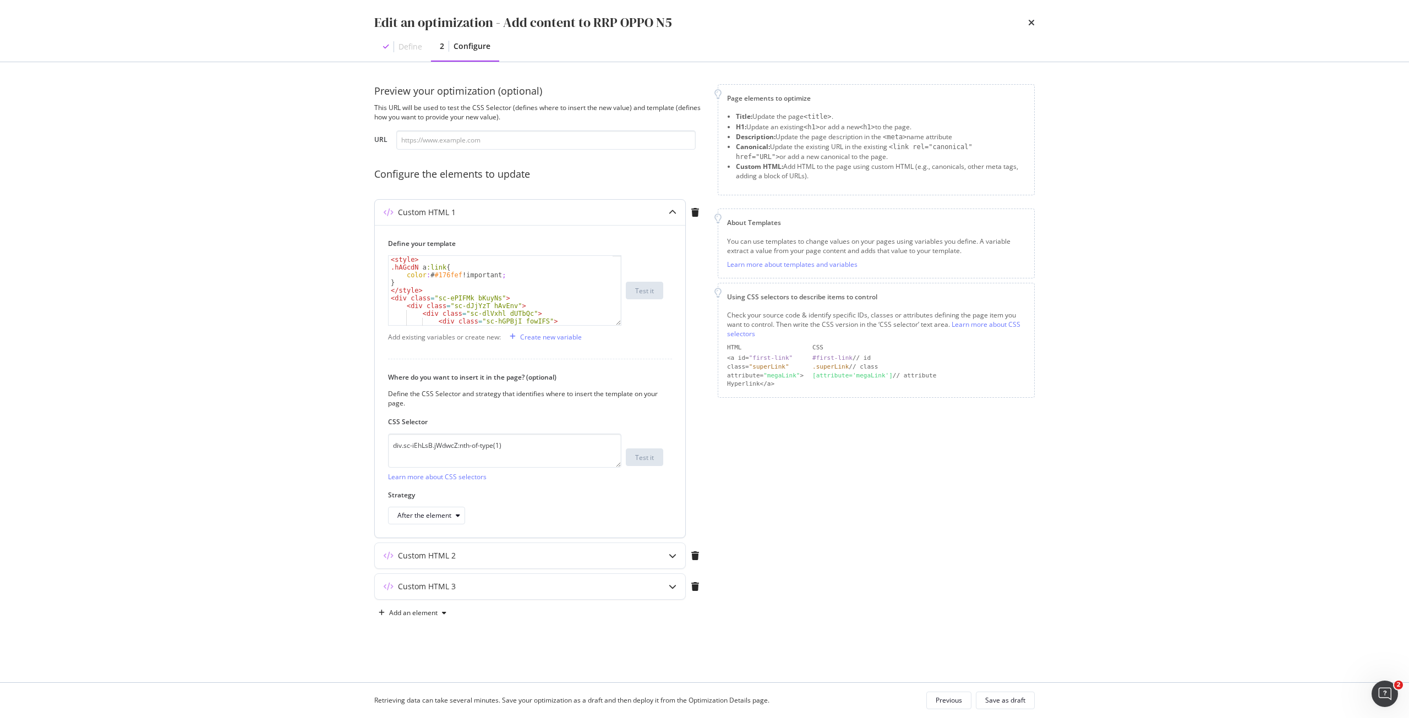
click at [430, 266] on div "< style > .hAGcdN a :link { color : # #176fef !important ; } </ style > < div c…" at bounding box center [501, 298] width 224 height 85
type textarea ".hAGcdN a{"
click at [1001, 702] on div "Save as draft" at bounding box center [1005, 700] width 40 height 9
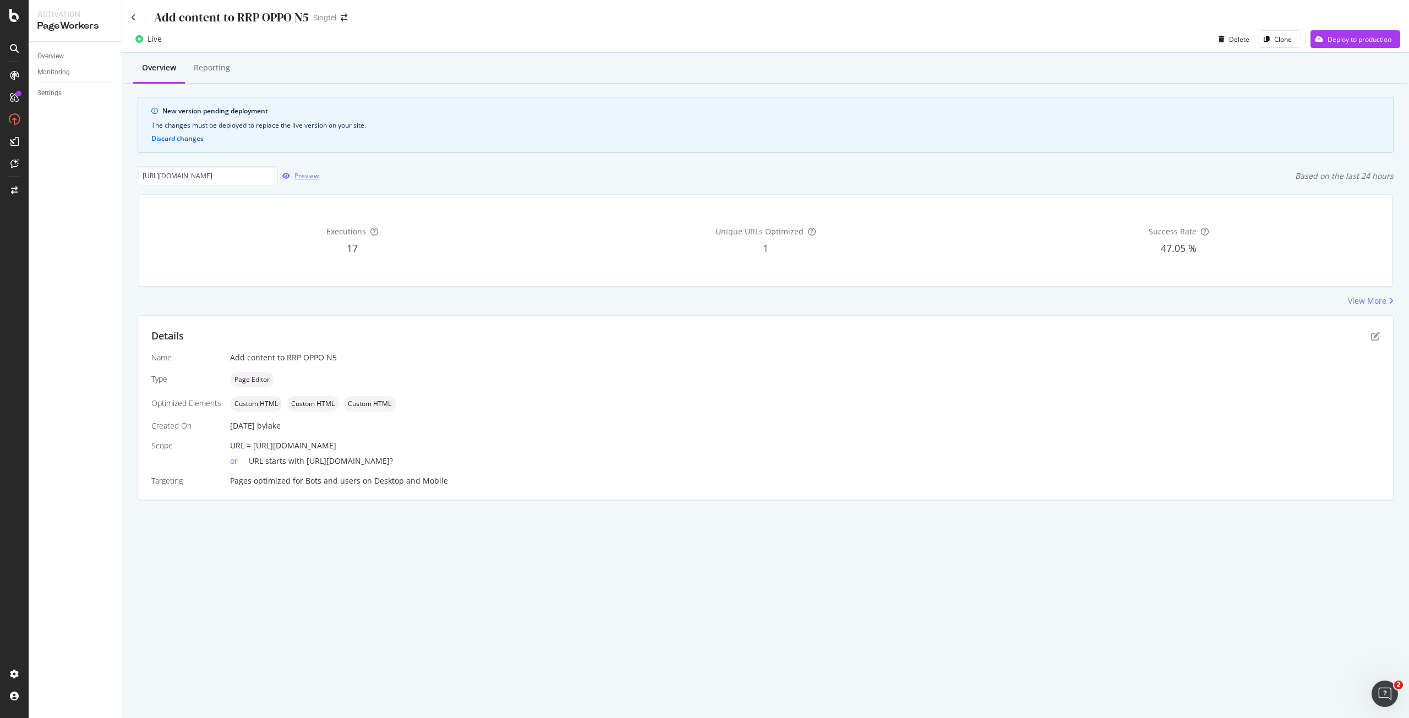
click at [300, 175] on div "Preview" at bounding box center [306, 175] width 24 height 9
drag, startPoint x: 339, startPoint y: 445, endPoint x: 436, endPoint y: 440, distance: 97.5
click at [336, 440] on span "URL = [URL][DOMAIN_NAME]" at bounding box center [283, 445] width 106 height 10
click at [1373, 334] on icon "pen-to-square" at bounding box center [1375, 336] width 9 height 9
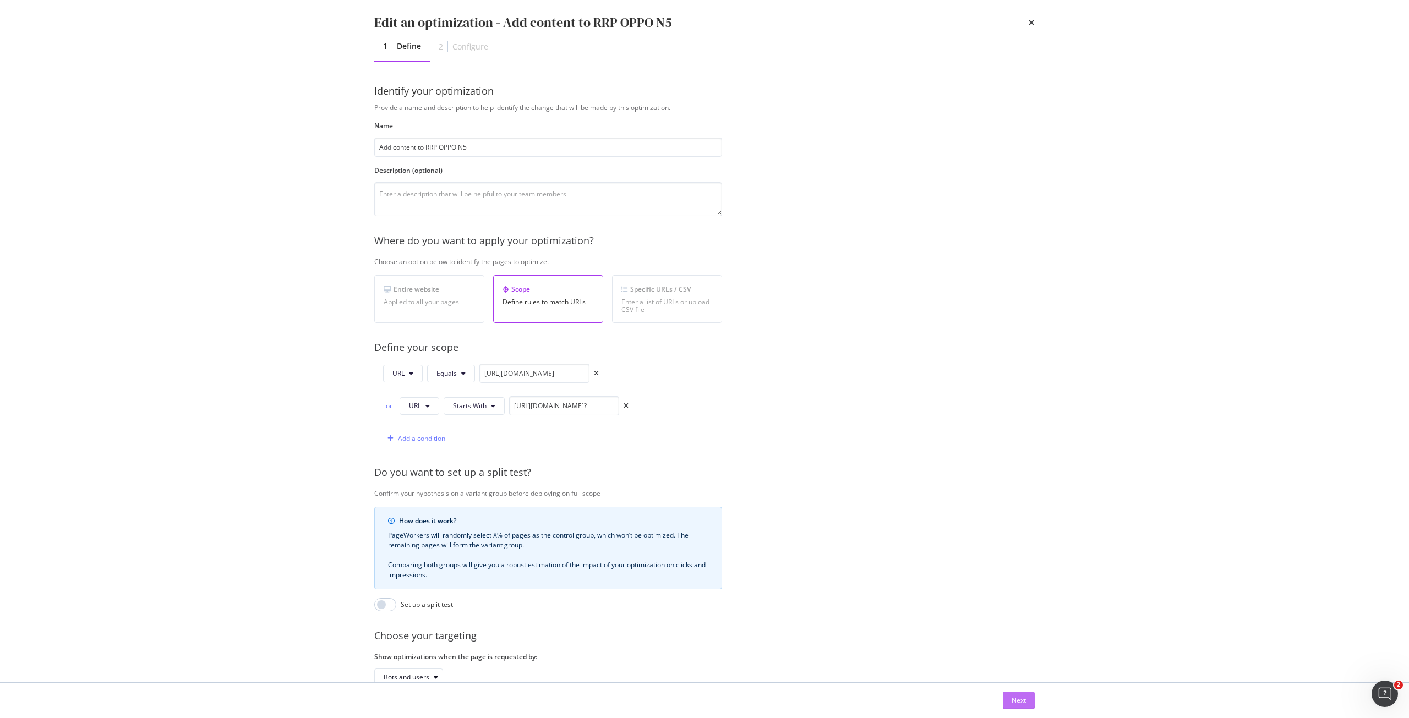
click at [1018, 709] on button "Next" at bounding box center [1019, 701] width 32 height 18
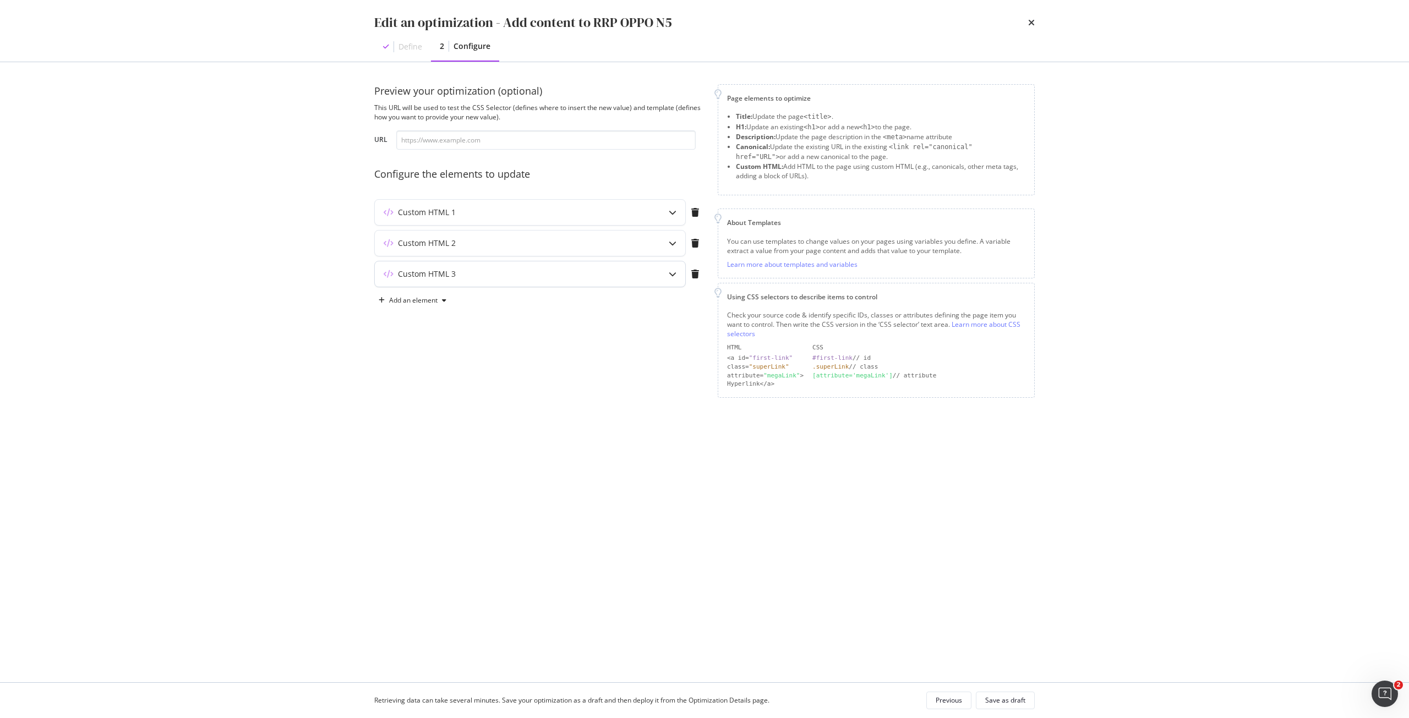
click at [490, 280] on div "Custom HTML 3" at bounding box center [530, 273] width 310 height 25
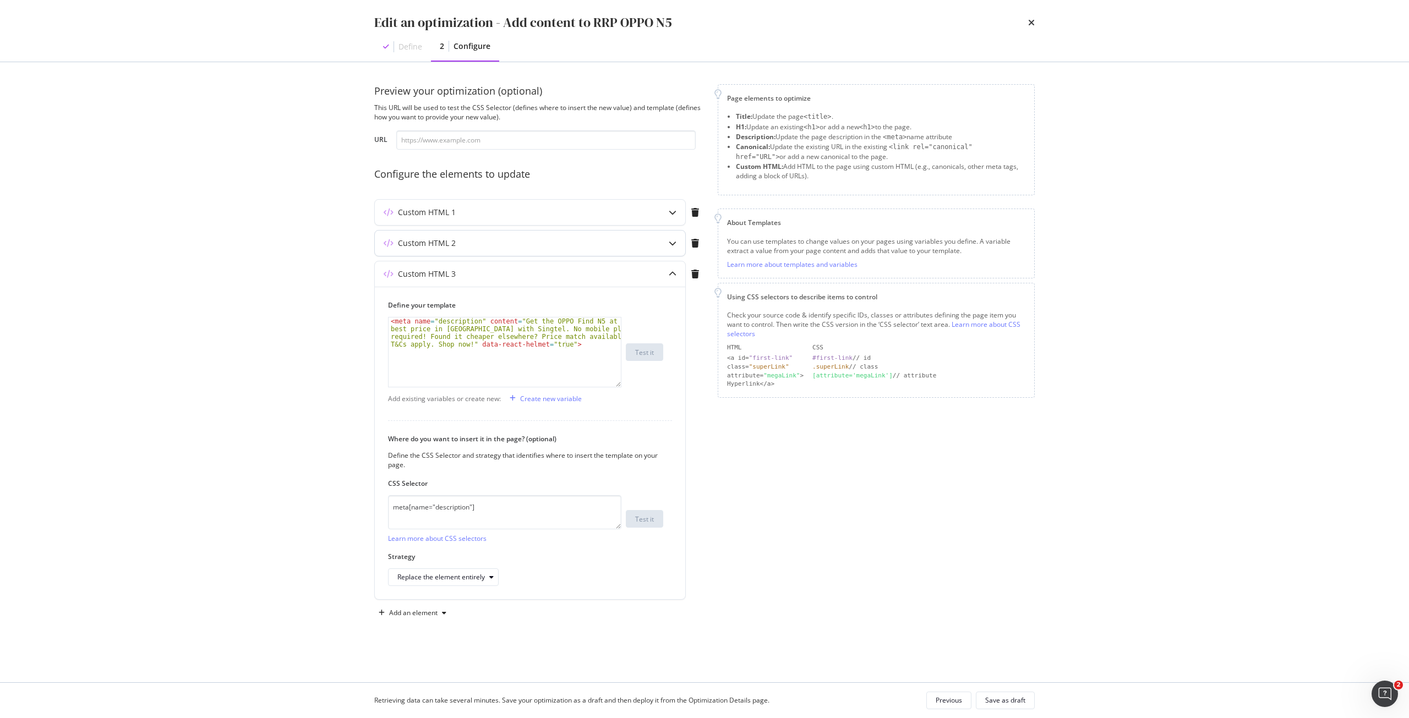
click at [476, 239] on div "Custom HTML 2" at bounding box center [508, 243] width 267 height 11
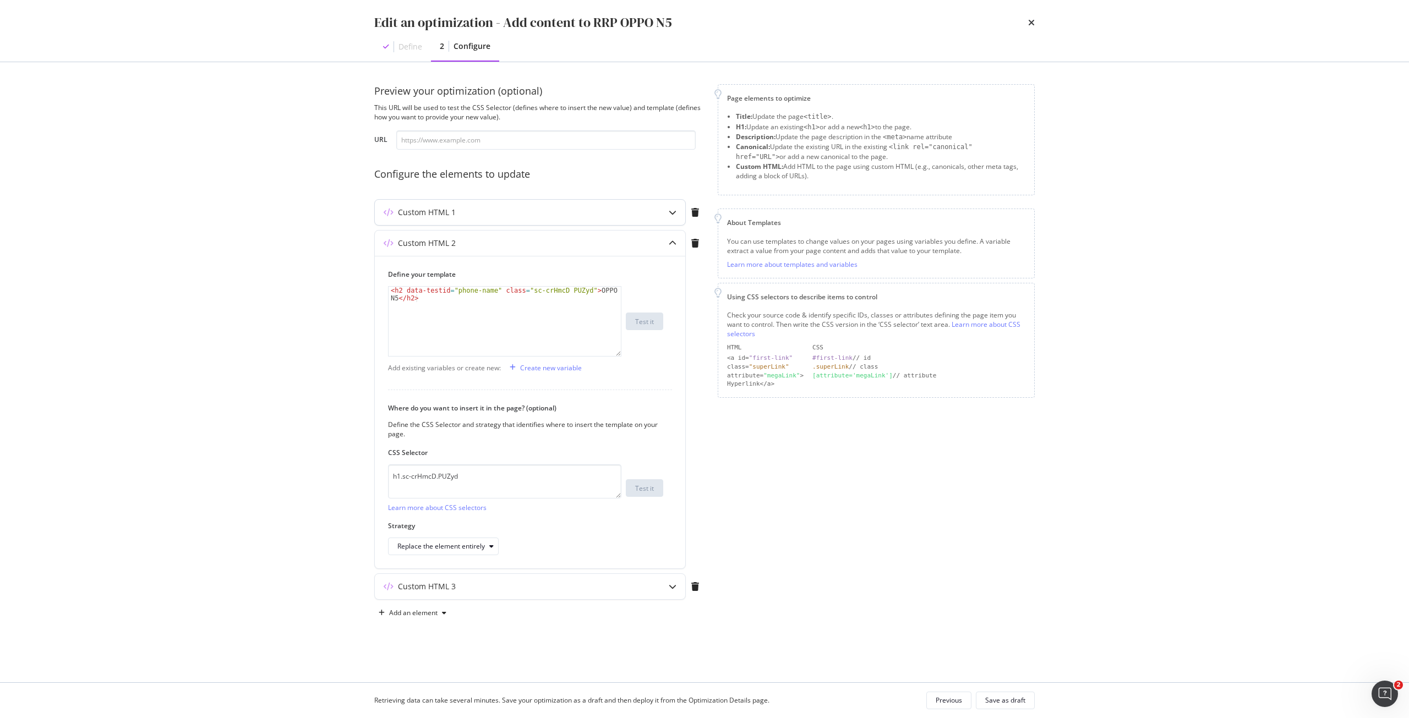
click at [489, 209] on div "Custom HTML 1" at bounding box center [508, 212] width 267 height 11
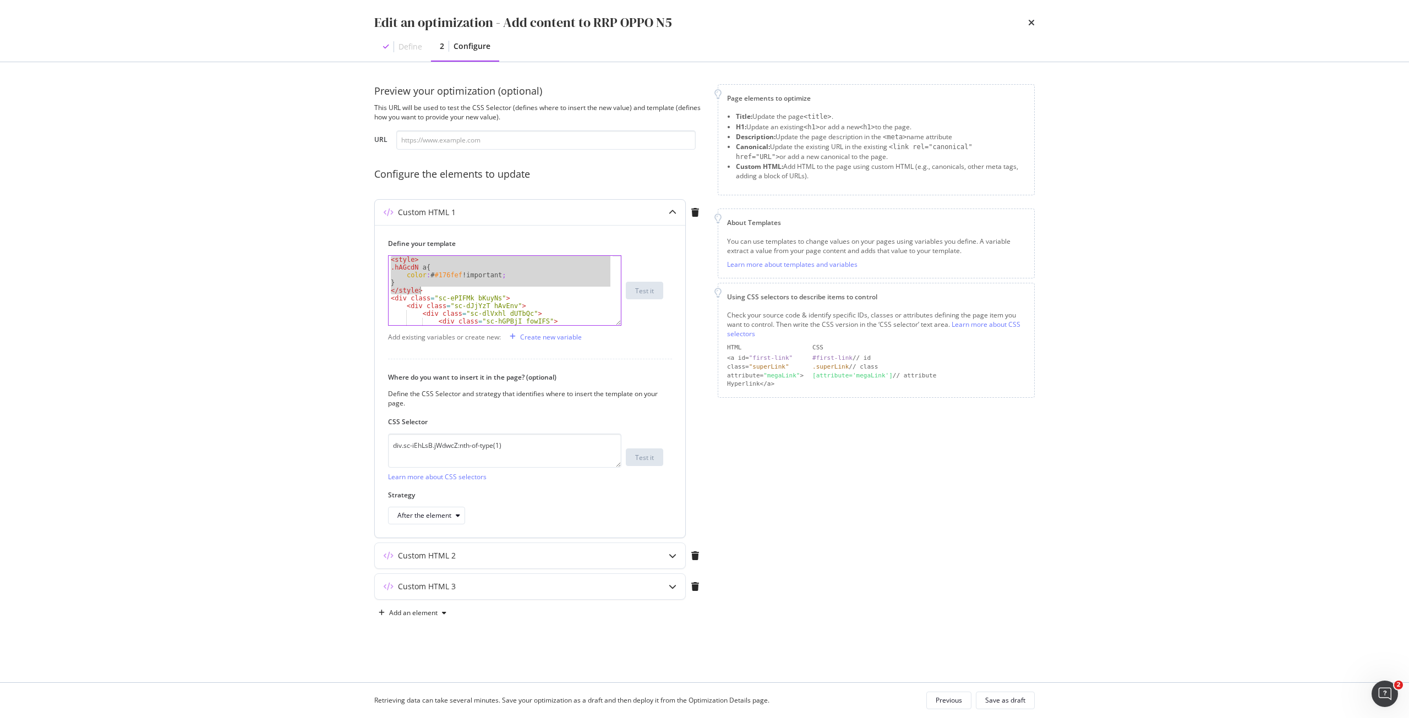
drag, startPoint x: 392, startPoint y: 260, endPoint x: 429, endPoint y: 291, distance: 48.8
click at [429, 291] on div "< style > .hAGcdN a { color : # #176fef !important ; } </ style > < div class =…" at bounding box center [501, 298] width 224 height 85
type textarea "} </style>"
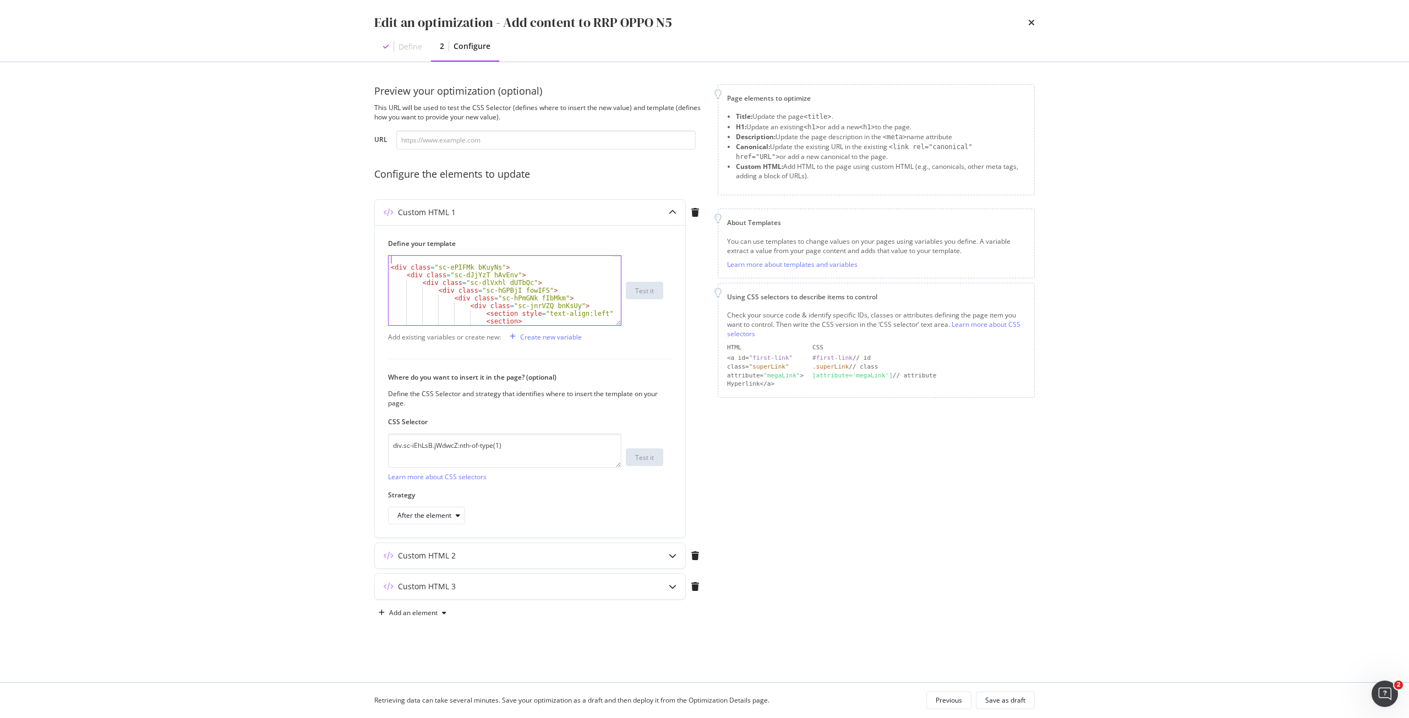
type textarea "<div class="sc-ePIFMk bKuyNs">"
click at [1003, 701] on div "Save as draft" at bounding box center [1005, 700] width 40 height 9
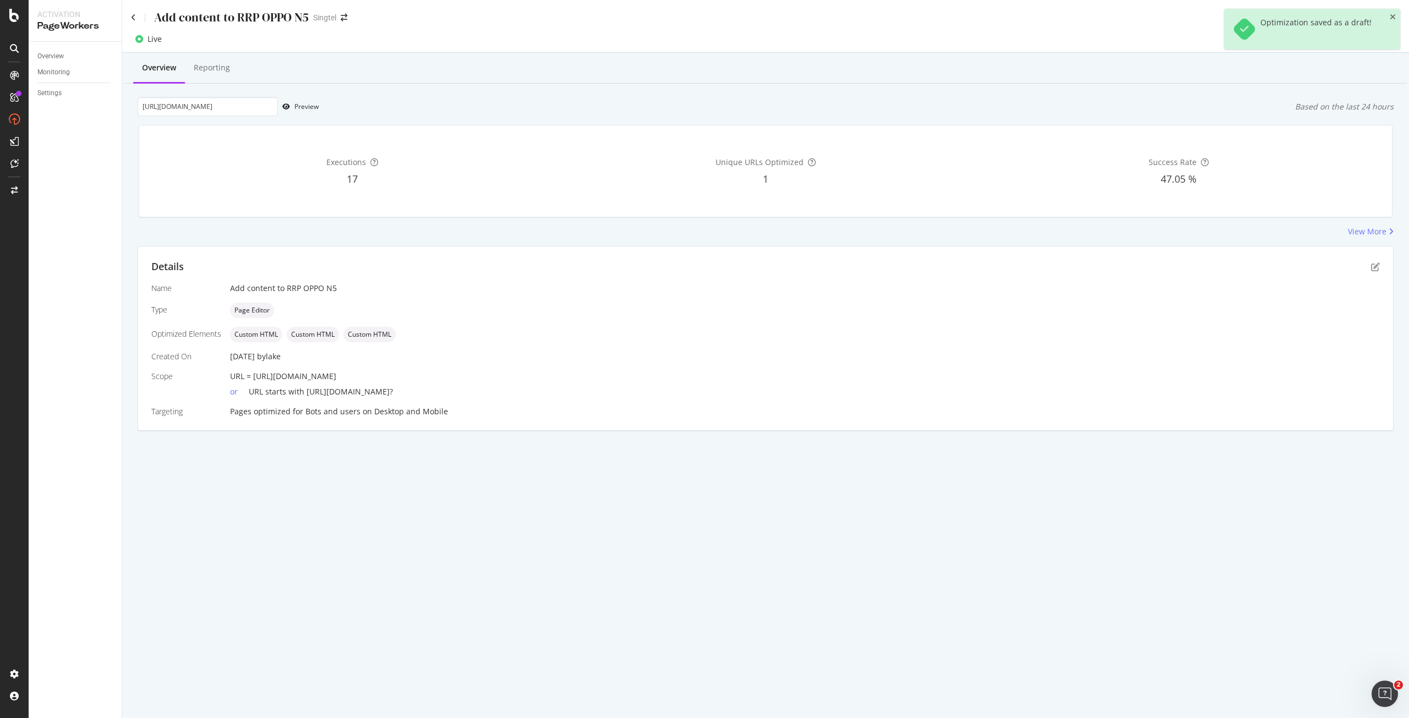
click at [369, 450] on div "Overview Reporting [URL][DOMAIN_NAME] Preview Based on the last 24 hours Execut…" at bounding box center [765, 261] width 1287 height 417
drag, startPoint x: 613, startPoint y: 540, endPoint x: 610, endPoint y: 549, distance: 9.8
click at [613, 544] on div "Add content to RRP OPPO N5 Singtel Live Delete Clone Pause Overview Reporting […" at bounding box center [765, 359] width 1287 height 718
click at [133, 13] on div "Add content to RRP OPPO N5" at bounding box center [220, 17] width 178 height 17
click at [134, 15] on icon at bounding box center [133, 18] width 5 height 8
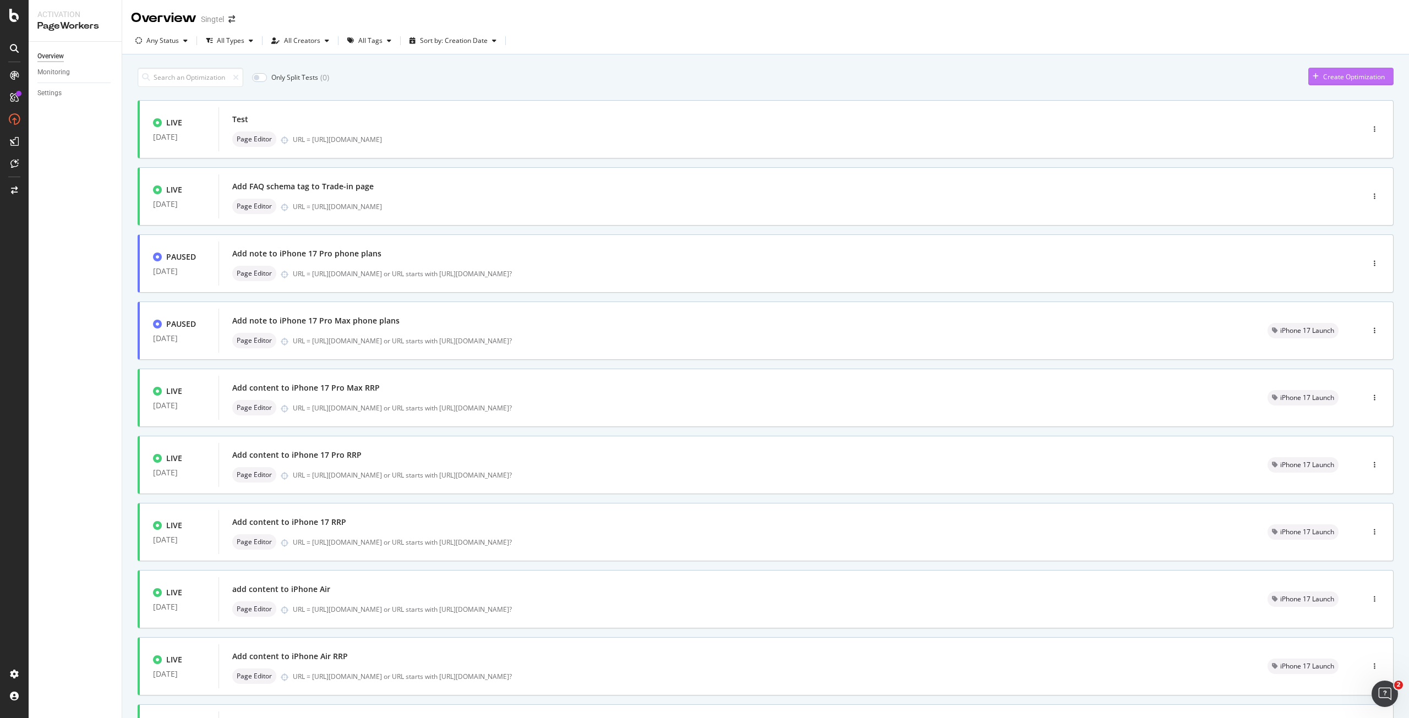
click at [1314, 70] on div "Create Optimization" at bounding box center [1346, 76] width 76 height 17
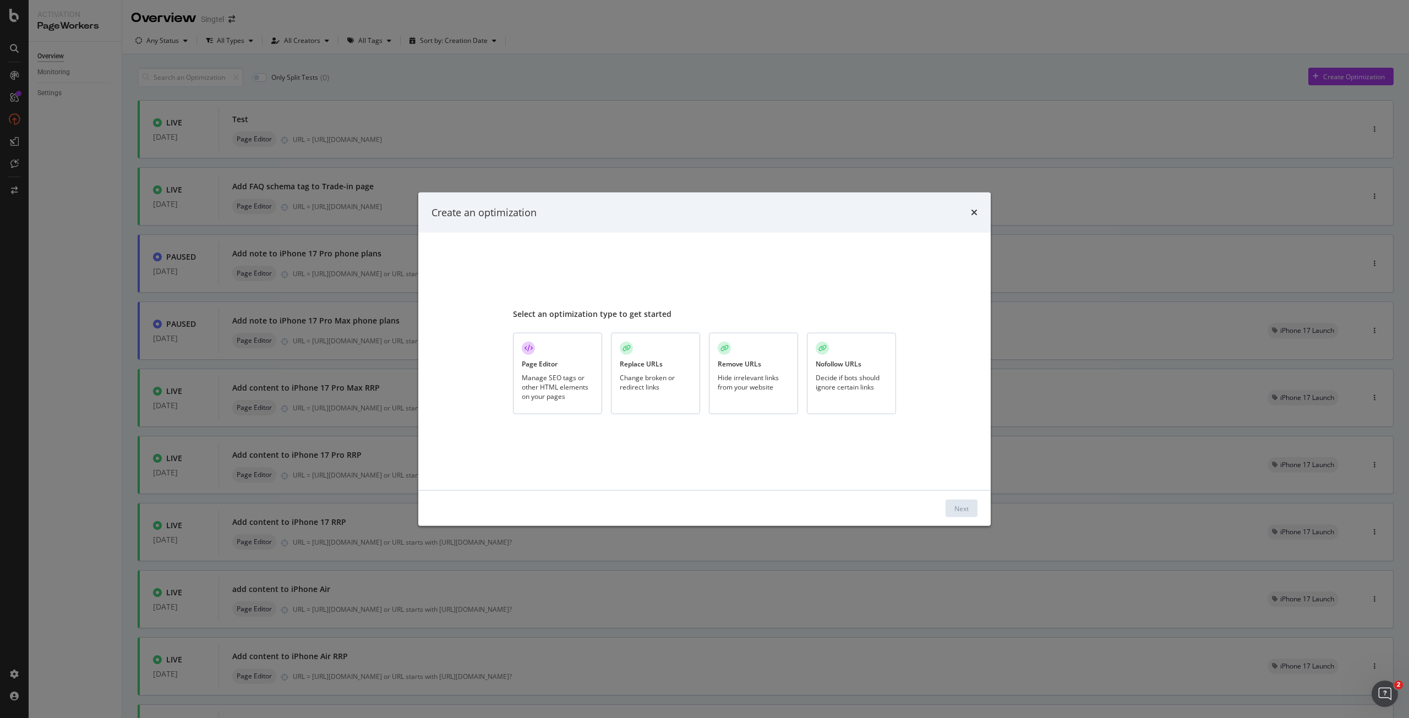
click at [569, 366] on div "Page Editor Manage SEO tags or other HTML elements on your pages" at bounding box center [557, 374] width 89 height 82
click at [964, 511] on div "Next" at bounding box center [961, 508] width 14 height 9
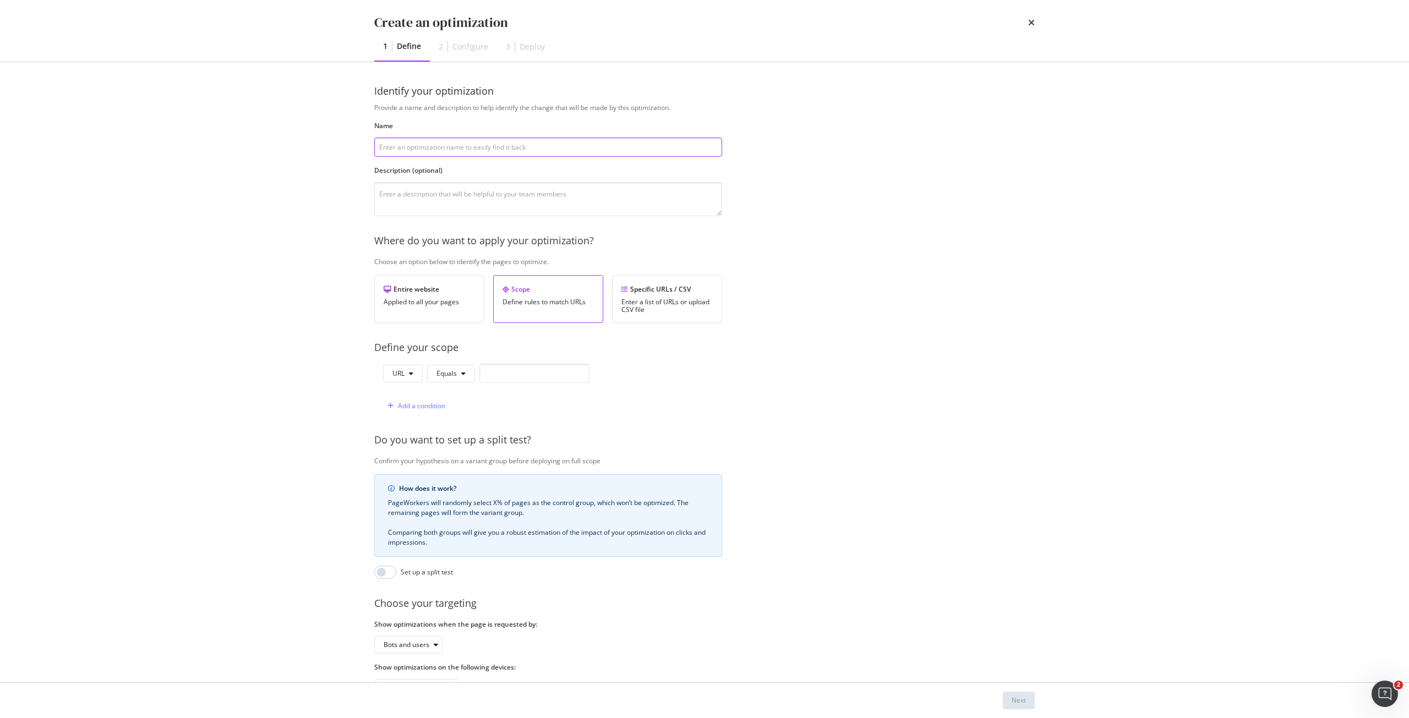
click at [529, 150] on input "modal" at bounding box center [548, 147] width 348 height 19
type input "Edit link colour for all PDPs"
click at [461, 375] on icon "modal" at bounding box center [463, 373] width 4 height 7
click at [473, 420] on span "Starts With" at bounding box center [468, 416] width 65 height 10
click at [552, 376] on input "modal" at bounding box center [548, 373] width 110 height 19
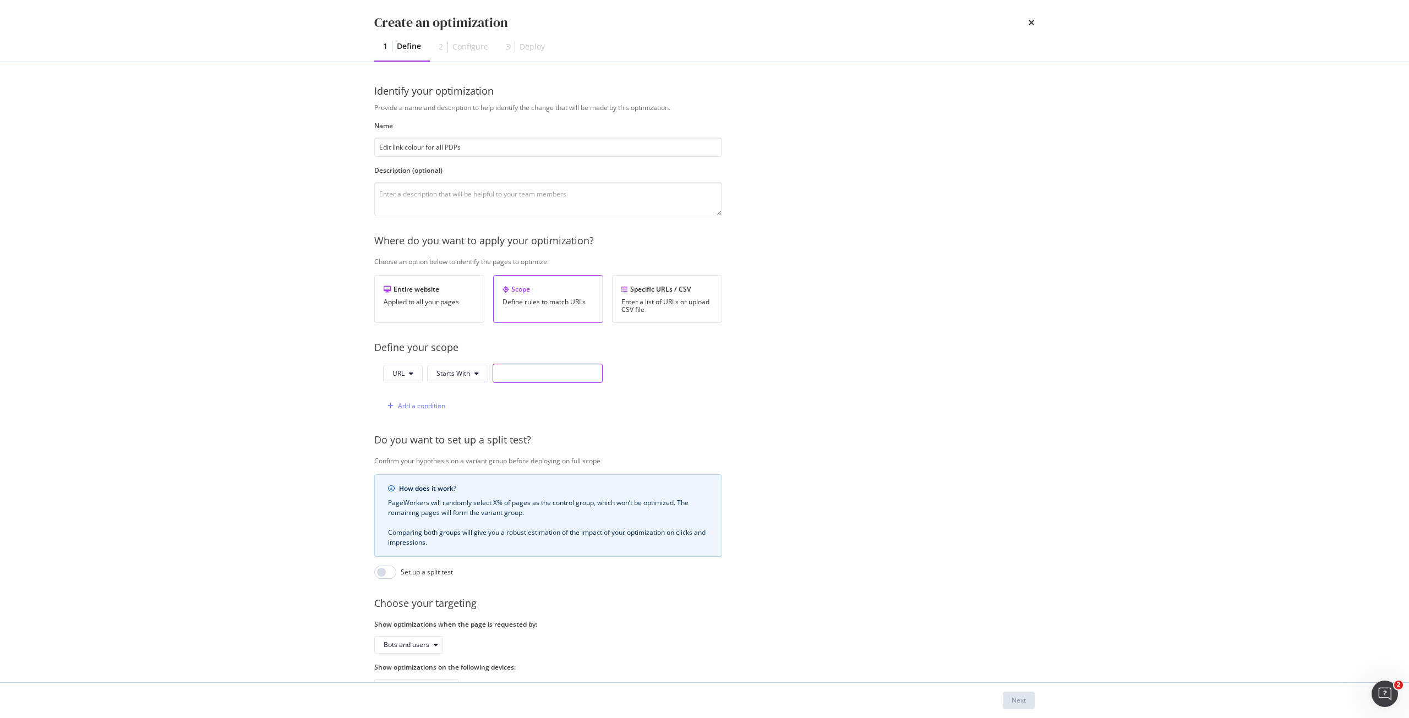
paste input "[URL][DOMAIN_NAME]"
type input "[URL][DOMAIN_NAME]"
click at [714, 397] on div "URL Starts With [URL][DOMAIN_NAME] Add a condition" at bounding box center [548, 390] width 348 height 52
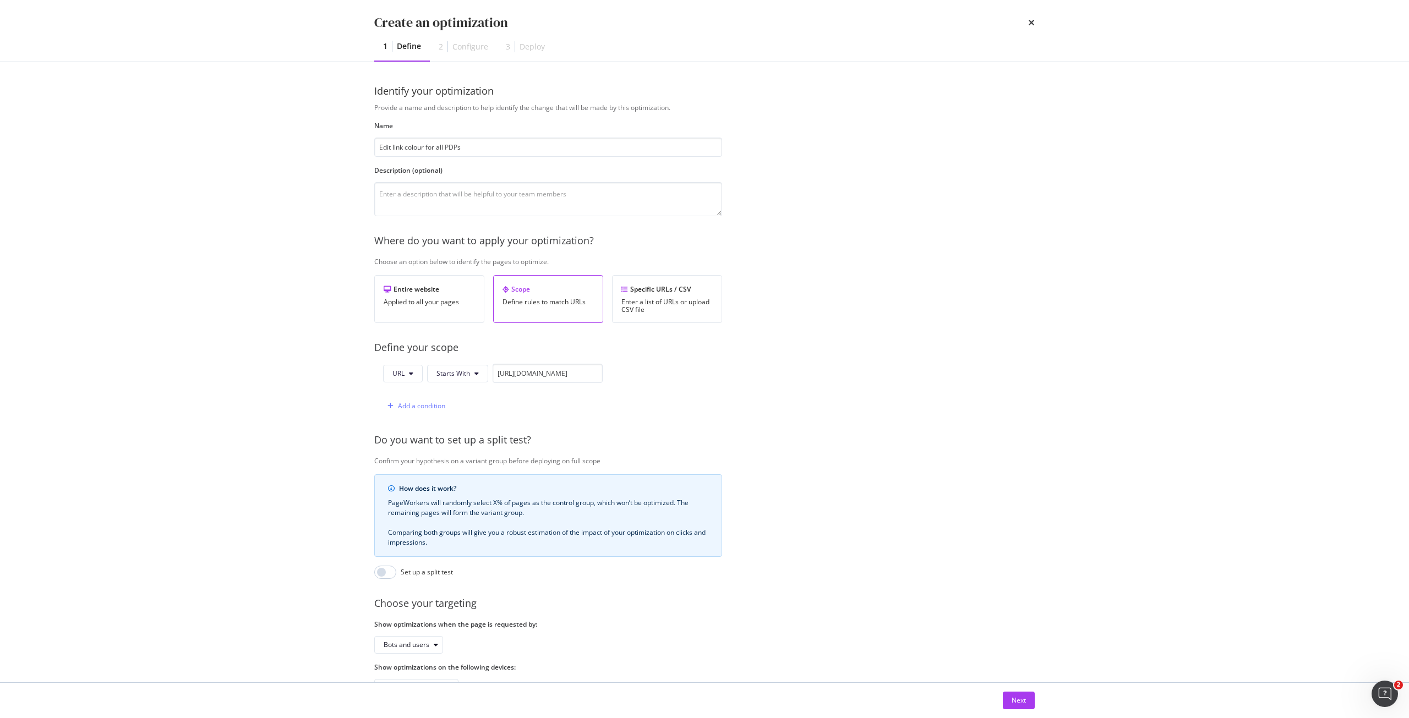
scroll to position [45, 0]
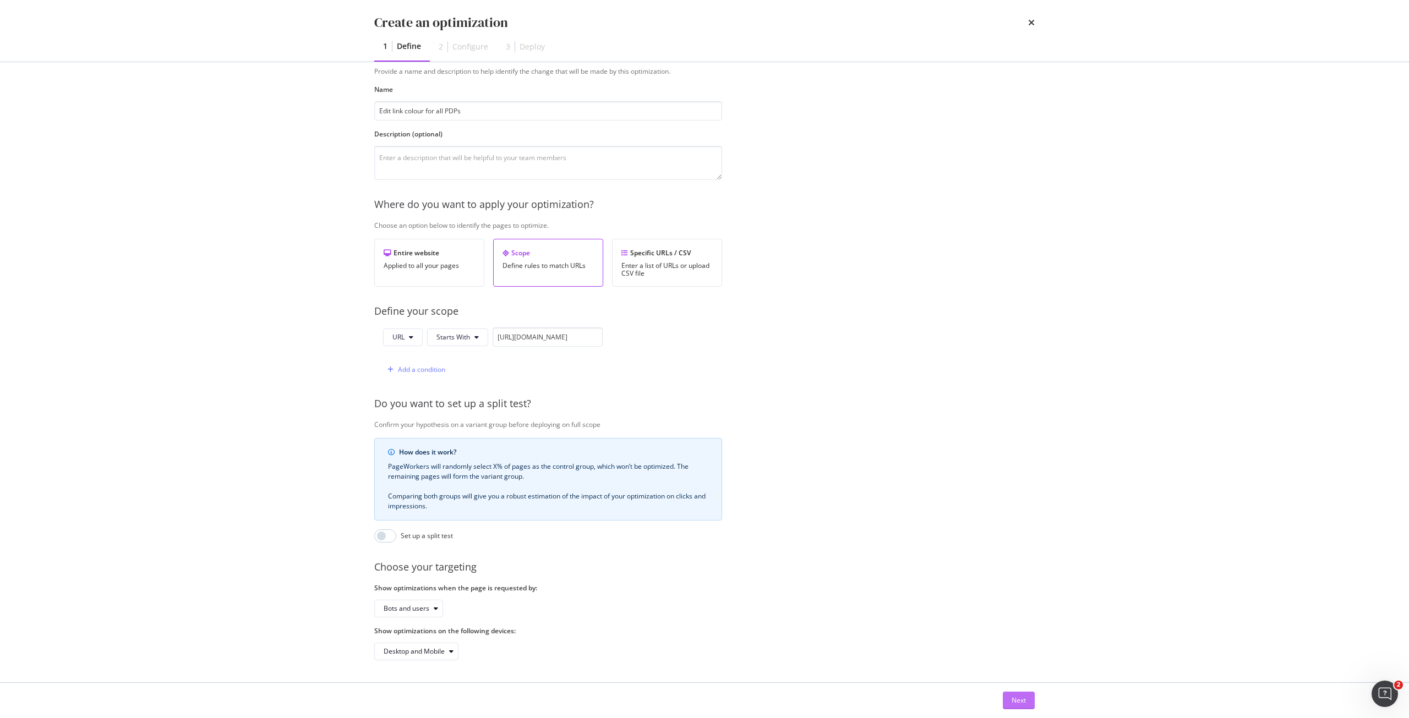
click at [1017, 704] on div "Next" at bounding box center [1019, 700] width 14 height 9
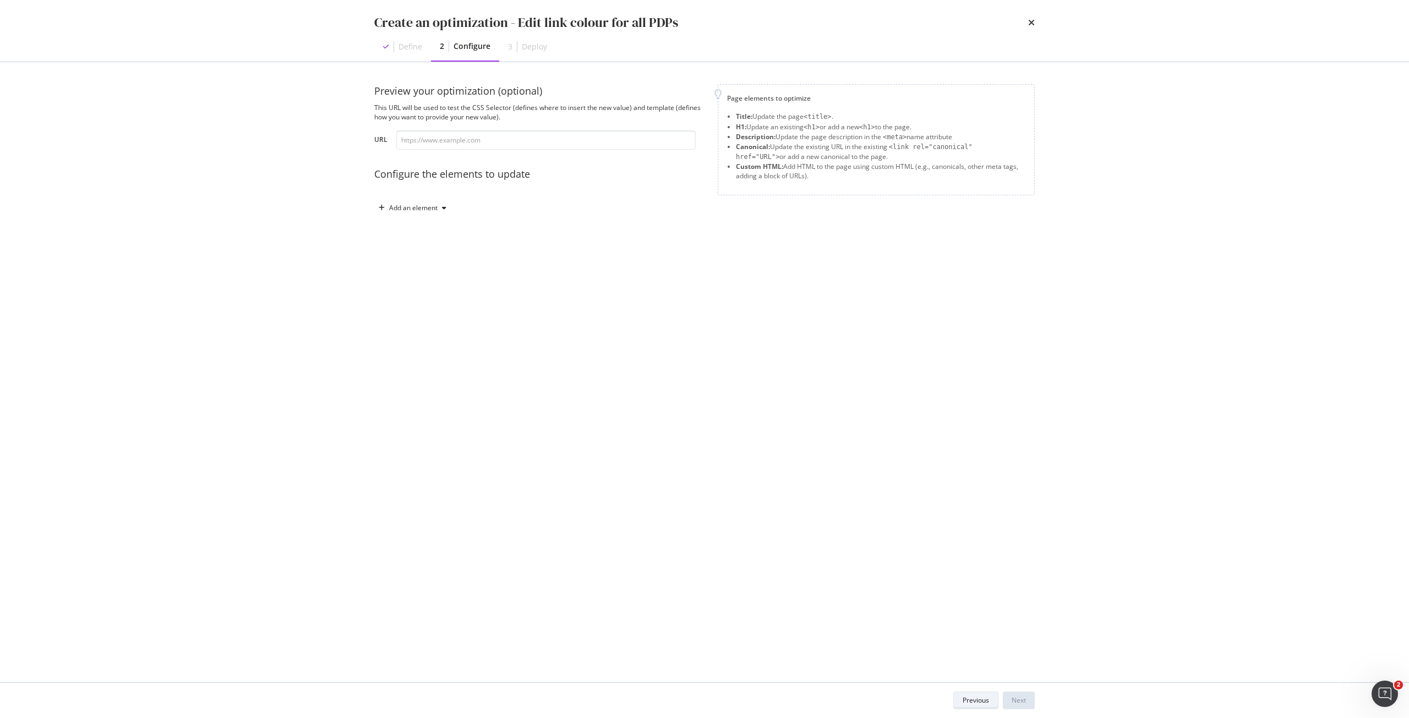
scroll to position [0, 0]
click at [430, 209] on div "Add an element" at bounding box center [413, 208] width 48 height 7
click at [422, 295] on div "Custom HTML" at bounding box center [418, 302] width 74 height 14
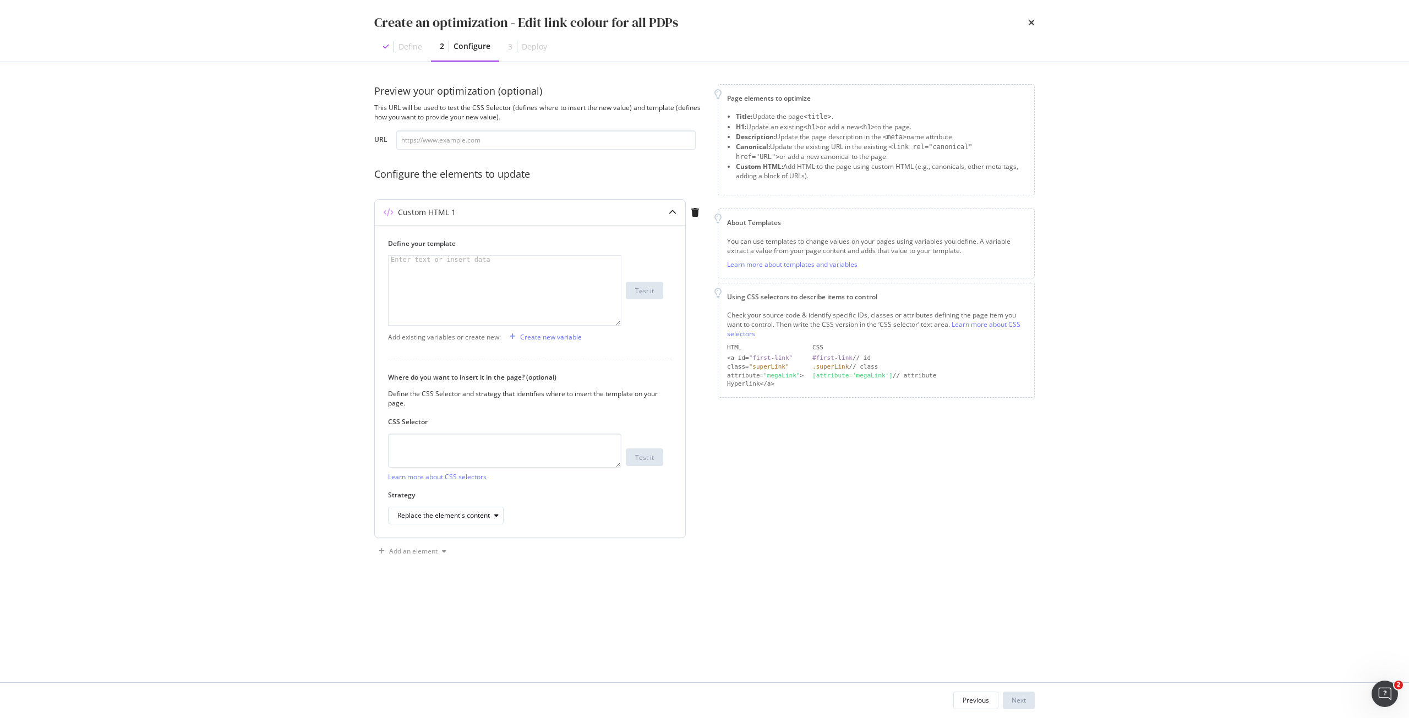
drag, startPoint x: 440, startPoint y: 235, endPoint x: 444, endPoint y: 243, distance: 8.9
click at [441, 236] on div "Define your template 1 Enter text or insert data XXXXXXXXXXXXXXXXXXXXXXXXXXXXXX…" at bounding box center [530, 381] width 310 height 313
click at [449, 277] on div "modal" at bounding box center [505, 298] width 232 height 85
click at [494, 272] on div "modal" at bounding box center [505, 298] width 232 height 85
paste textarea "</style>"
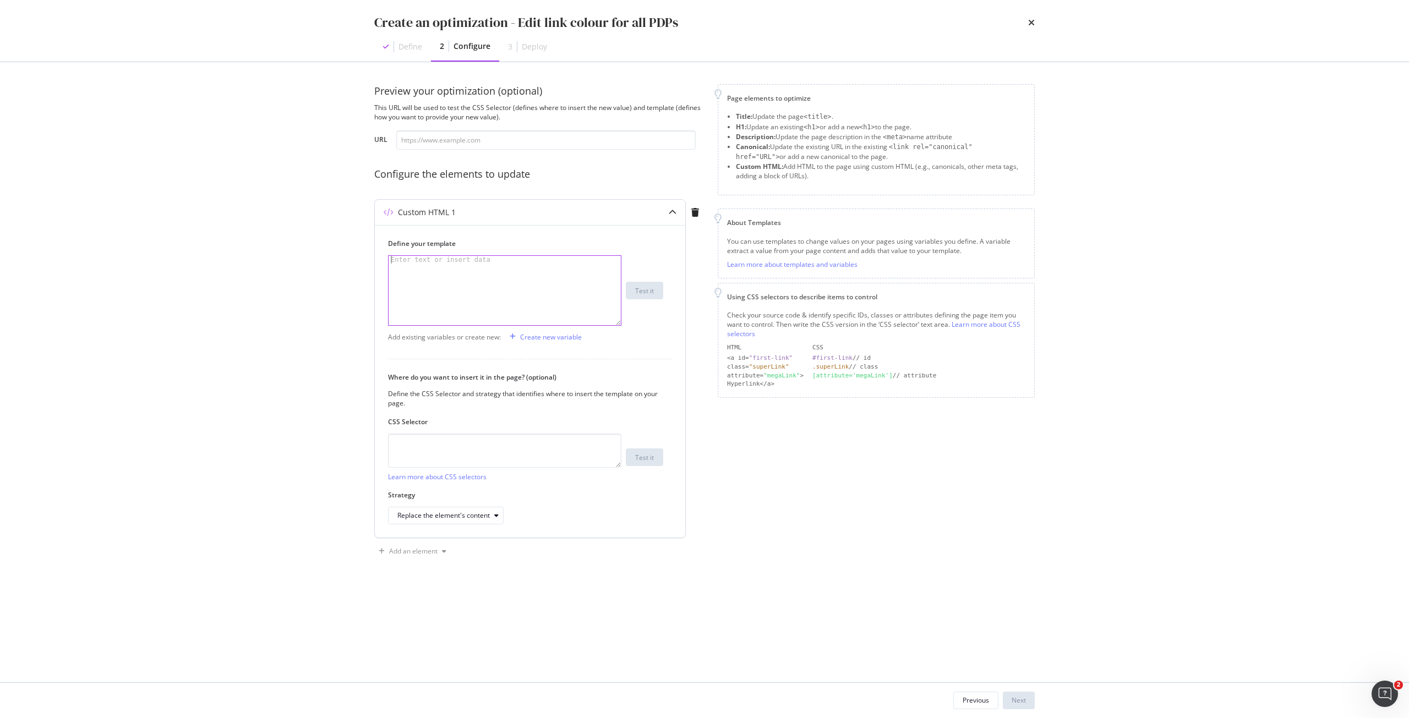
type textarea "</style>"
click at [462, 437] on textarea "modal" at bounding box center [504, 451] width 233 height 34
click at [518, 441] on textarea "modal" at bounding box center [504, 451] width 233 height 34
paste textarea "div.sc-iEhLsB.jWdwcZ:nth-of-type(1)"
type textarea "div.sc-iEhLsB.jWdwcZ:nth-of-type(1)"
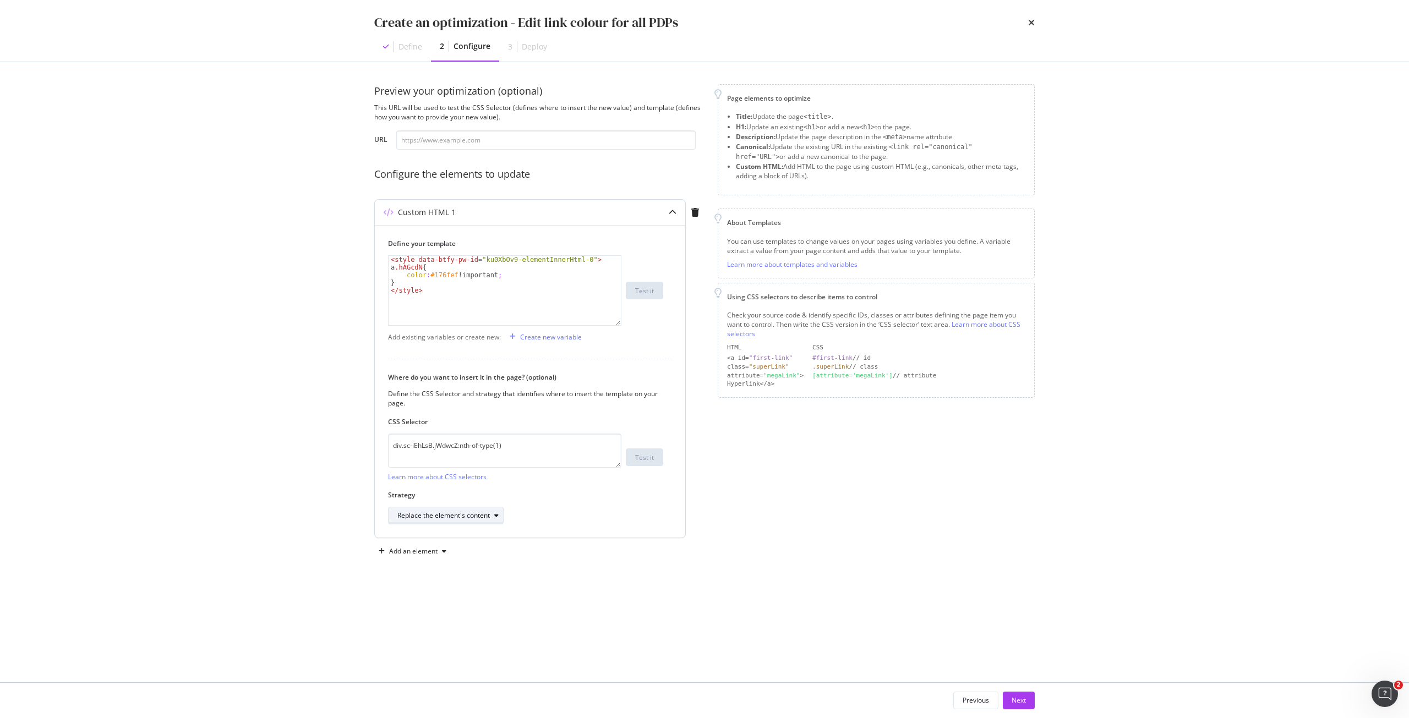
click at [491, 514] on div "modal" at bounding box center [496, 515] width 13 height 7
click at [433, 588] on div "After the element" at bounding box center [429, 588] width 54 height 9
click at [1020, 702] on div "Next" at bounding box center [1019, 700] width 14 height 9
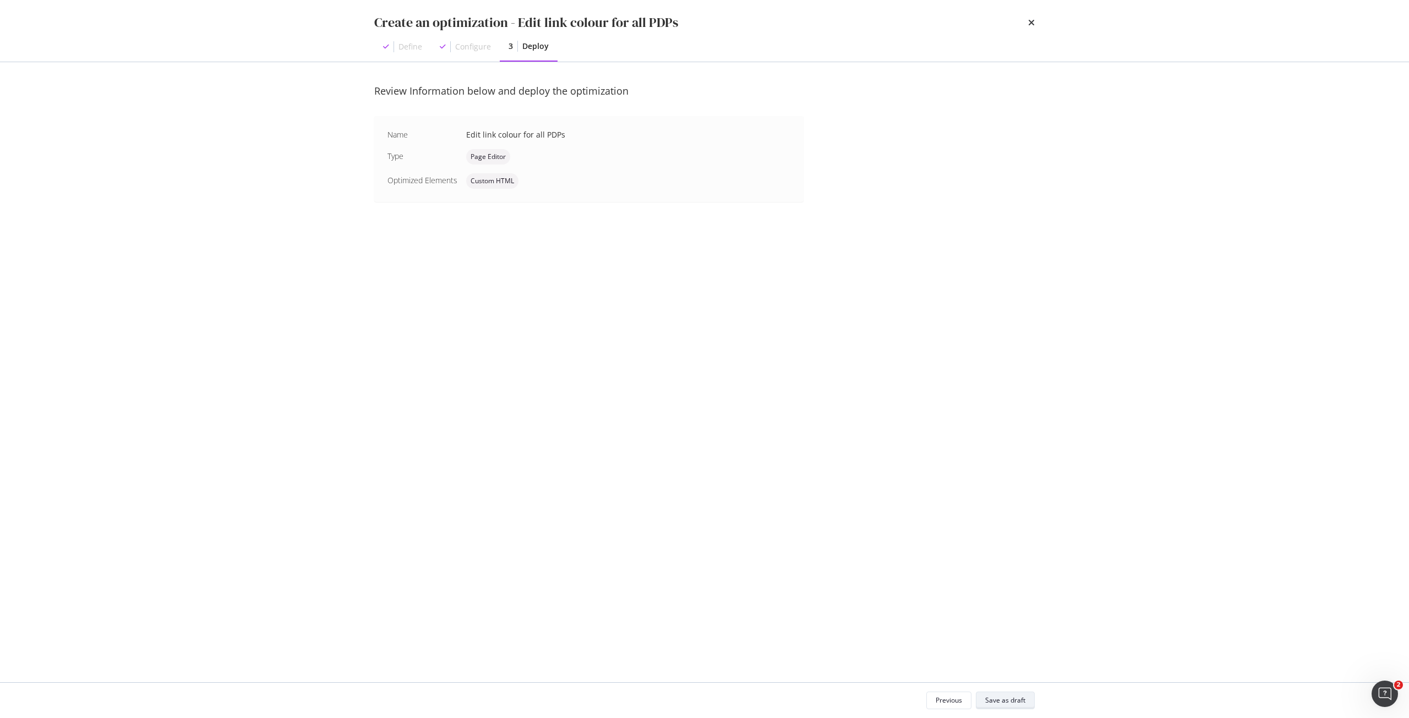
click at [1009, 698] on div "Save as draft" at bounding box center [1005, 700] width 40 height 9
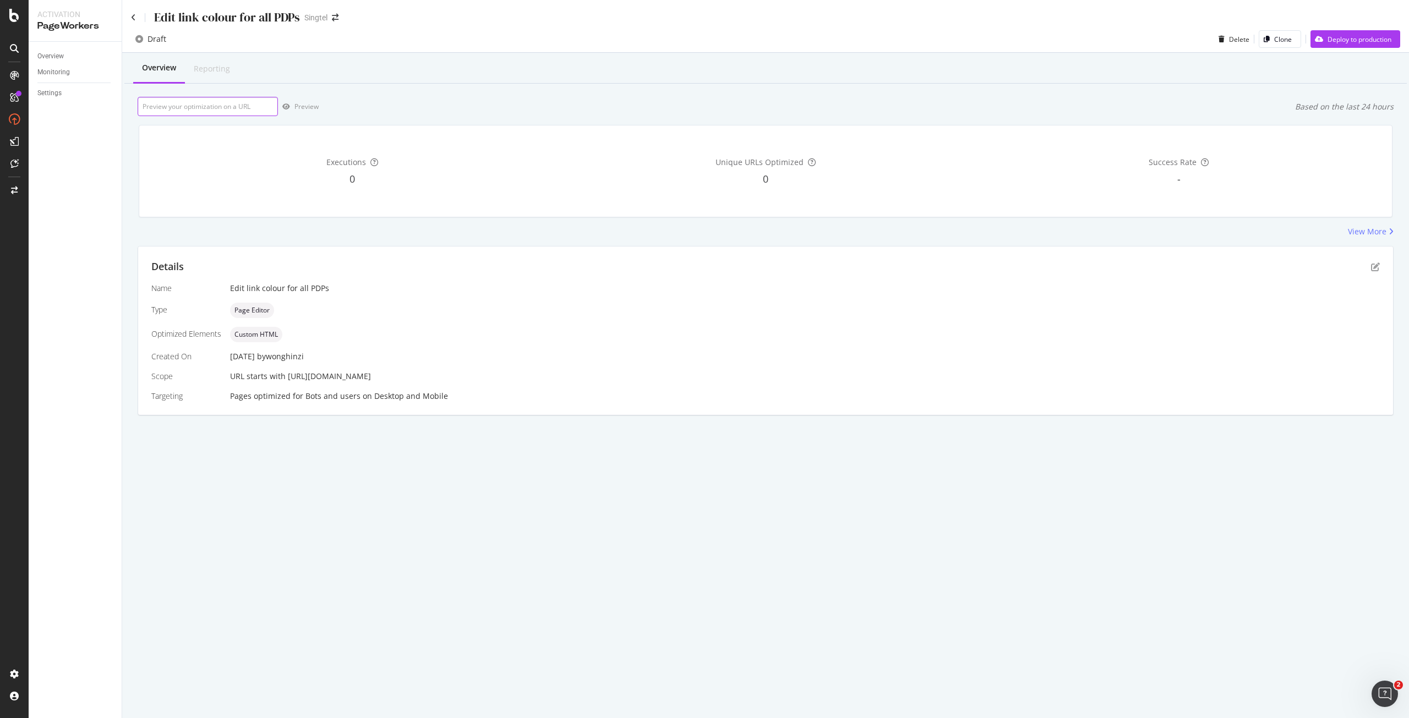
click at [267, 102] on input "url" at bounding box center [208, 106] width 140 height 19
paste input "[URL][DOMAIN_NAME]"
type input "[URL][DOMAIN_NAME]"
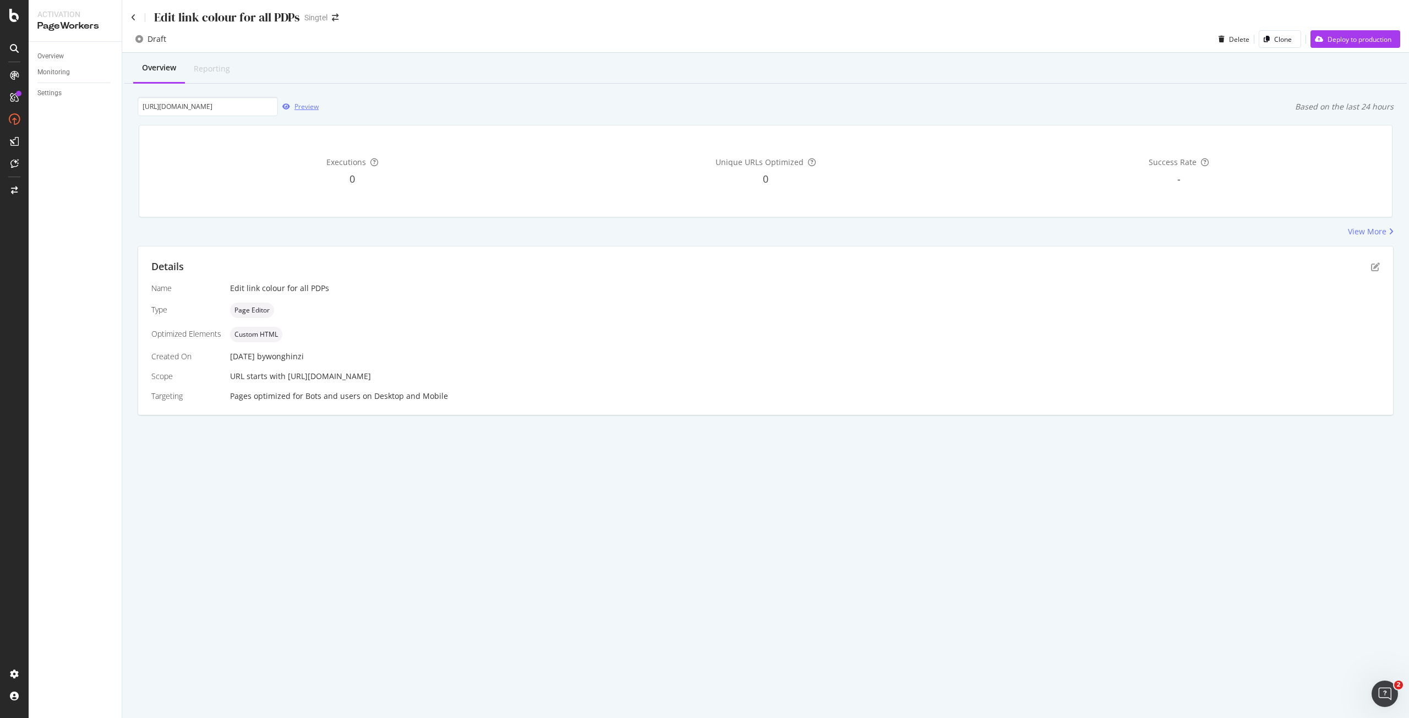
click at [310, 107] on div "Preview" at bounding box center [306, 106] width 24 height 9
click at [1374, 264] on icon "pen-to-square" at bounding box center [1375, 267] width 9 height 9
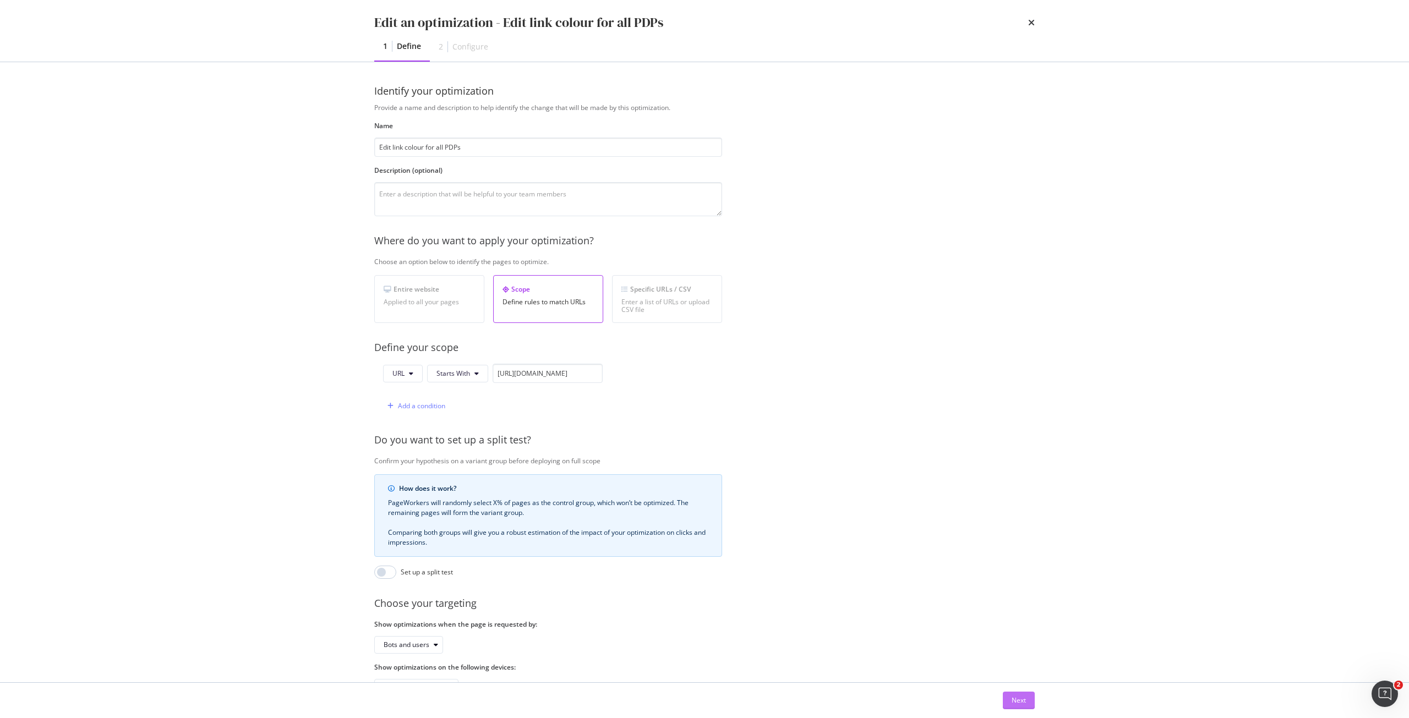
click at [1034, 699] on button "Next" at bounding box center [1019, 701] width 32 height 18
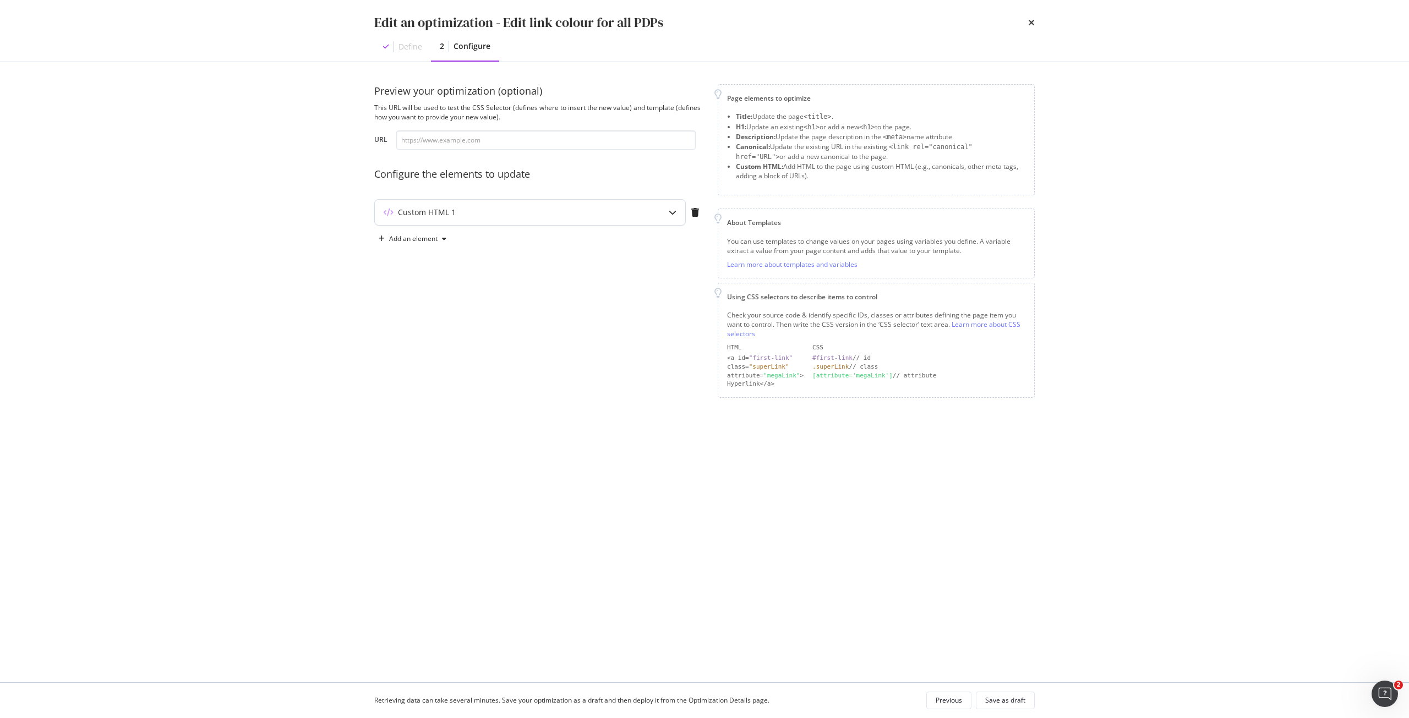
click at [637, 215] on div "Custom HTML 1" at bounding box center [508, 212] width 267 height 11
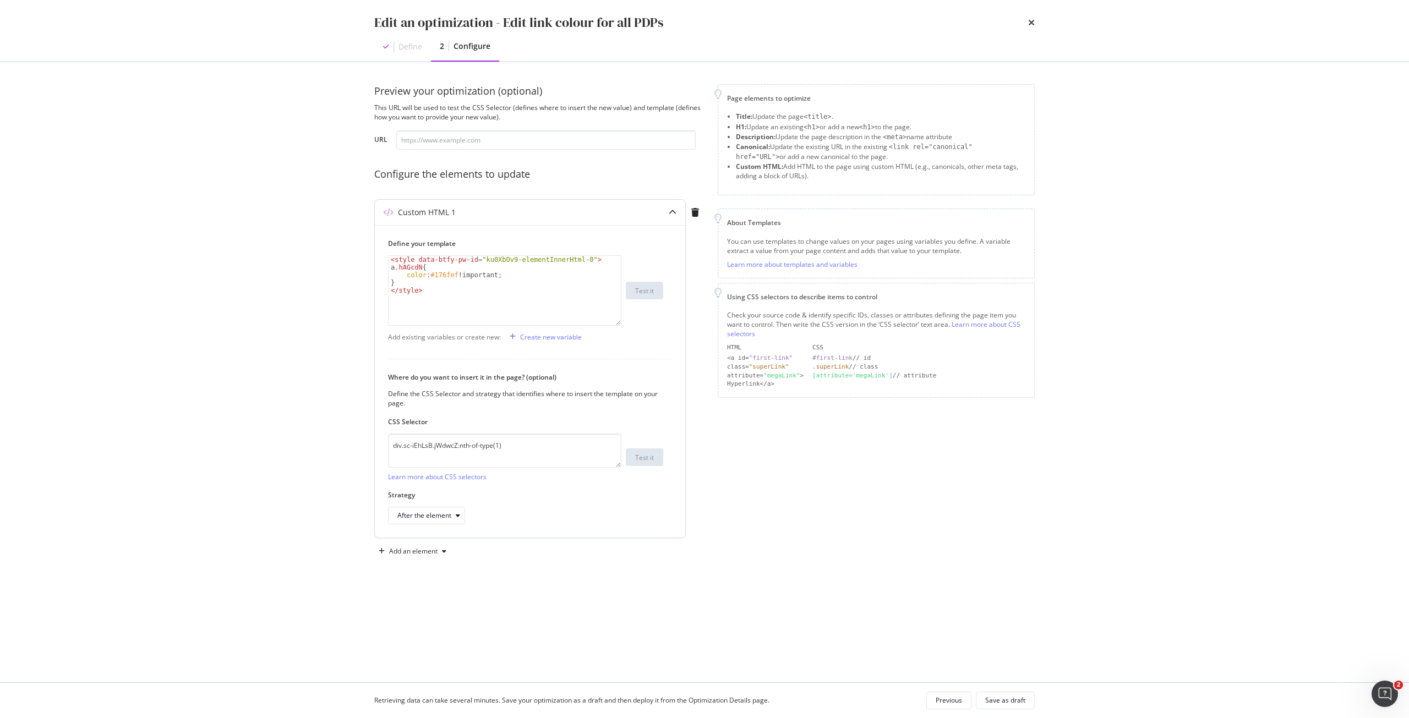
type textarea "color:#176fef !important;"
click at [434, 275] on div "< style data-btfy-pw-id = "ku0XbOv9-elementInnerHtml-0" > a .hAGcdN { color : #…" at bounding box center [505, 298] width 232 height 85
